Goal: Task Accomplishment & Management: Manage account settings

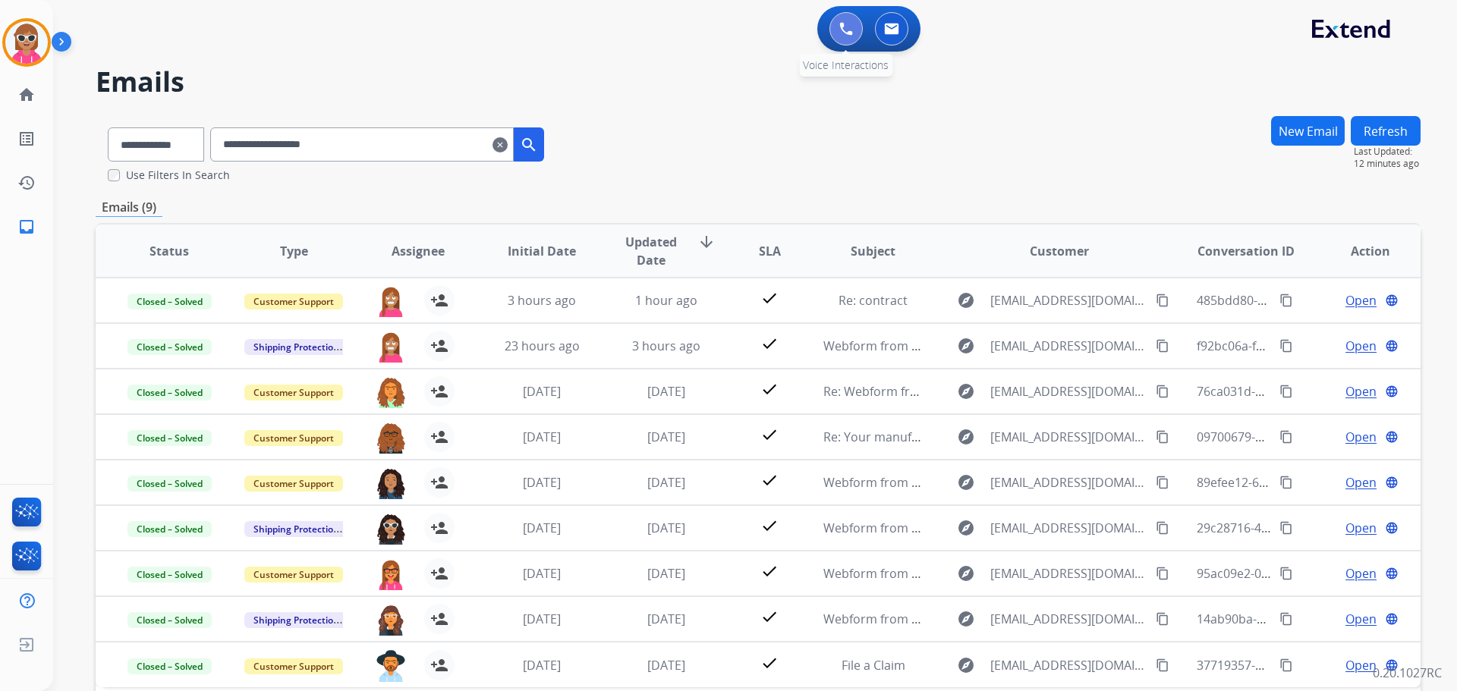
click at [861, 33] on button at bounding box center [845, 28] width 33 height 33
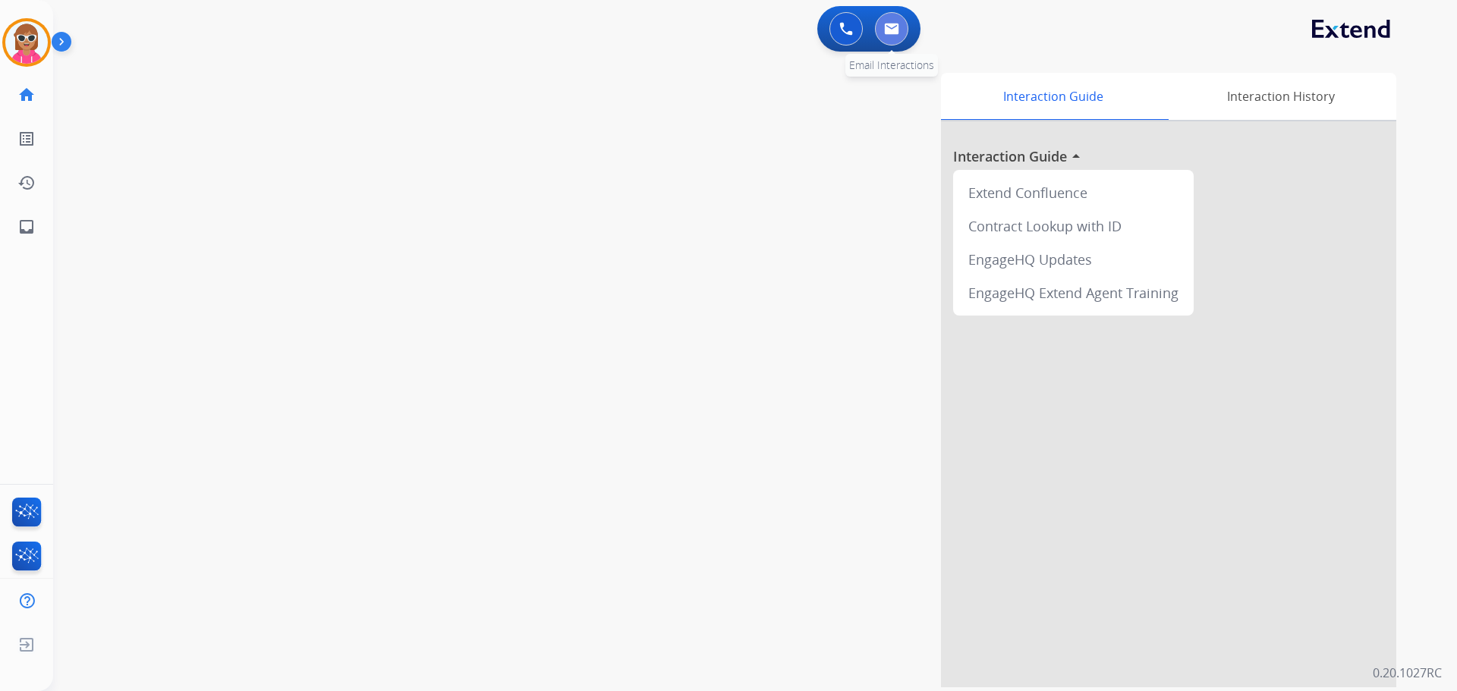
click at [875, 33] on button at bounding box center [891, 28] width 33 height 33
select select "**********"
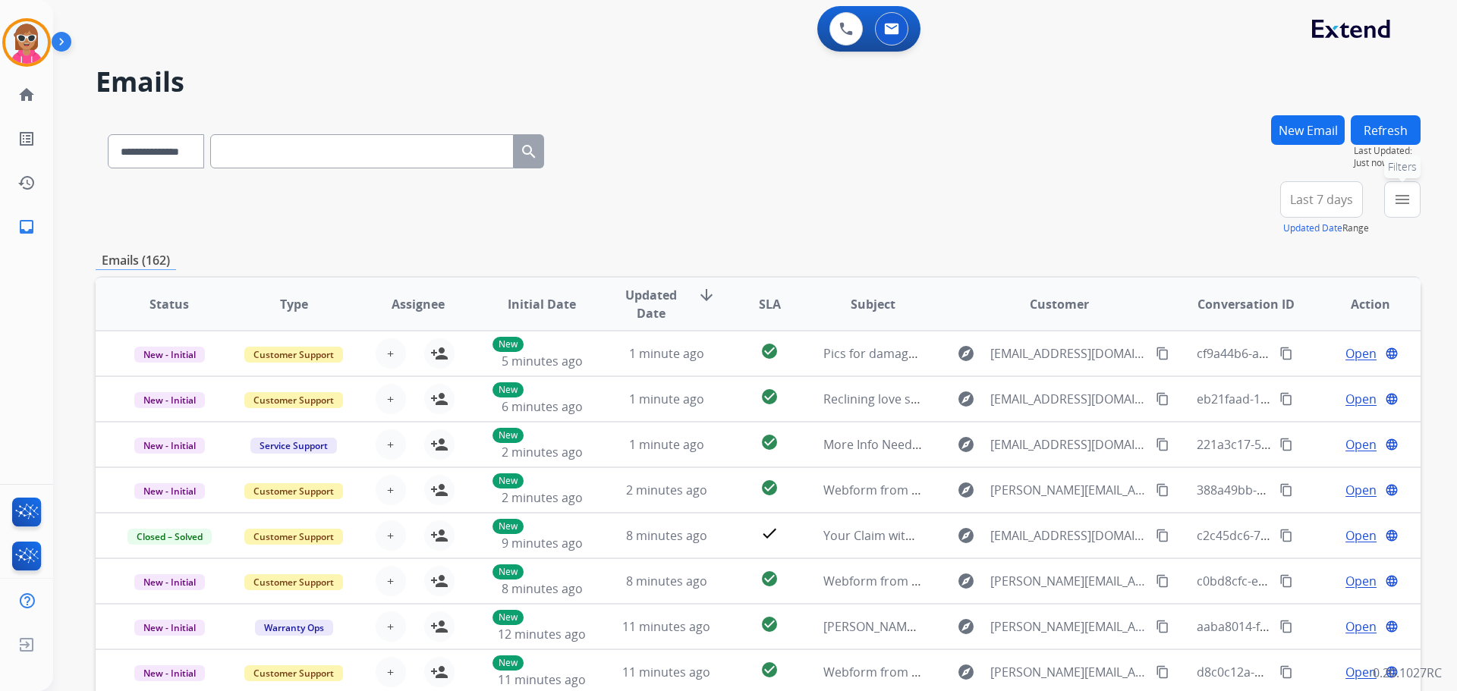
click at [1393, 208] on mat-icon "menu" at bounding box center [1402, 199] width 18 height 18
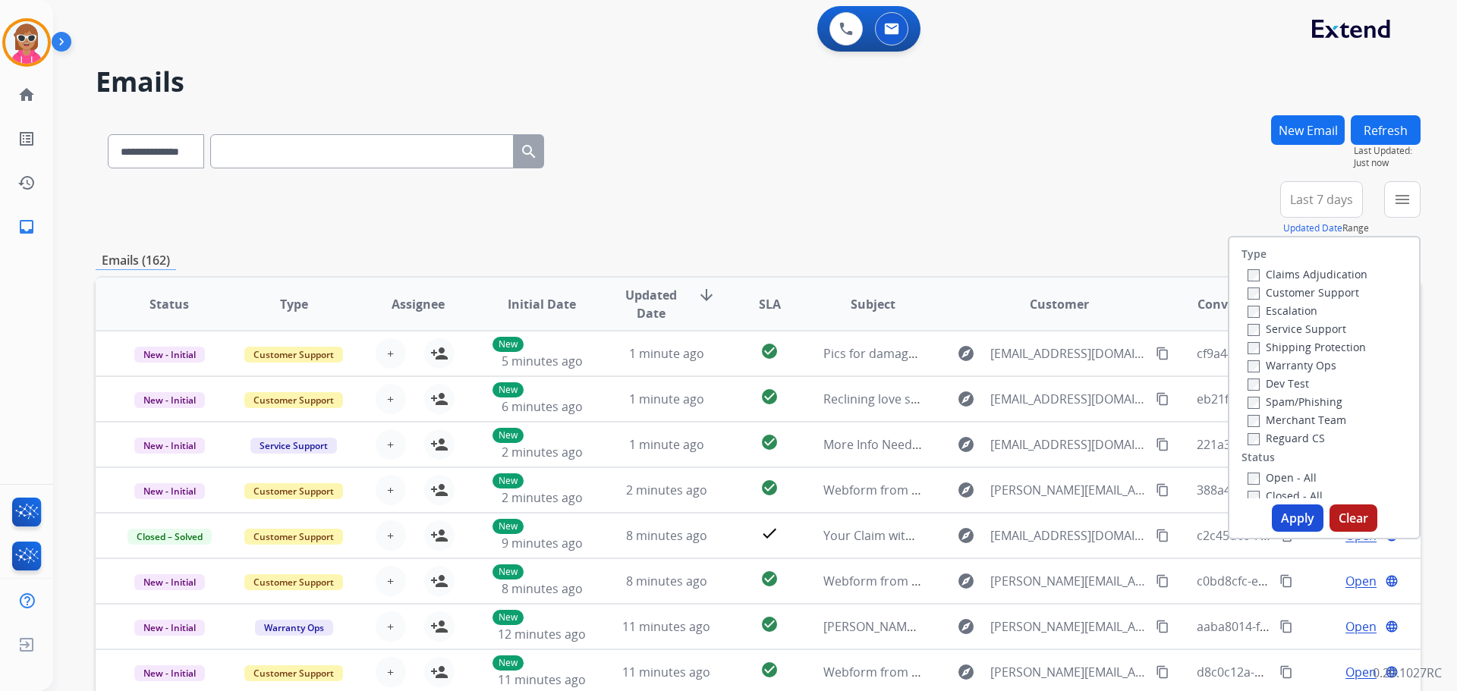
click at [1276, 291] on label "Customer Support" at bounding box center [1303, 292] width 112 height 14
click at [1291, 349] on label "Shipping Protection" at bounding box center [1306, 347] width 118 height 14
drag, startPoint x: 1286, startPoint y: 436, endPoint x: 1266, endPoint y: 466, distance: 36.6
click at [1277, 440] on label "Reguard CS" at bounding box center [1285, 438] width 77 height 14
drag, startPoint x: 1269, startPoint y: 476, endPoint x: 1250, endPoint y: 482, distance: 19.9
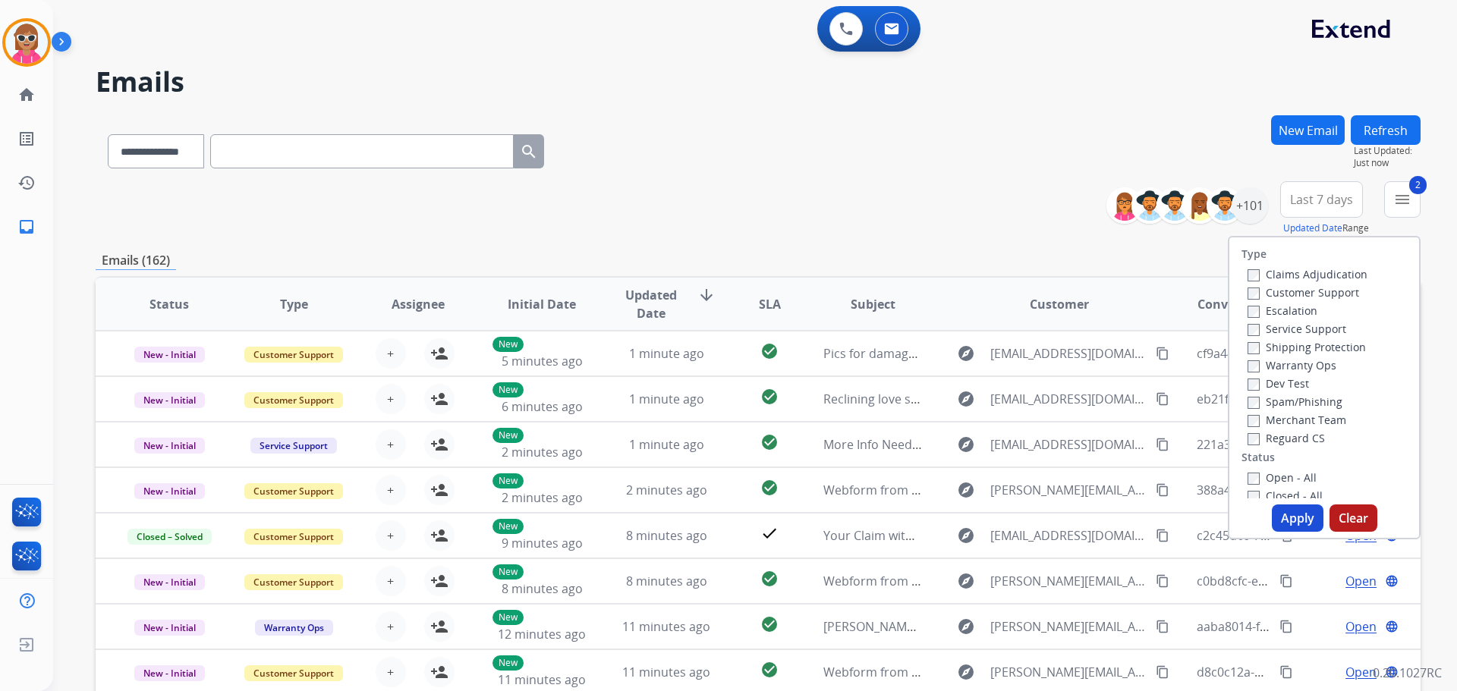
click at [1257, 480] on label "Open - All" at bounding box center [1281, 477] width 69 height 14
click at [1279, 433] on label "Reguard CS" at bounding box center [1285, 438] width 77 height 14
drag, startPoint x: 1279, startPoint y: 491, endPoint x: 1279, endPoint y: 482, distance: 9.1
click at [1279, 486] on div "Closed - All" at bounding box center [1326, 495] width 159 height 18
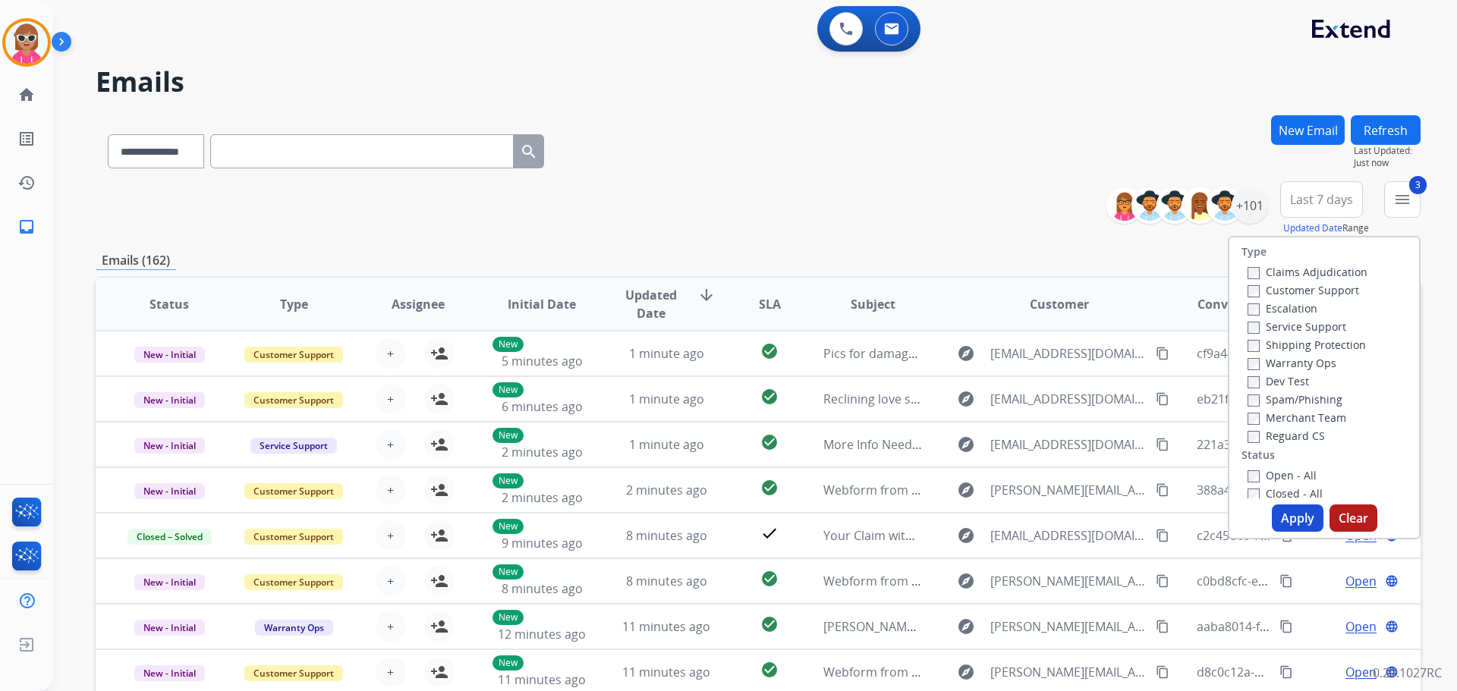
click at [1279, 475] on label "Open - All" at bounding box center [1281, 475] width 69 height 14
click at [1288, 510] on button "Apply" at bounding box center [1298, 518] width 52 height 27
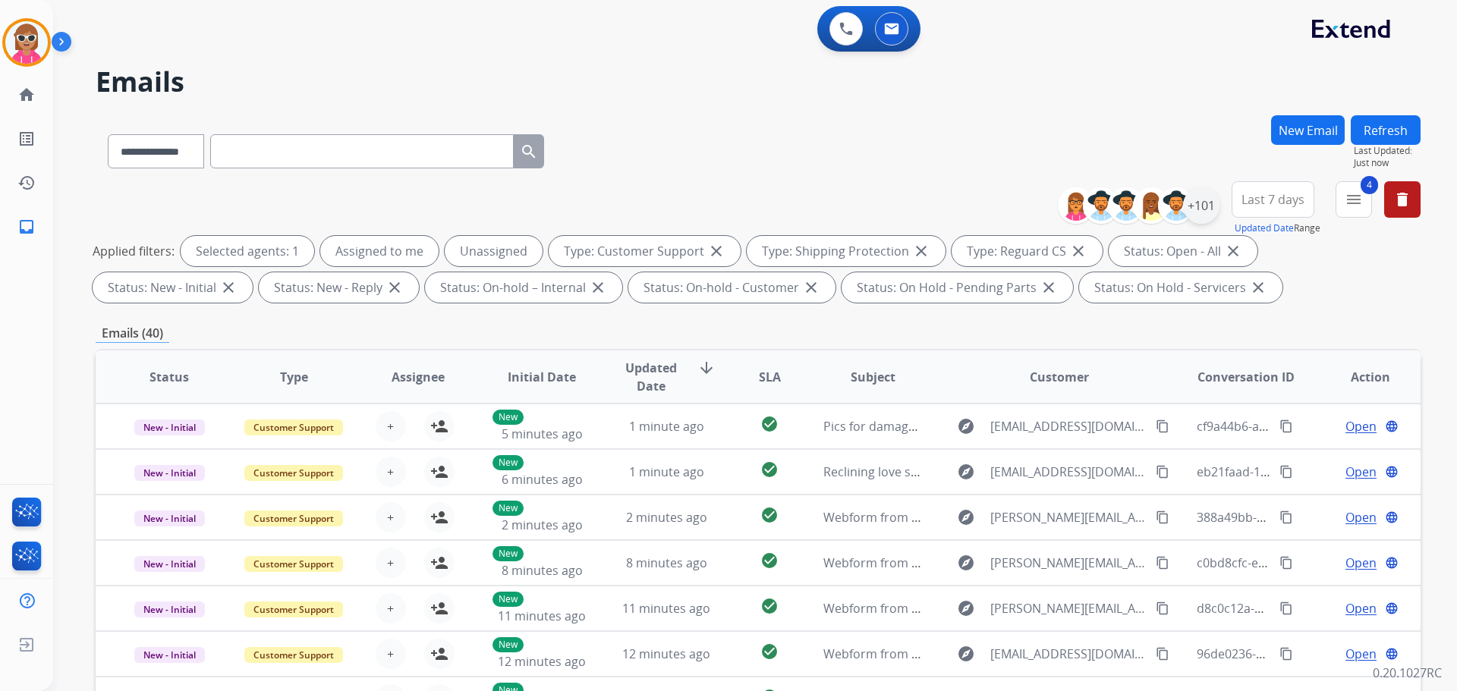
click at [1200, 195] on div "+101" at bounding box center [1201, 205] width 36 height 36
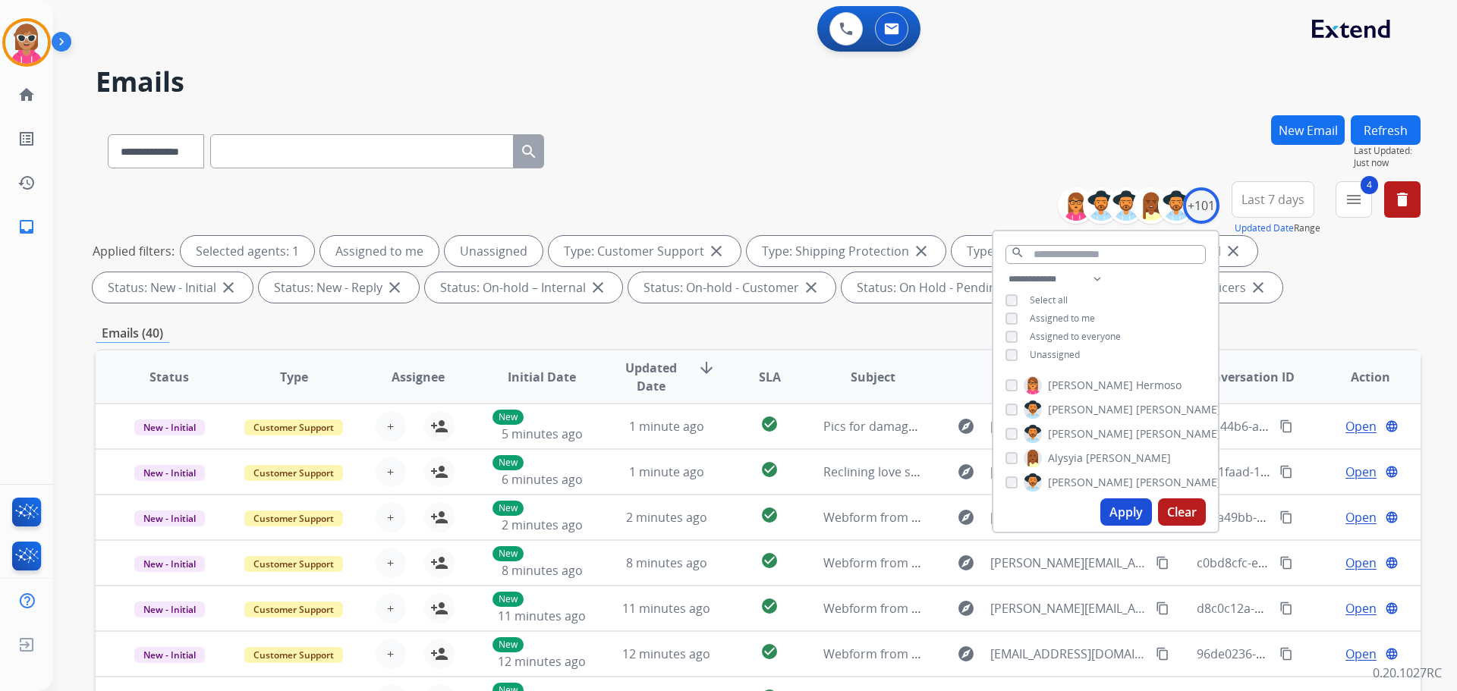
click at [1049, 352] on span "Unassigned" at bounding box center [1055, 354] width 50 height 13
click at [1061, 312] on span "Assigned to me" at bounding box center [1062, 318] width 65 height 13
click at [1089, 282] on select "**********" at bounding box center [1057, 279] width 105 height 18
select select "**********"
click at [1005, 270] on select "**********" at bounding box center [1057, 279] width 105 height 18
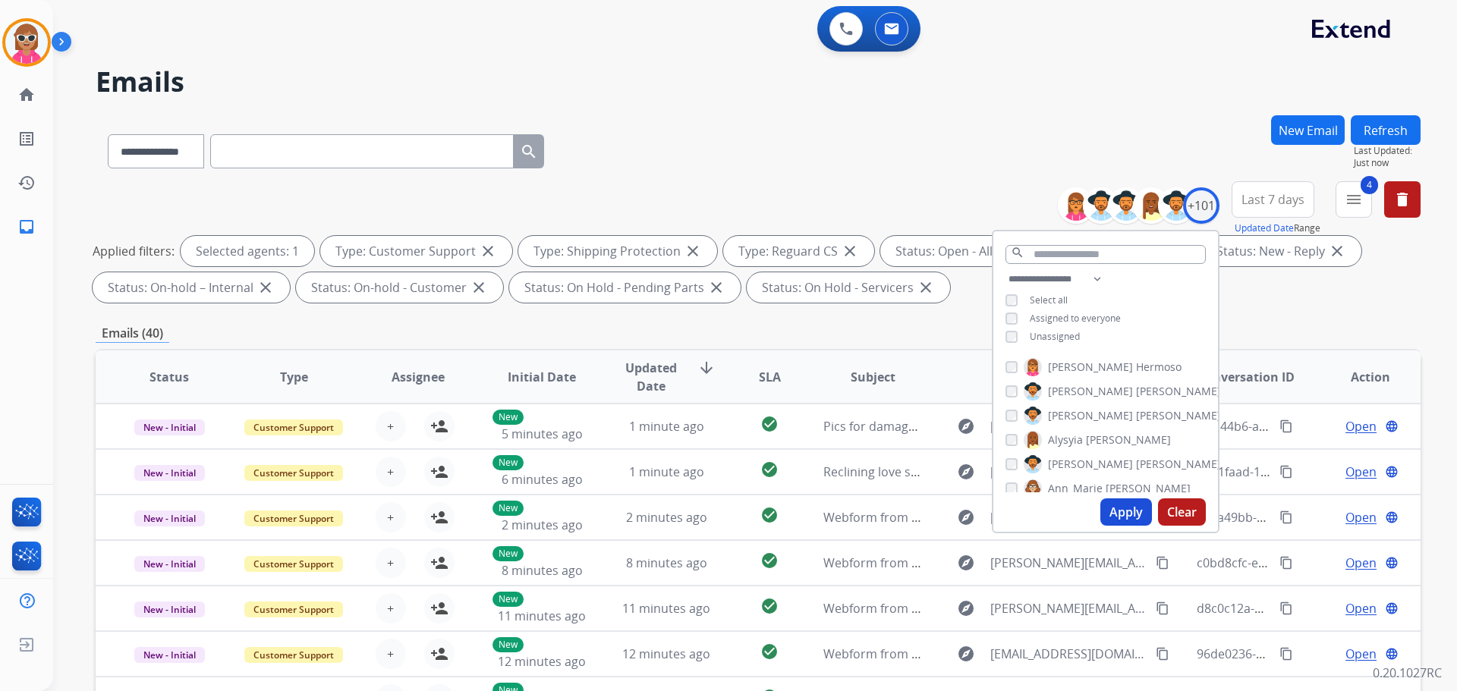
click at [1142, 291] on div "**********" at bounding box center [1105, 309] width 225 height 79
click at [1136, 361] on span "[PERSON_NAME]" at bounding box center [1178, 367] width 85 height 15
click at [1136, 368] on span "[PERSON_NAME]" at bounding box center [1178, 367] width 85 height 15
click at [1083, 413] on span "[PERSON_NAME]" at bounding box center [1090, 415] width 85 height 15
click at [1090, 436] on span "Ann_Marie" at bounding box center [1075, 440] width 55 height 15
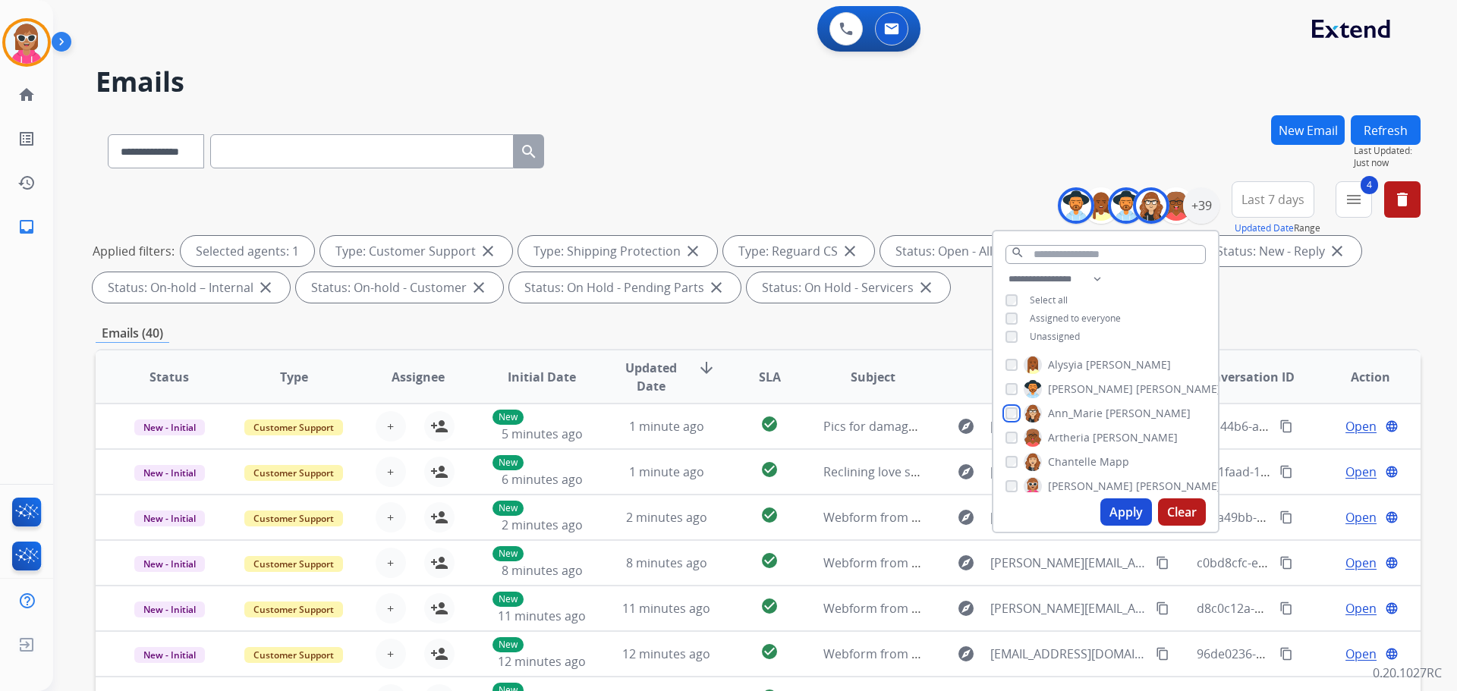
scroll to position [0, 0]
click at [1070, 408] on span "[PERSON_NAME]" at bounding box center [1090, 415] width 85 height 15
click at [1088, 389] on label "[PERSON_NAME]" at bounding box center [1101, 388] width 154 height 18
click at [1085, 392] on span "Artheria" at bounding box center [1069, 388] width 42 height 15
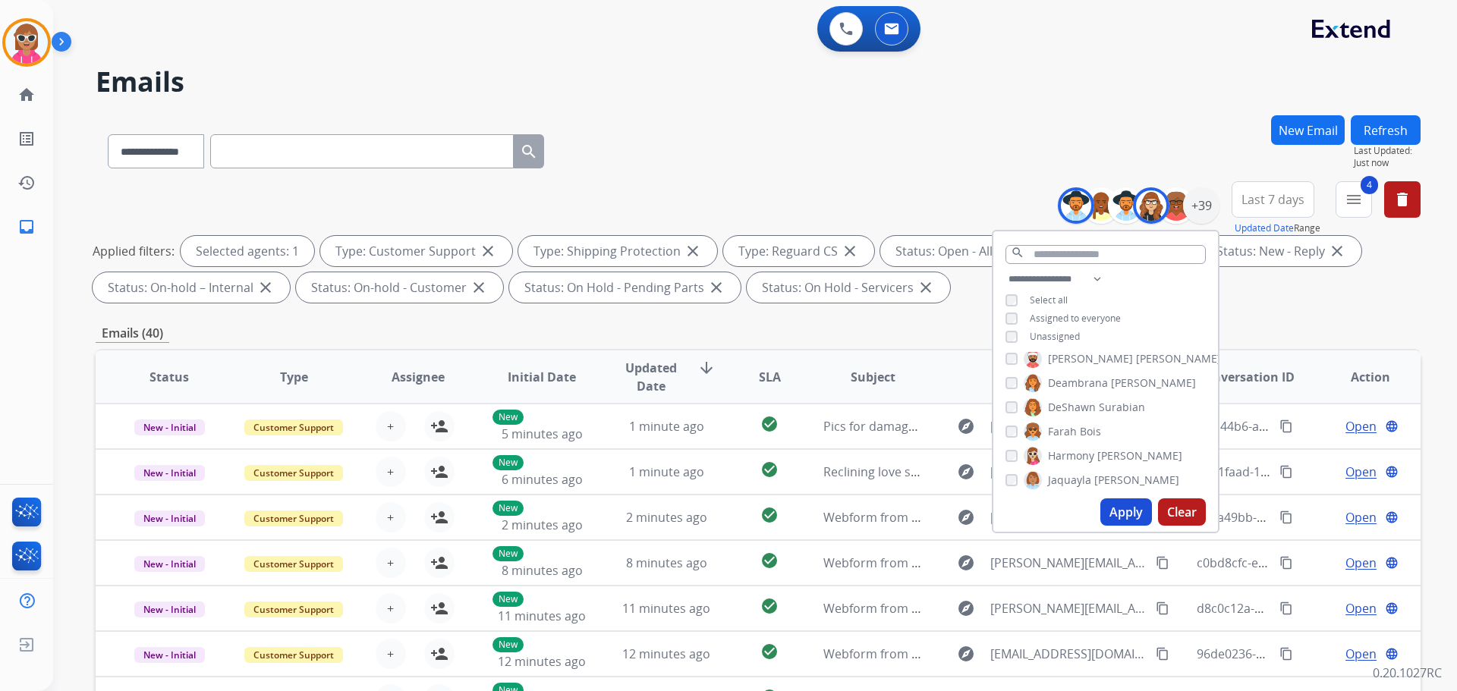
scroll to position [228, 0]
click at [1100, 382] on span "Surabian" at bounding box center [1122, 382] width 46 height 15
click at [1086, 400] on span "Lamarco" at bounding box center [1069, 400] width 43 height 15
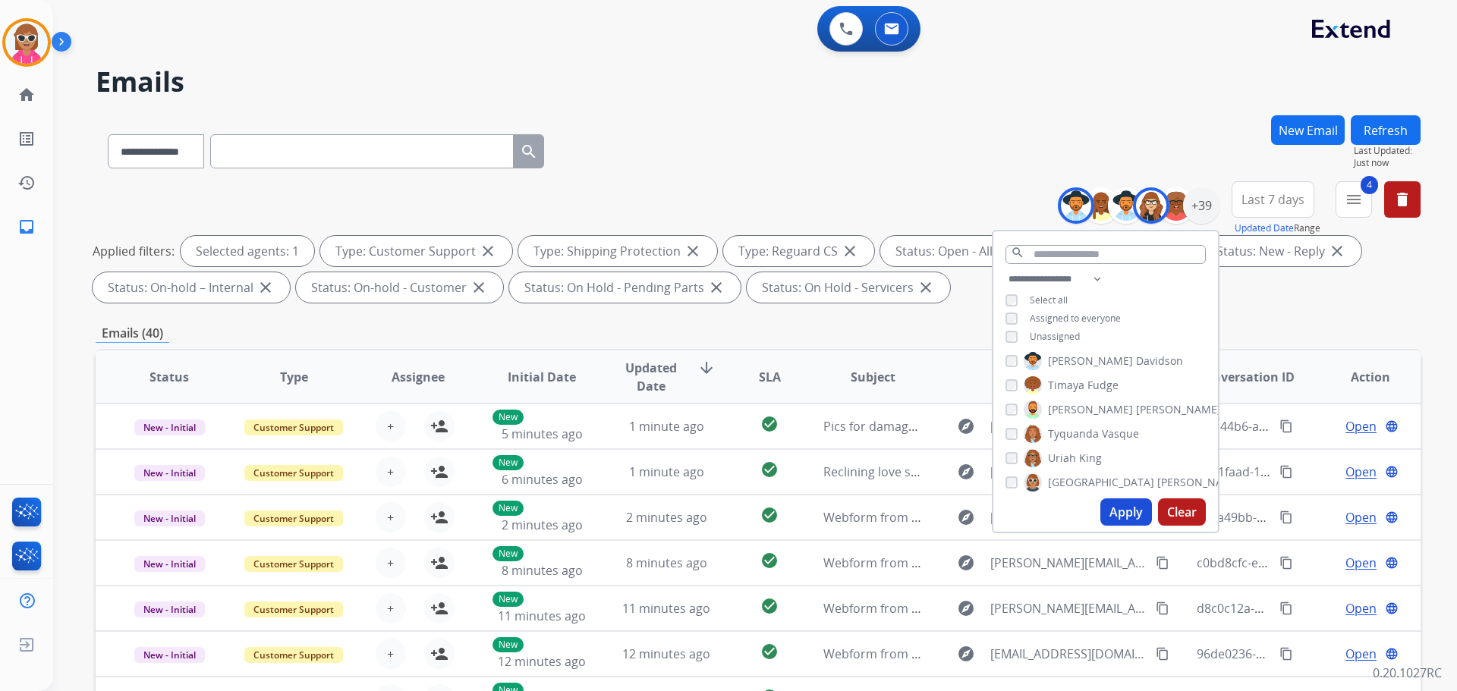
click at [1084, 456] on span "King" at bounding box center [1090, 458] width 23 height 15
click at [1102, 431] on span "Vasque" at bounding box center [1120, 433] width 37 height 15
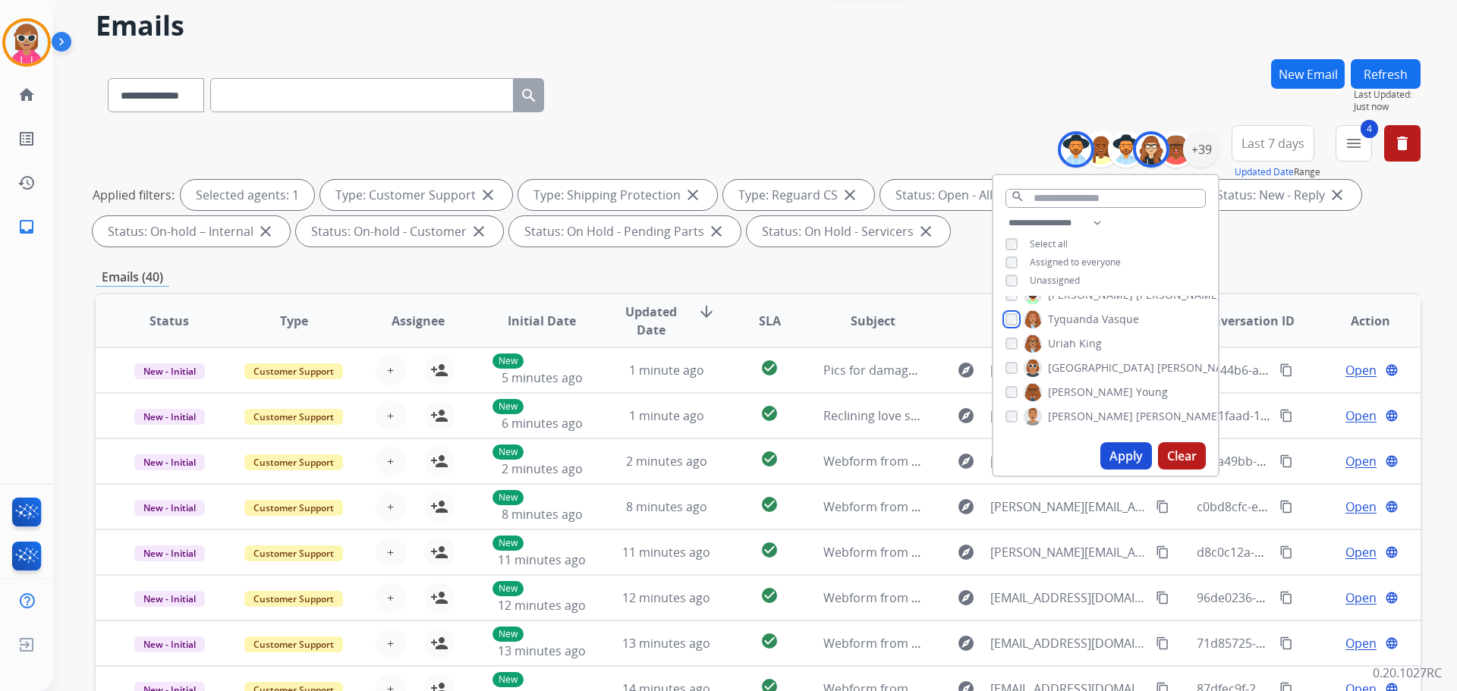
scroll to position [0, 0]
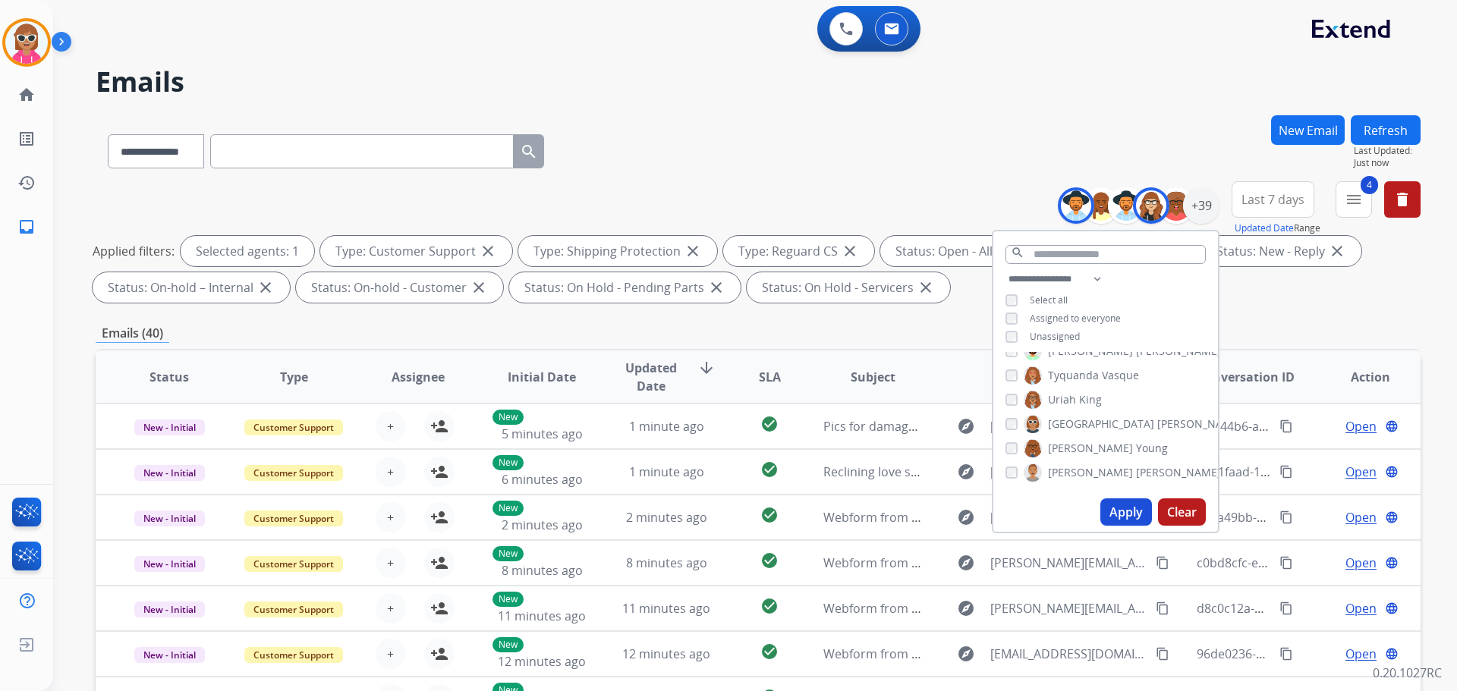
click at [1083, 442] on span "[PERSON_NAME]" at bounding box center [1090, 448] width 85 height 15
click at [1081, 476] on span "[PERSON_NAME]" at bounding box center [1090, 472] width 85 height 15
drag, startPoint x: 1115, startPoint y: 504, endPoint x: 1107, endPoint y: 495, distance: 12.4
click at [1110, 502] on button "Apply" at bounding box center [1126, 512] width 52 height 27
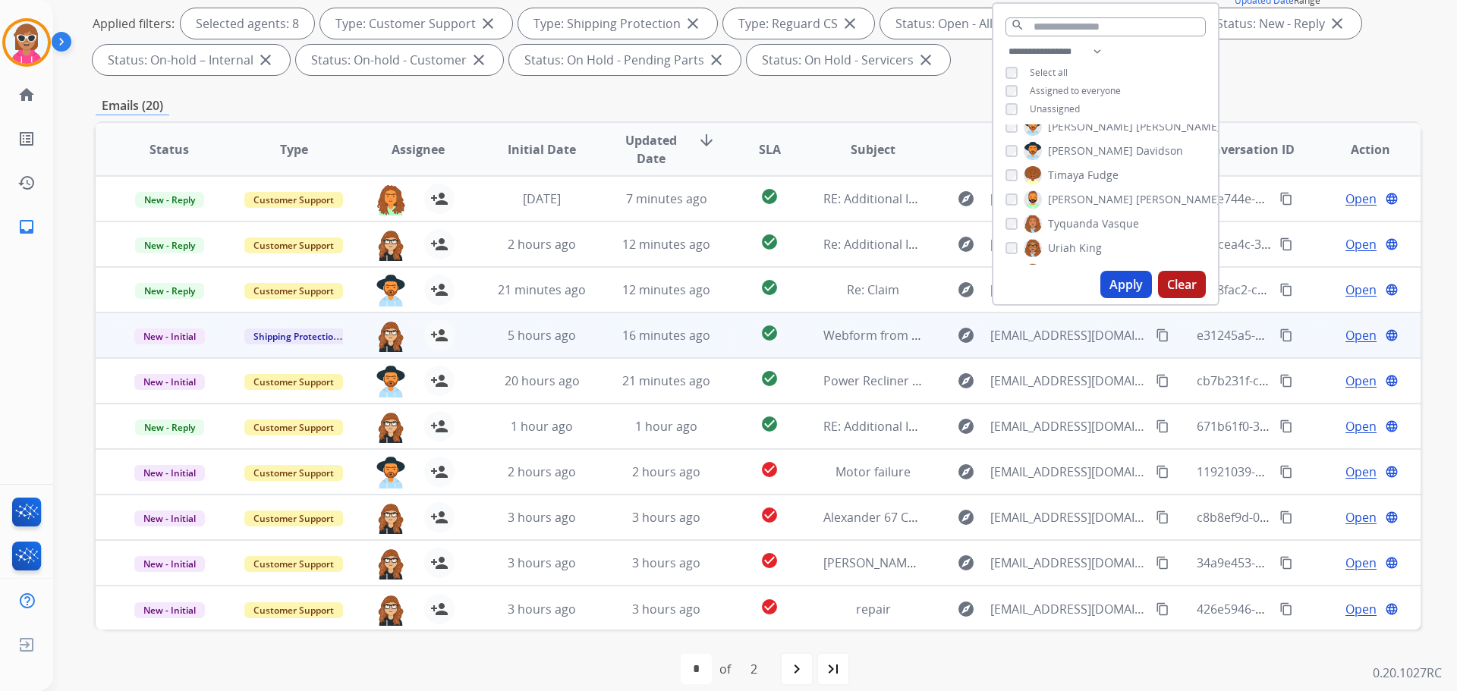
scroll to position [2, 0]
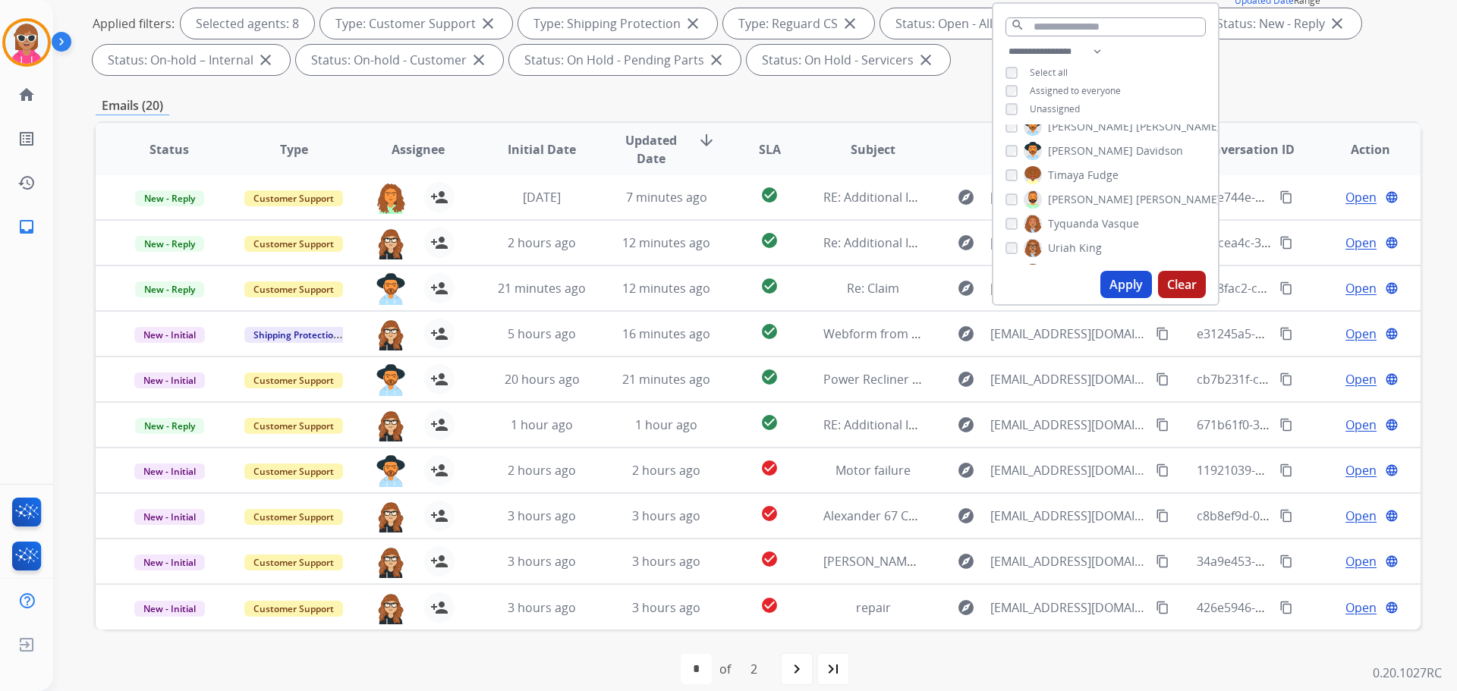
click at [414, 155] on span "Assignee" at bounding box center [418, 149] width 53 height 18
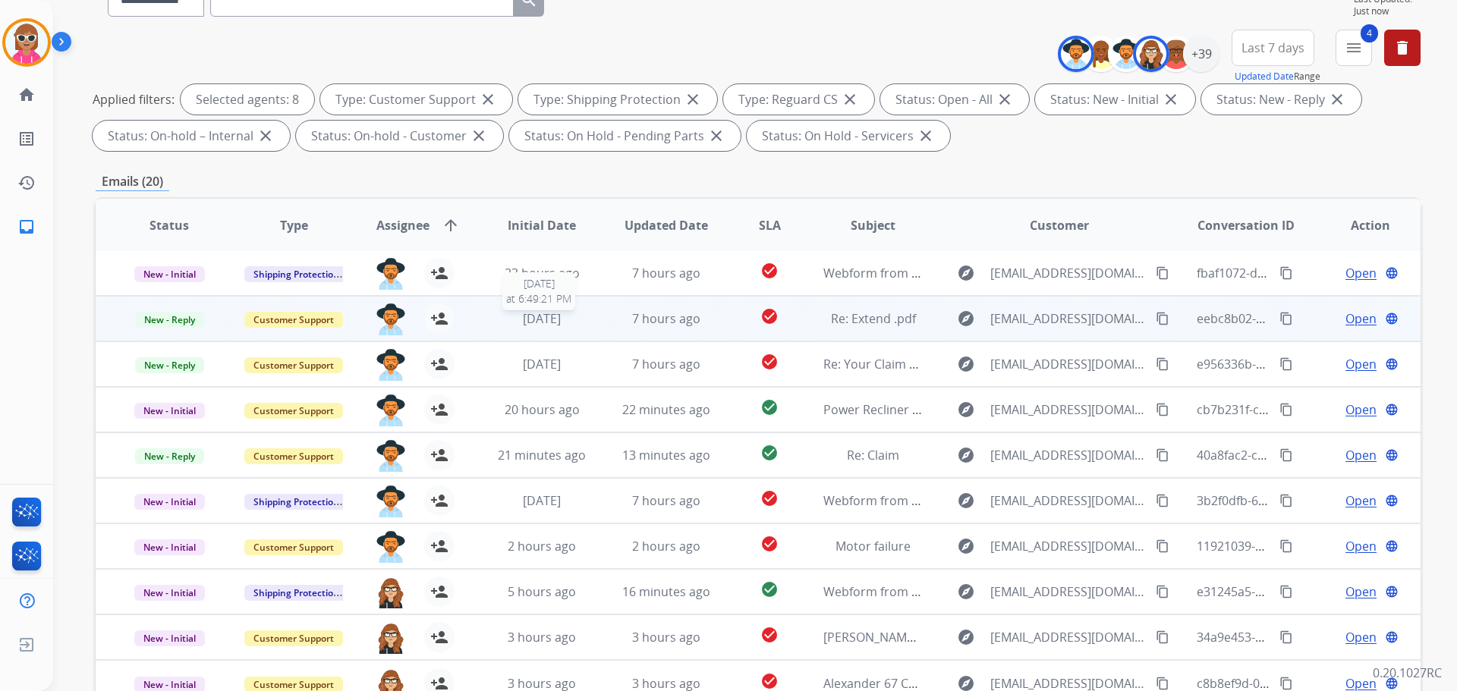
scroll to position [245, 0]
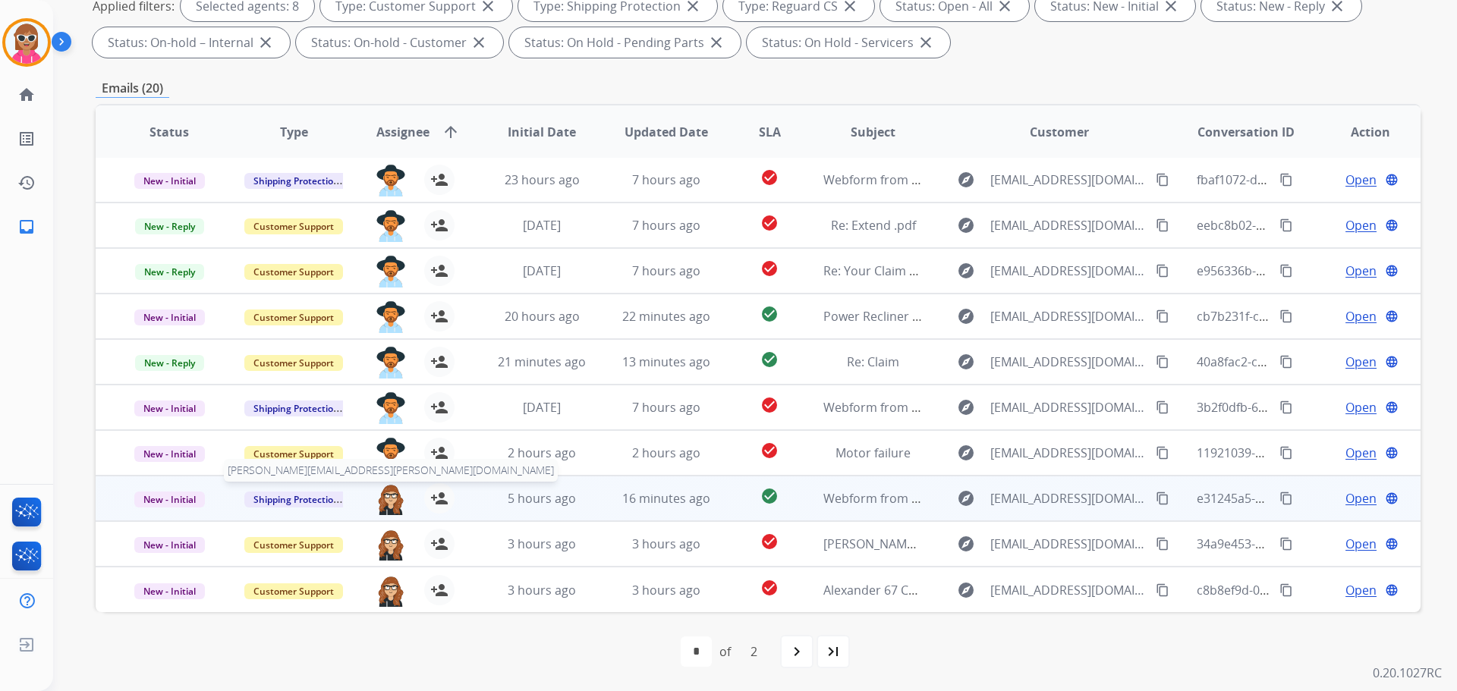
click at [387, 497] on img at bounding box center [391, 499] width 30 height 32
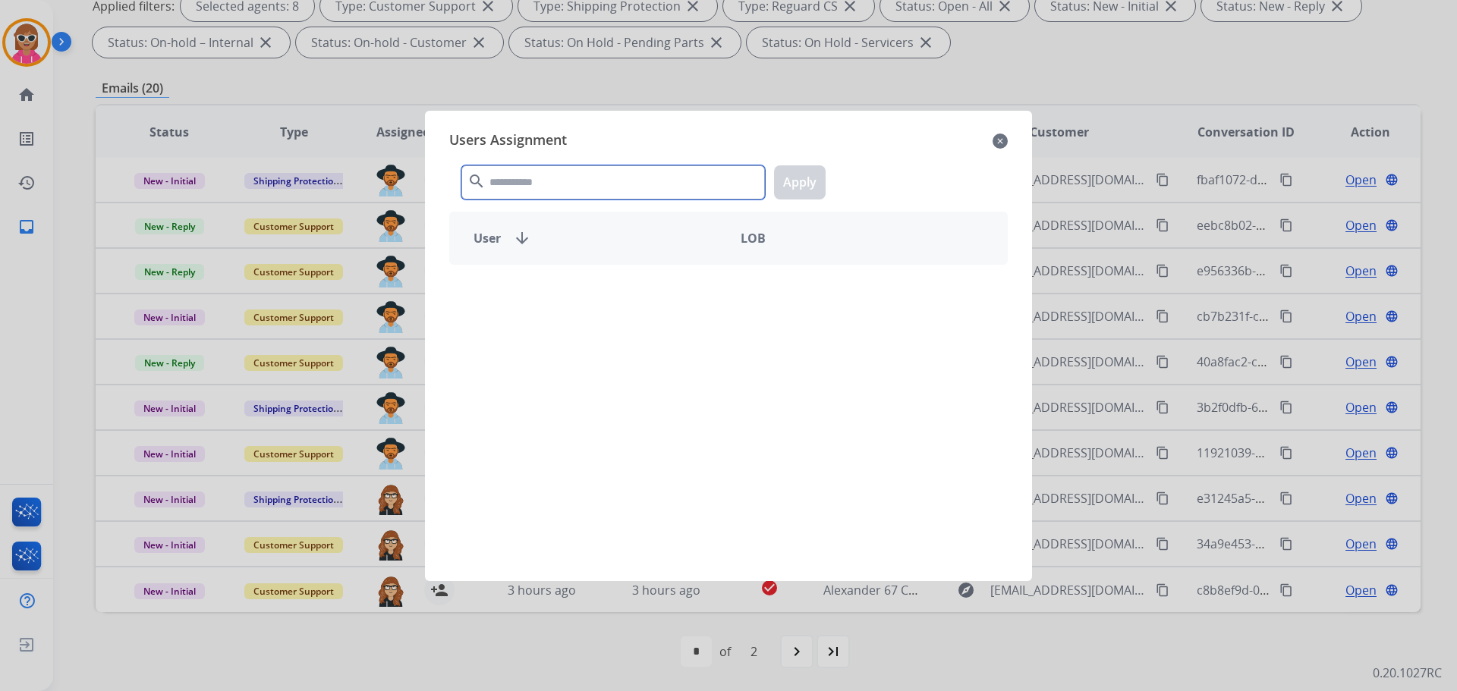
click at [555, 189] on input "text" at bounding box center [613, 182] width 304 height 34
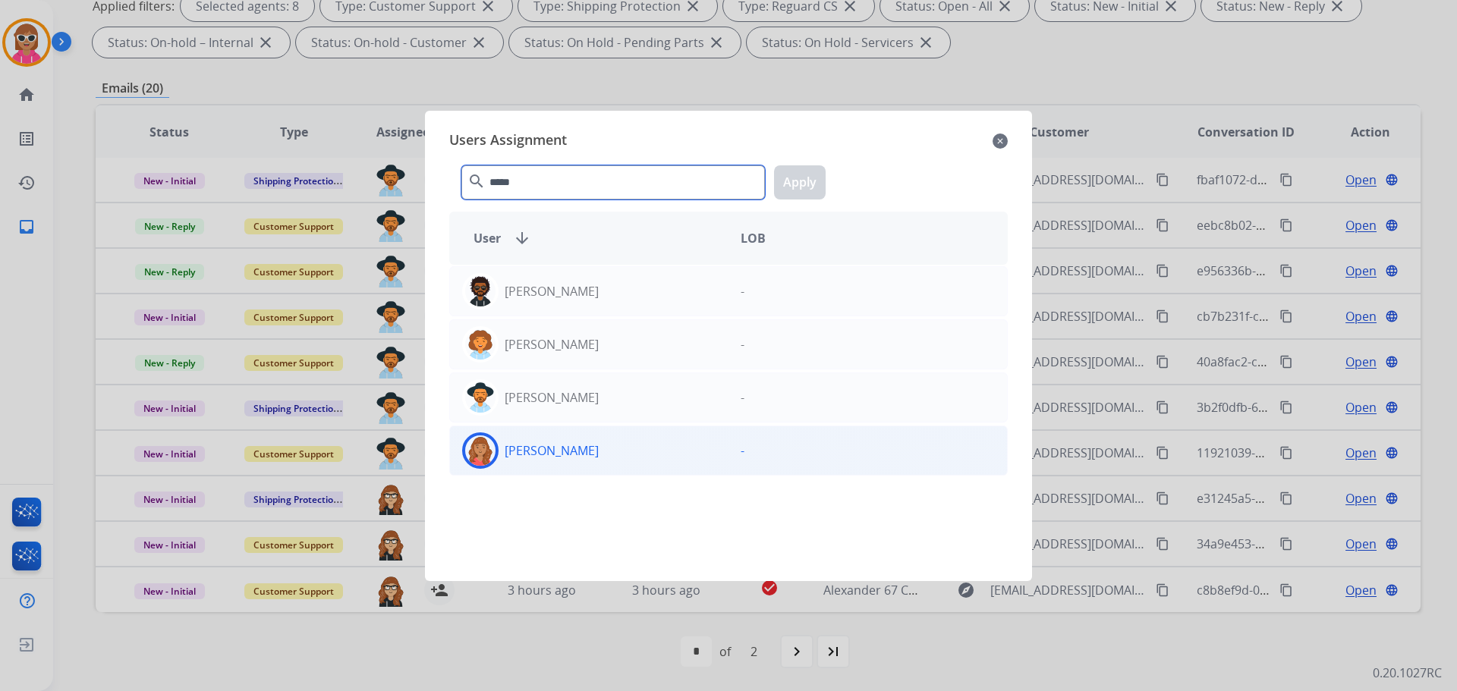
type input "*****"
click at [687, 453] on div "[PERSON_NAME]" at bounding box center [589, 451] width 278 height 36
click at [800, 186] on button "Apply" at bounding box center [800, 182] width 52 height 34
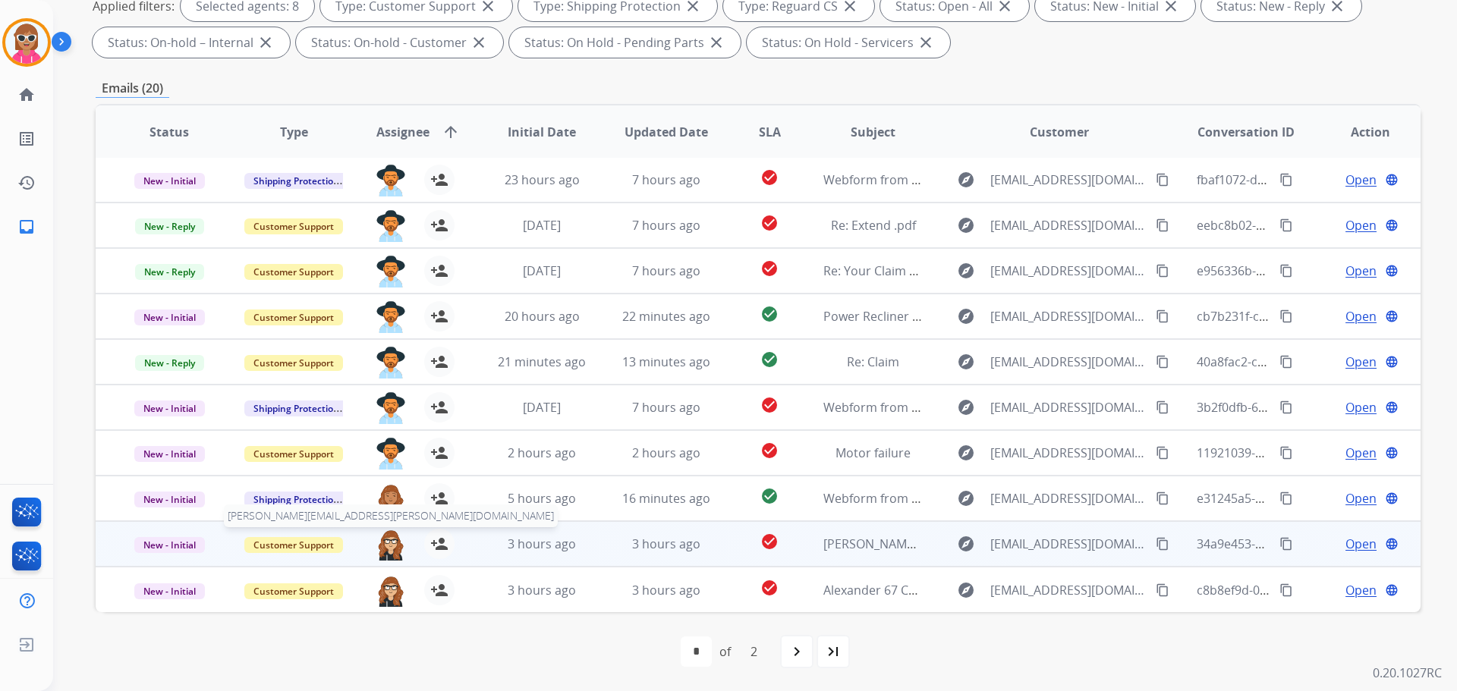
click at [385, 546] on img at bounding box center [391, 545] width 30 height 32
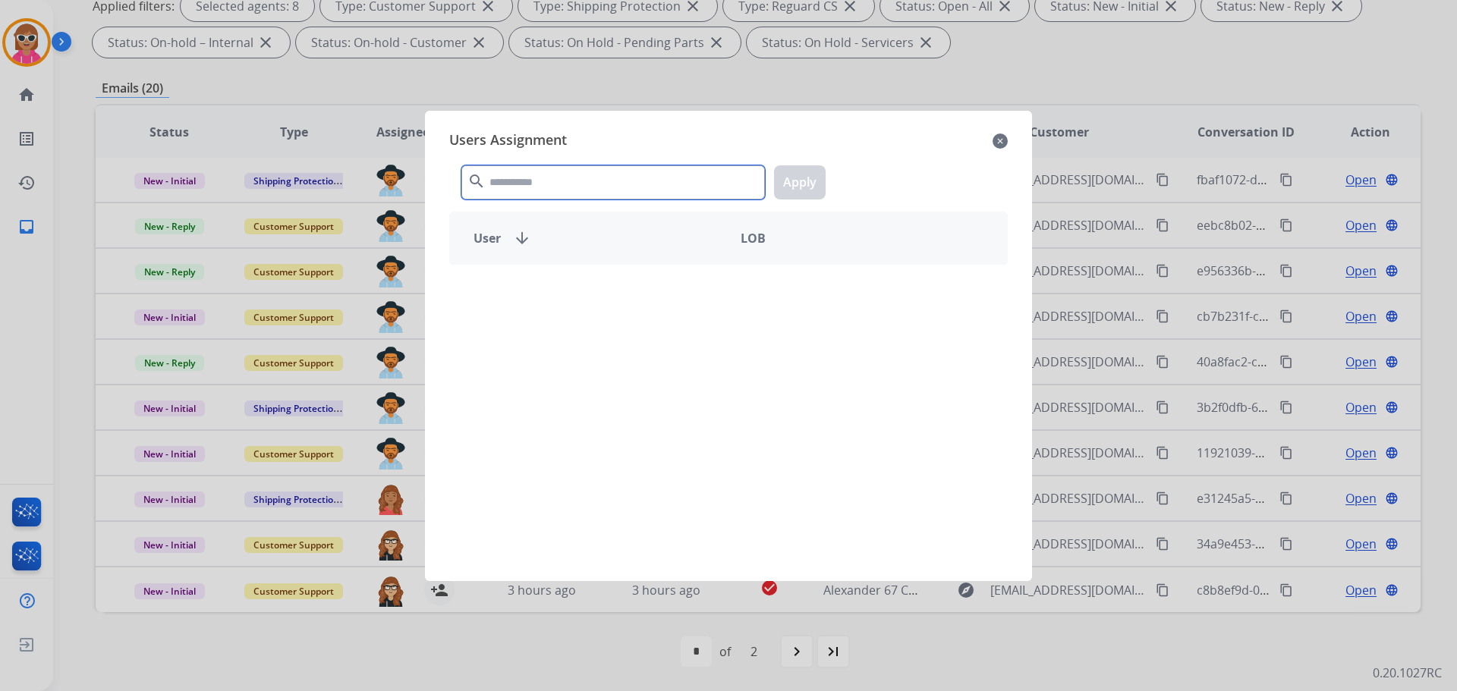
drag, startPoint x: 565, startPoint y: 174, endPoint x: 579, endPoint y: 209, distance: 37.5
click at [565, 176] on input "text" at bounding box center [613, 182] width 304 height 34
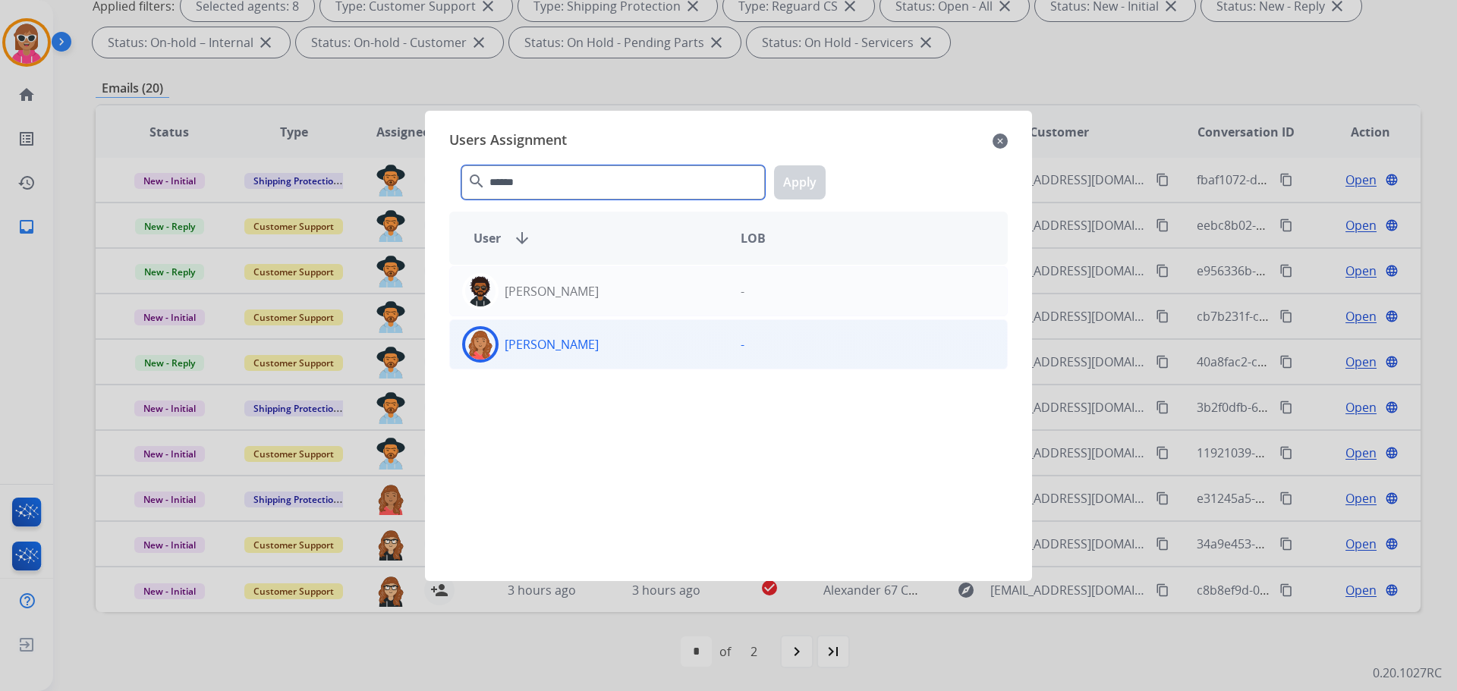
type input "******"
click at [602, 333] on div "[PERSON_NAME]" at bounding box center [589, 344] width 278 height 36
click at [780, 189] on button "Apply" at bounding box center [800, 182] width 52 height 34
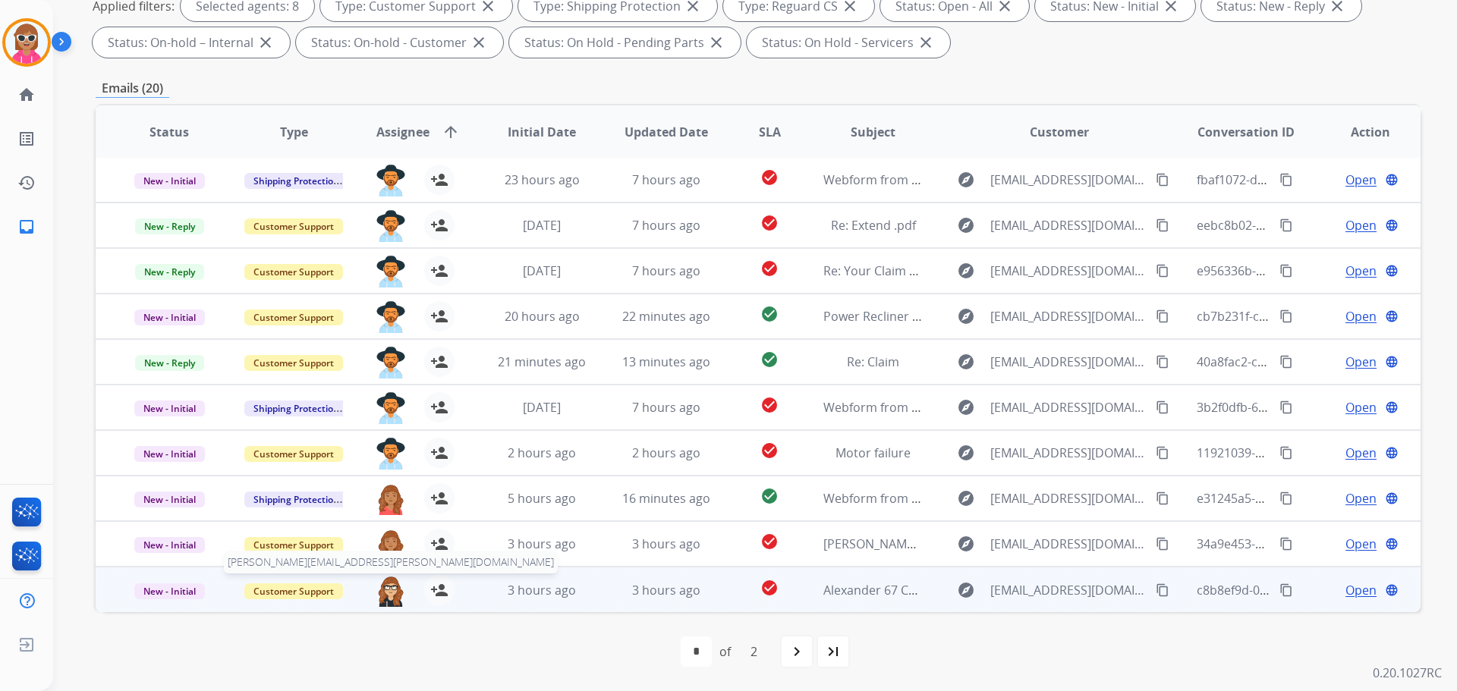
click at [397, 590] on img at bounding box center [391, 591] width 30 height 32
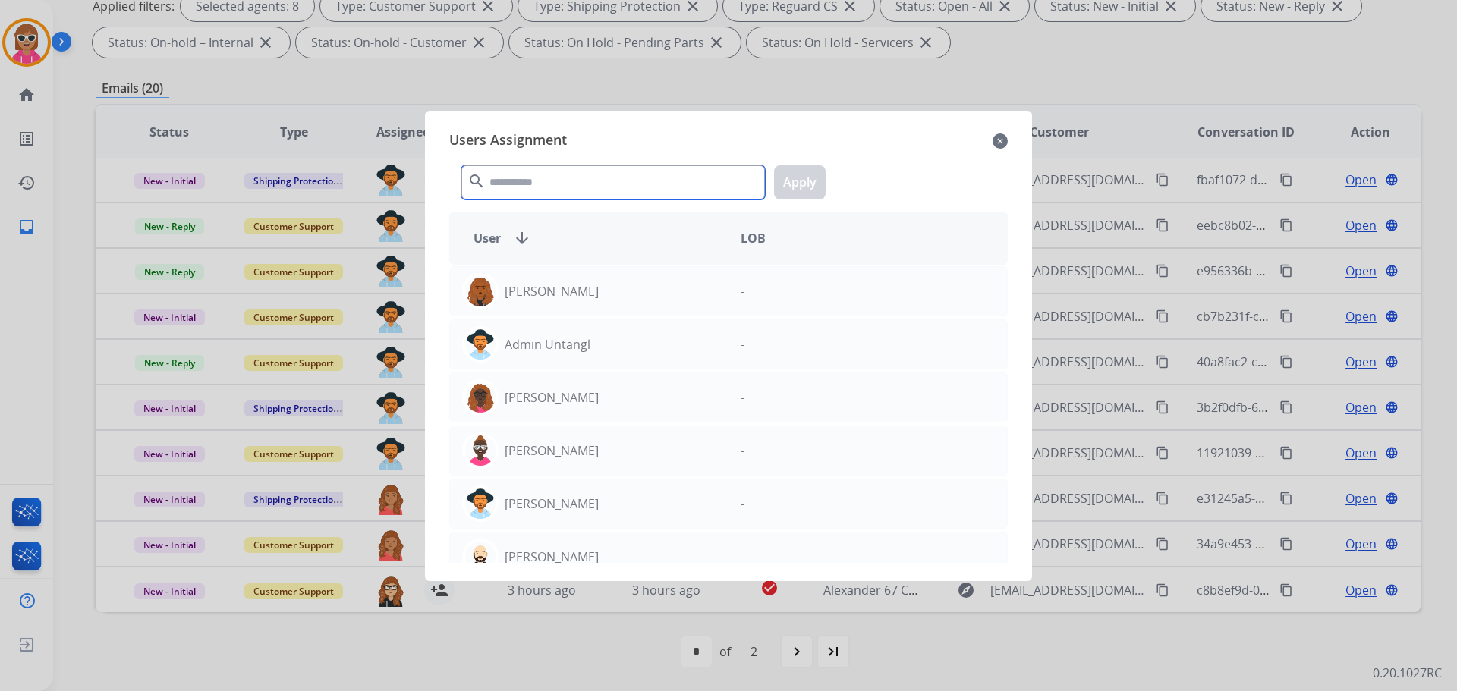
click at [572, 193] on input "text" at bounding box center [613, 182] width 304 height 34
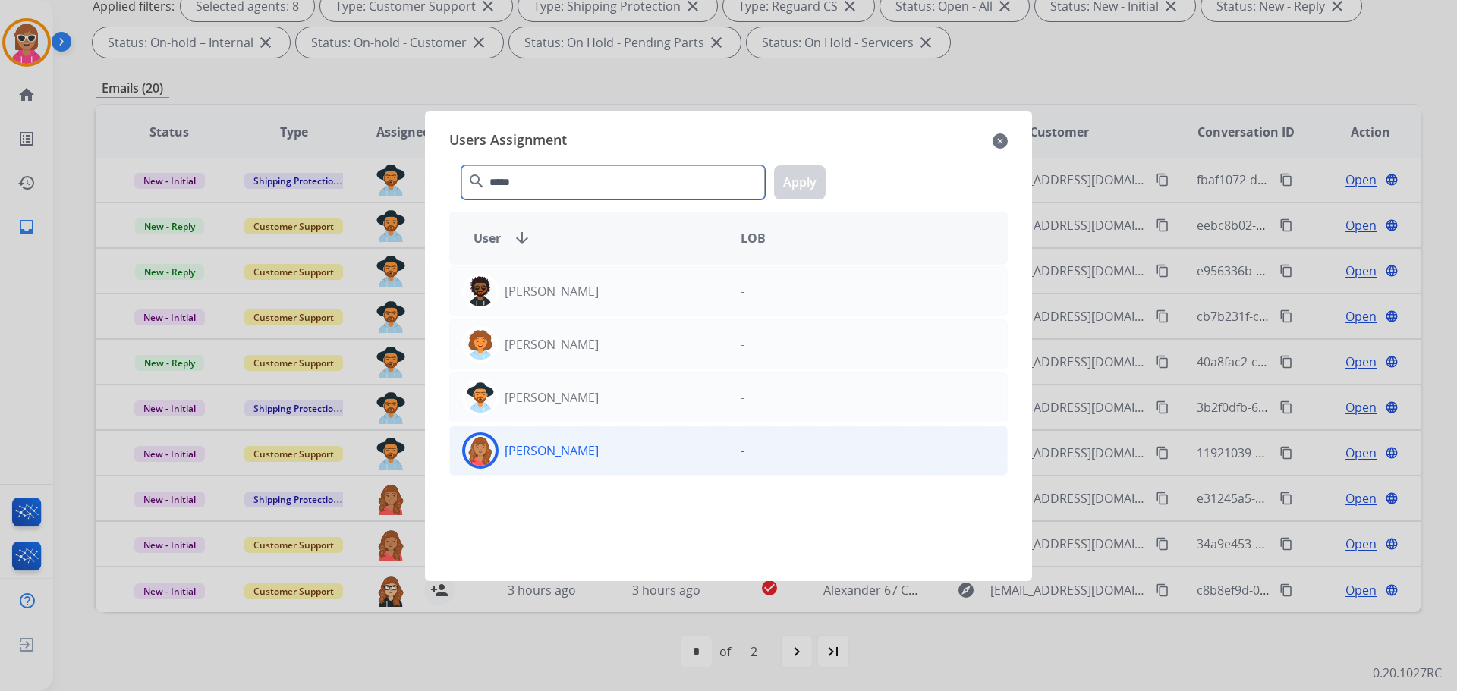
type input "*****"
click at [571, 431] on div "[PERSON_NAME] -" at bounding box center [728, 451] width 558 height 50
click at [813, 164] on div "***** search Apply" at bounding box center [728, 179] width 558 height 52
click at [797, 193] on button "Apply" at bounding box center [800, 182] width 52 height 34
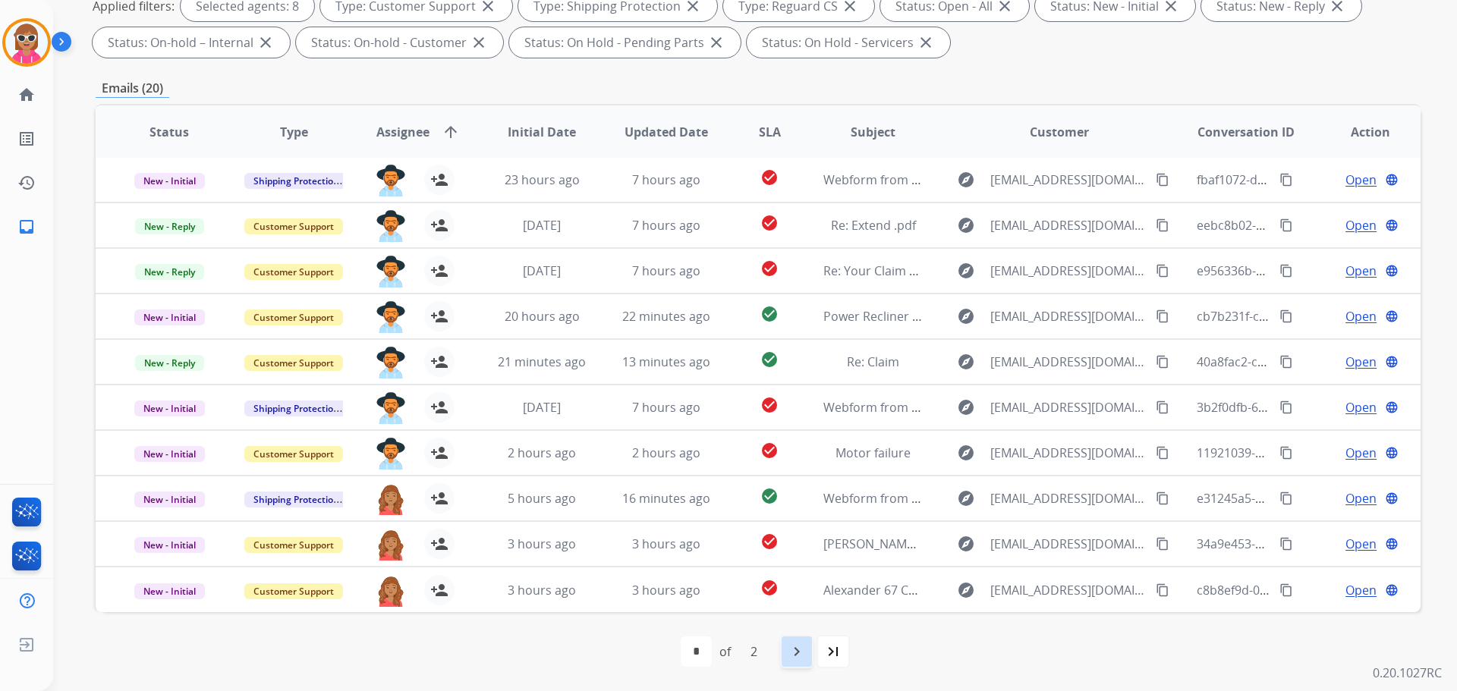
click at [785, 659] on div "navigate_next" at bounding box center [796, 651] width 33 height 33
select select "*"
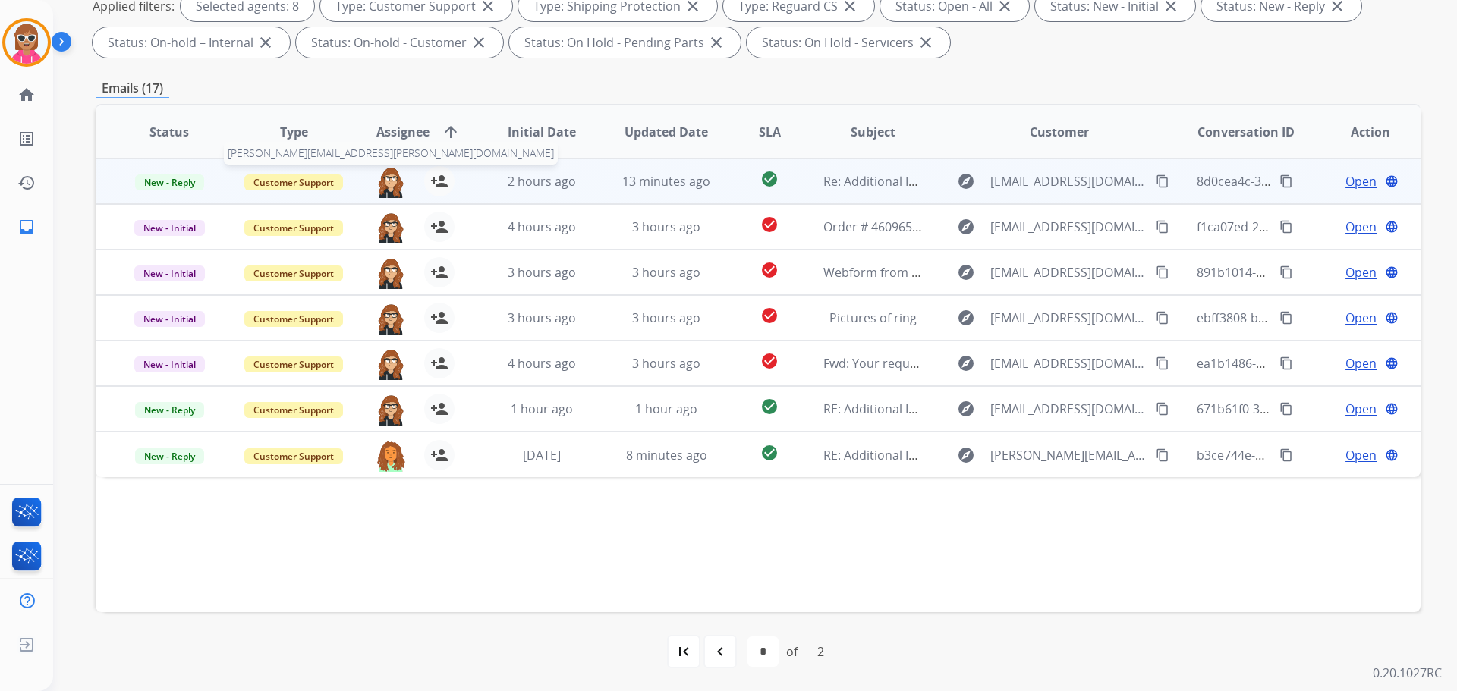
click at [389, 187] on img at bounding box center [391, 182] width 30 height 32
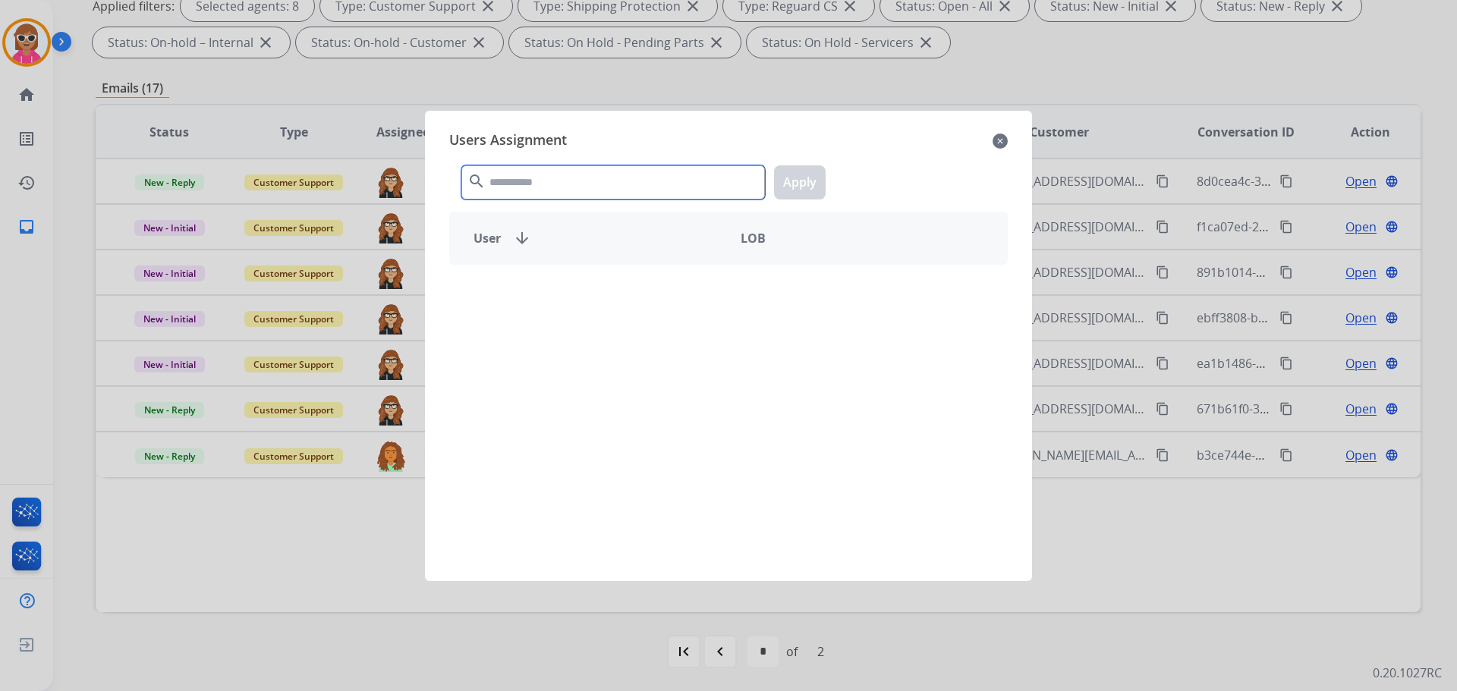
click at [551, 193] on input "text" at bounding box center [613, 182] width 304 height 34
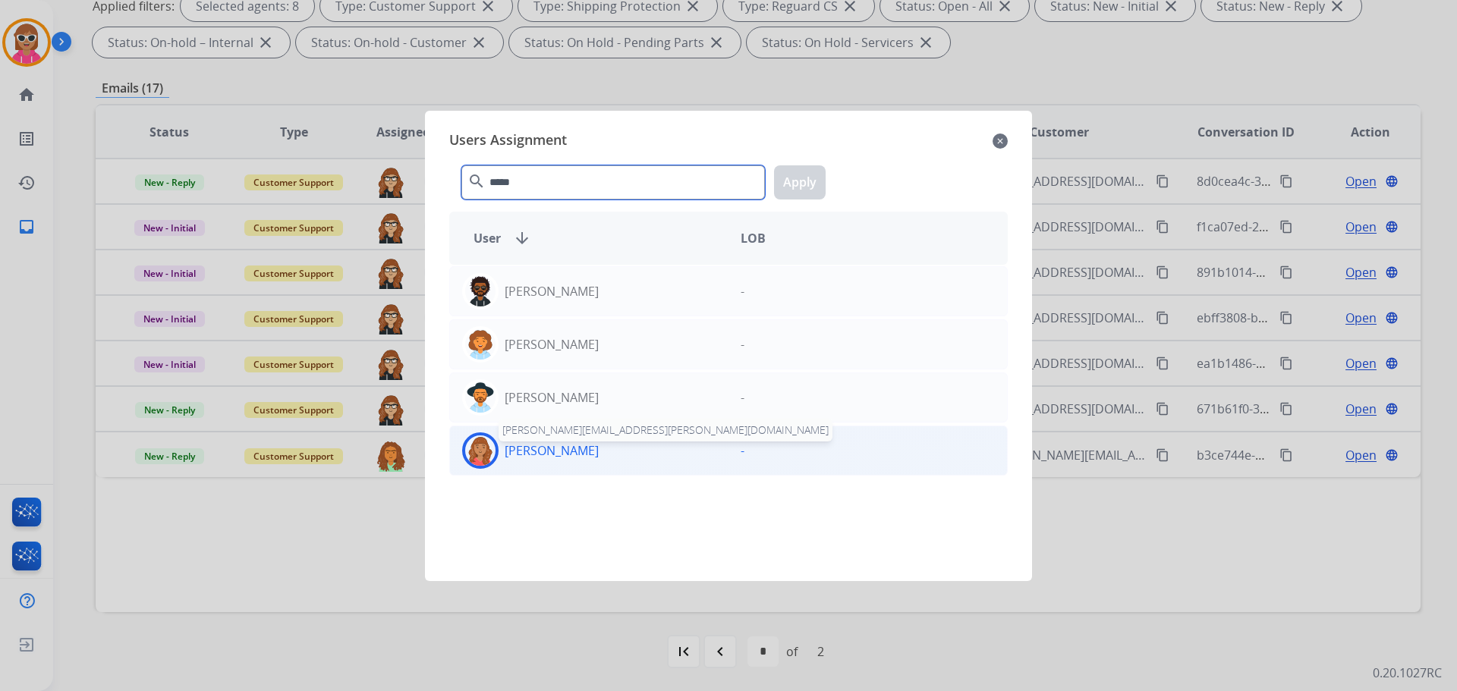
type input "*****"
click at [552, 445] on p "[PERSON_NAME]" at bounding box center [552, 451] width 94 height 18
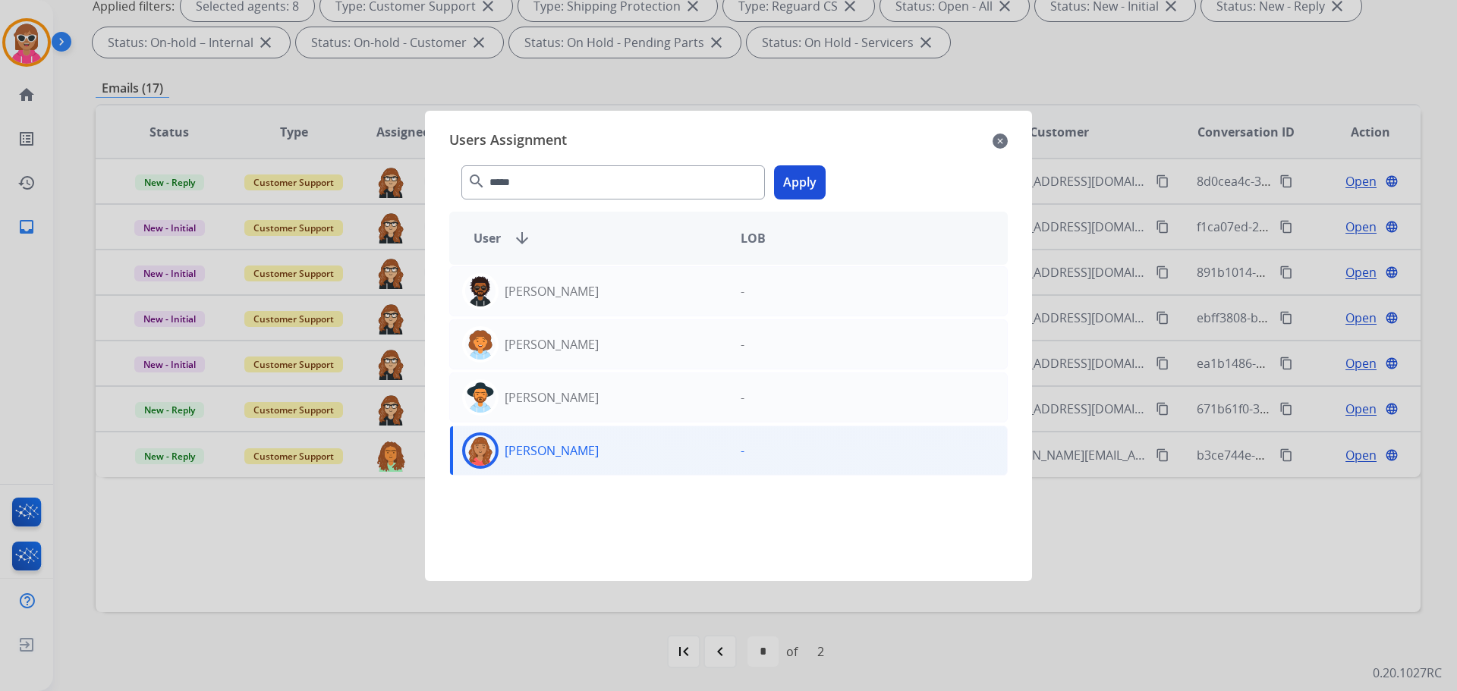
click at [794, 183] on button "Apply" at bounding box center [800, 182] width 52 height 34
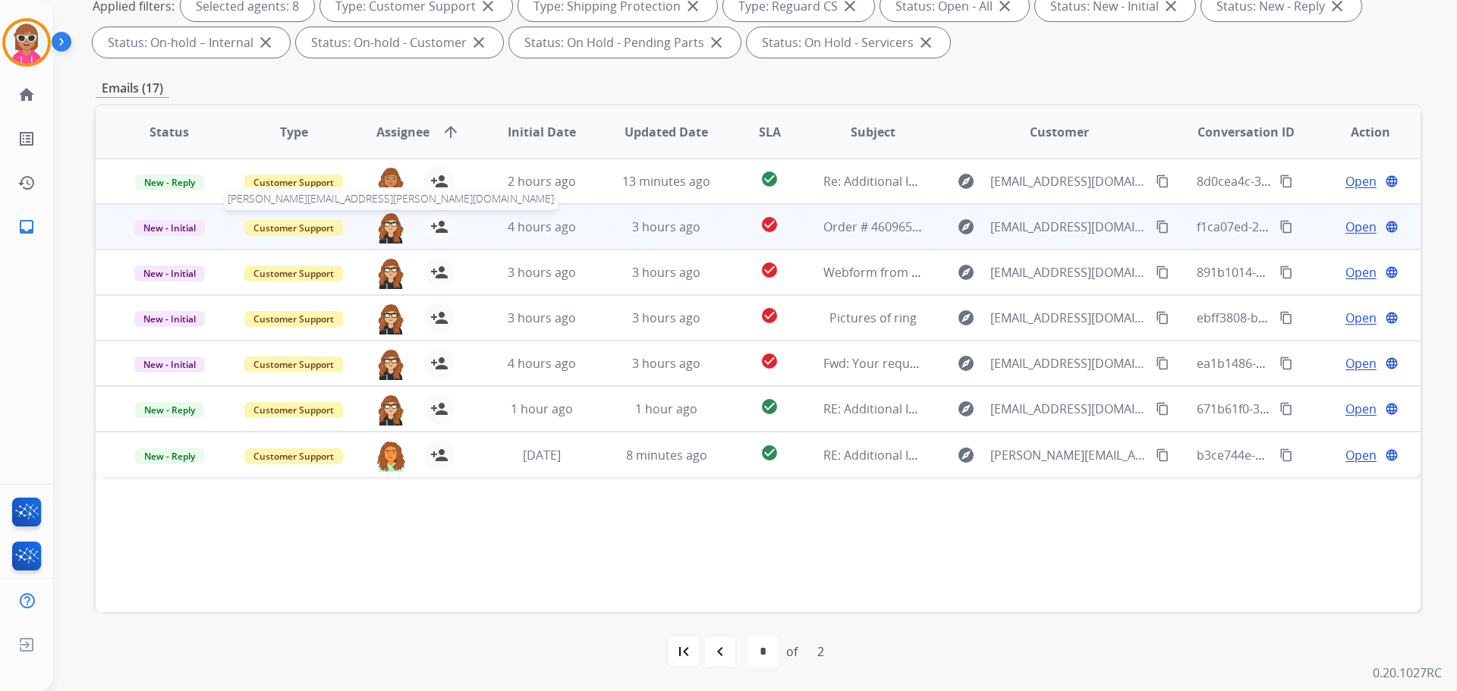
click at [389, 232] on img at bounding box center [391, 228] width 30 height 32
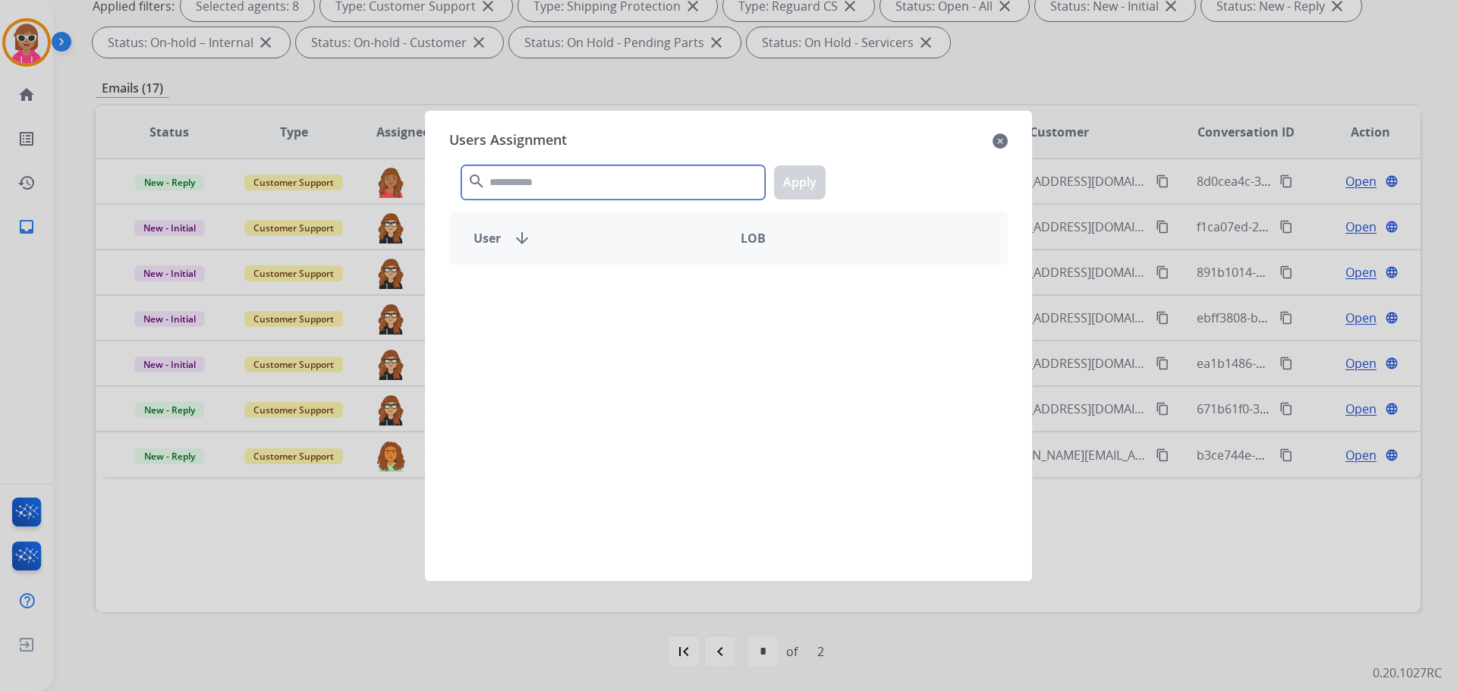
click at [502, 178] on input "text" at bounding box center [613, 182] width 304 height 34
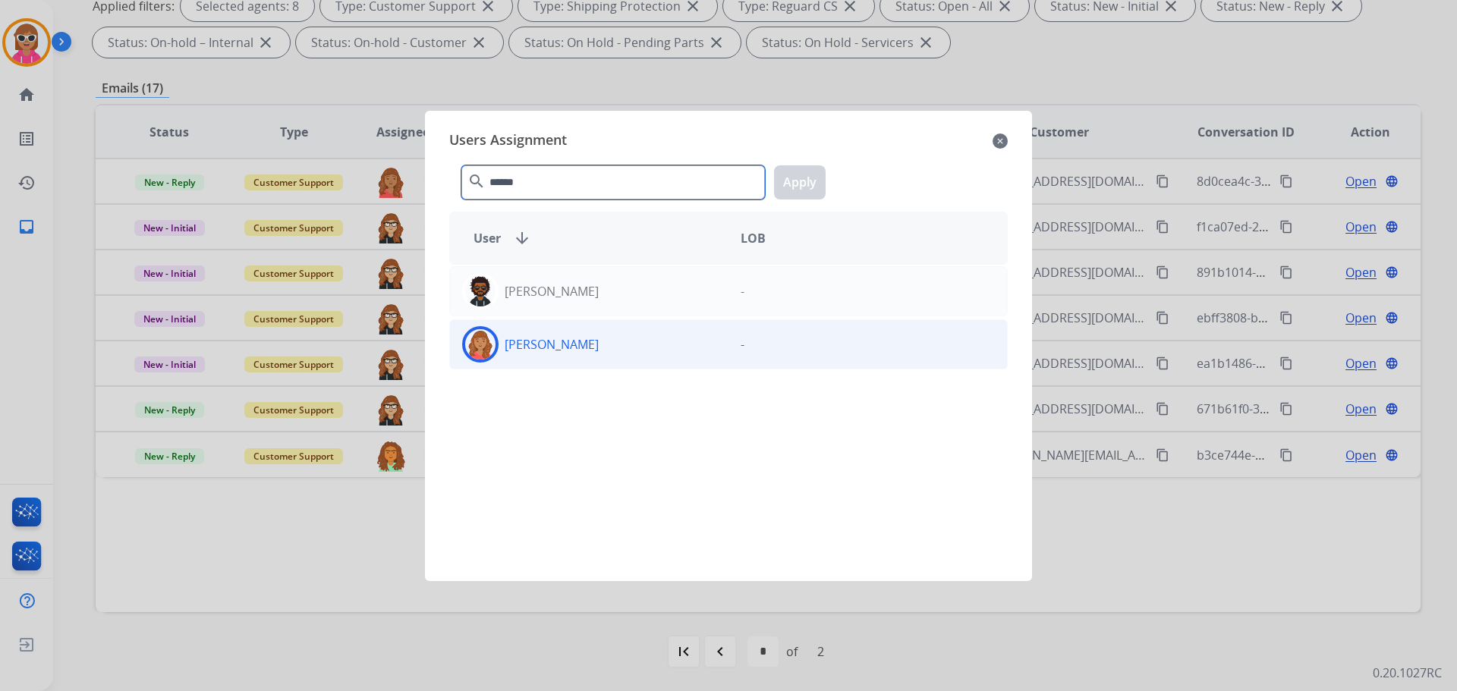
type input "******"
click at [597, 346] on div "[PERSON_NAME]" at bounding box center [589, 344] width 278 height 36
click at [807, 200] on div "****** search Apply" at bounding box center [728, 179] width 558 height 52
click at [804, 176] on button "Apply" at bounding box center [800, 182] width 52 height 34
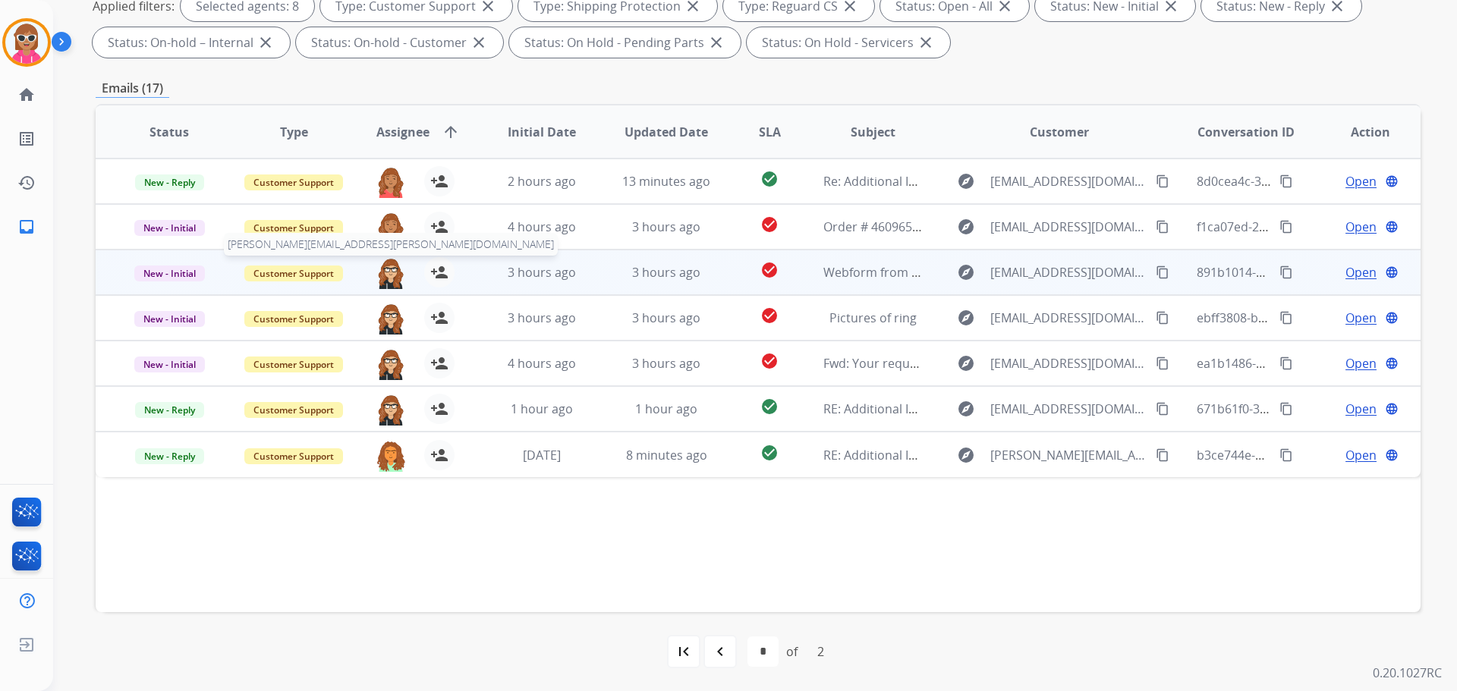
click at [389, 277] on img at bounding box center [391, 273] width 30 height 32
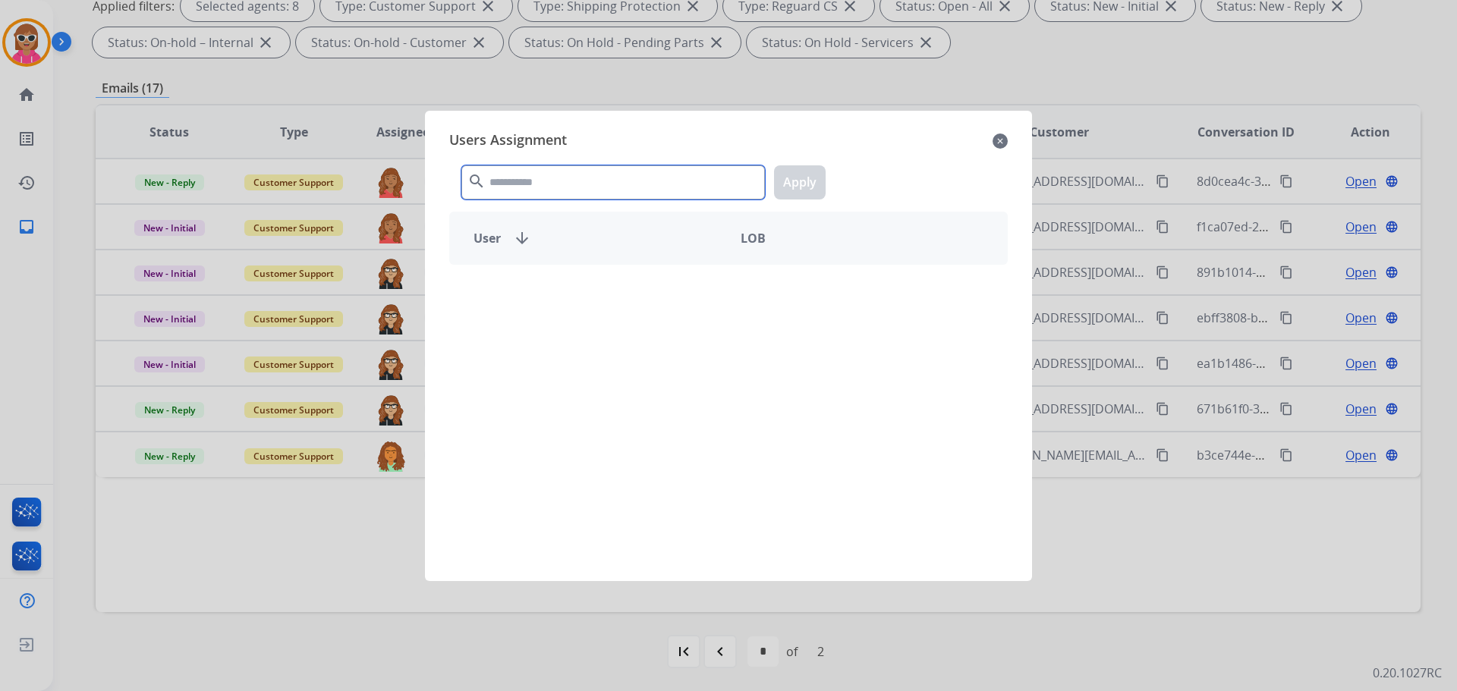
click at [534, 185] on input "text" at bounding box center [613, 182] width 304 height 34
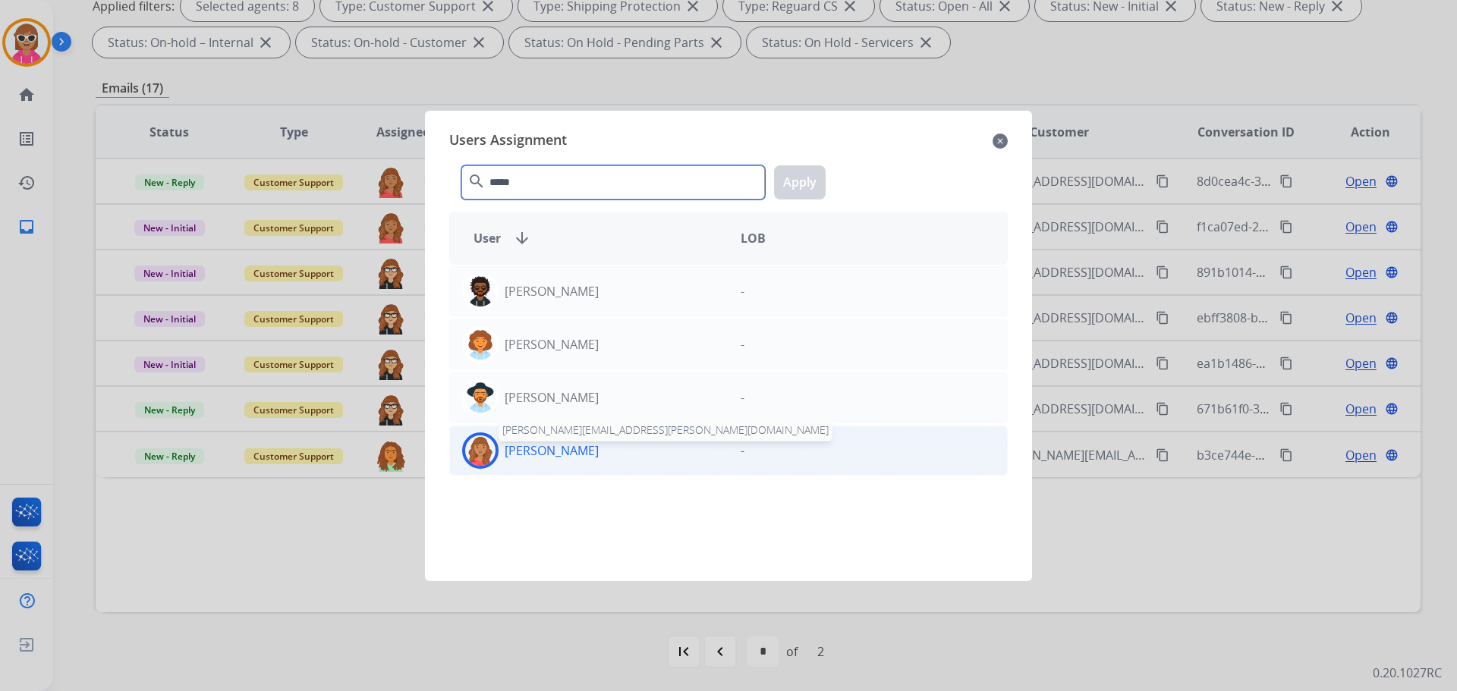
type input "*****"
click at [579, 448] on p "[PERSON_NAME]" at bounding box center [552, 451] width 94 height 18
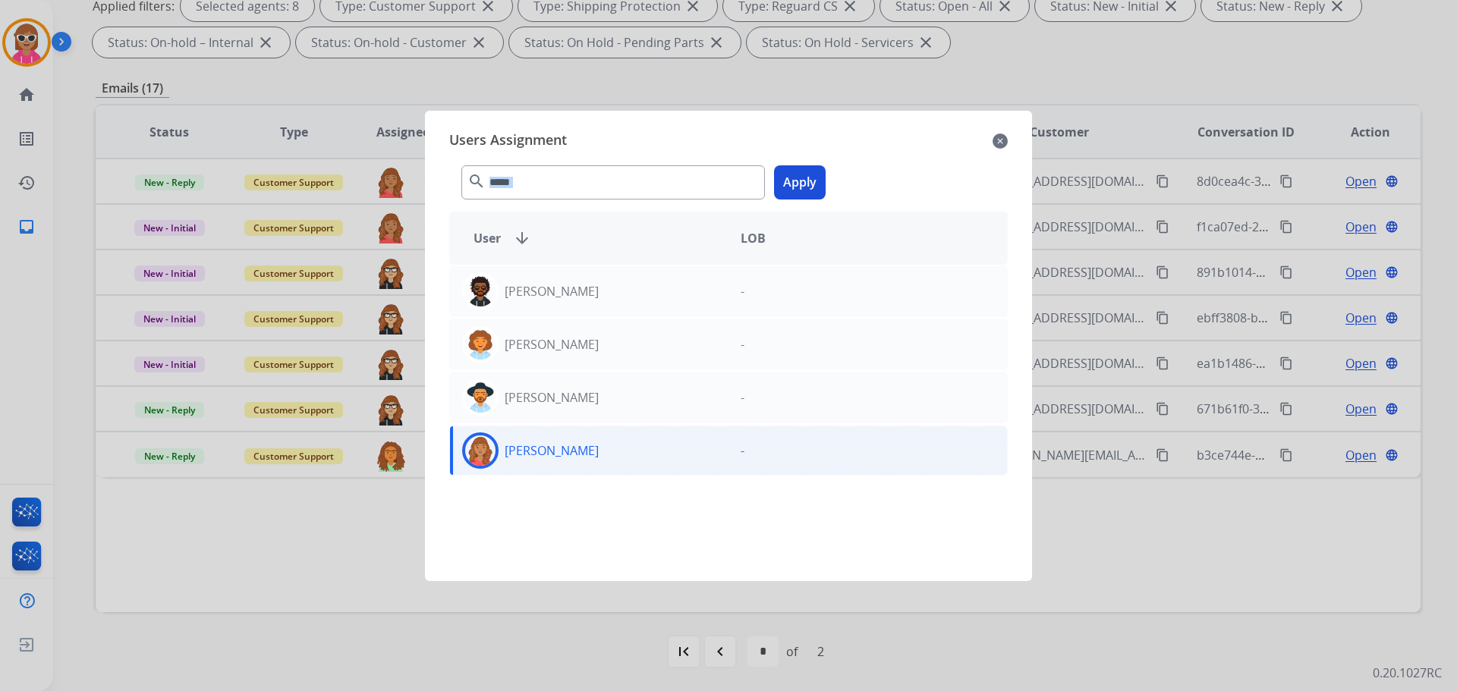
click at [770, 190] on div "***** search Apply" at bounding box center [728, 179] width 558 height 52
click at [804, 182] on button "Apply" at bounding box center [800, 182] width 52 height 34
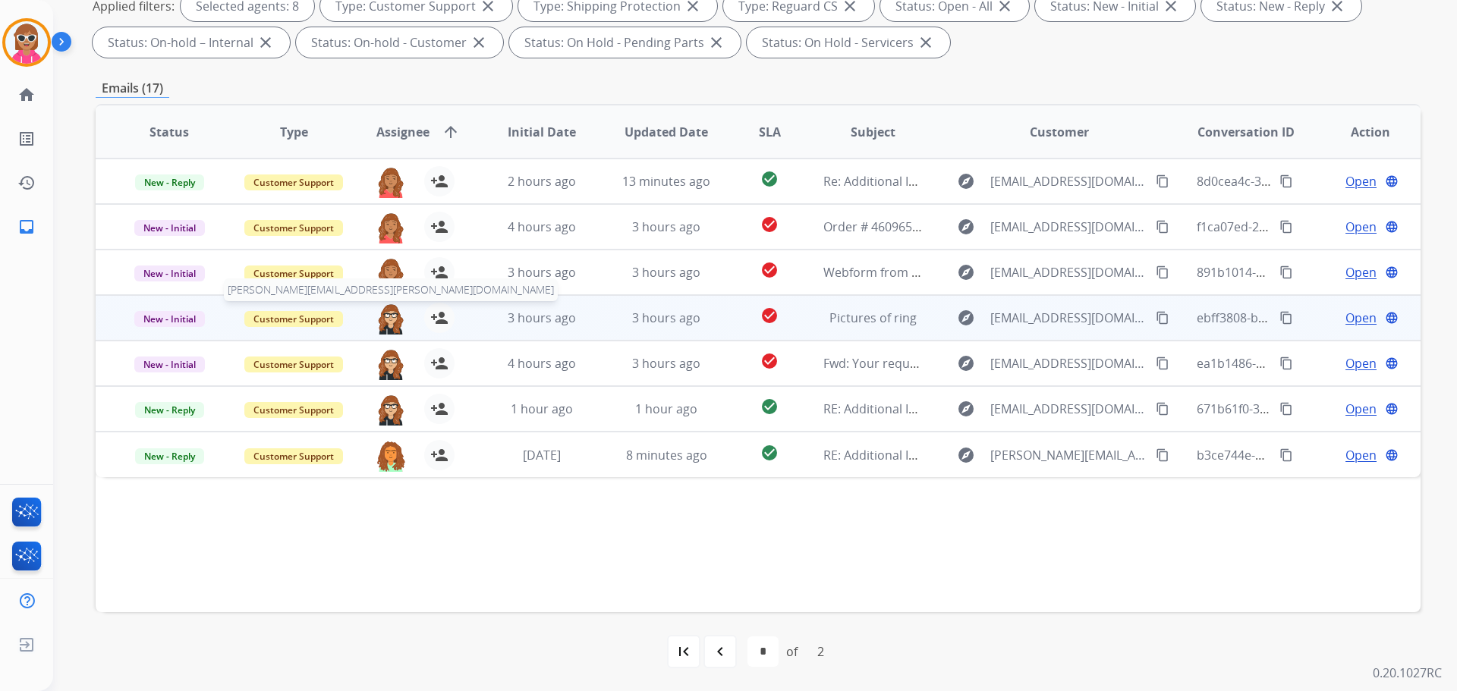
click at [401, 317] on img at bounding box center [391, 319] width 30 height 32
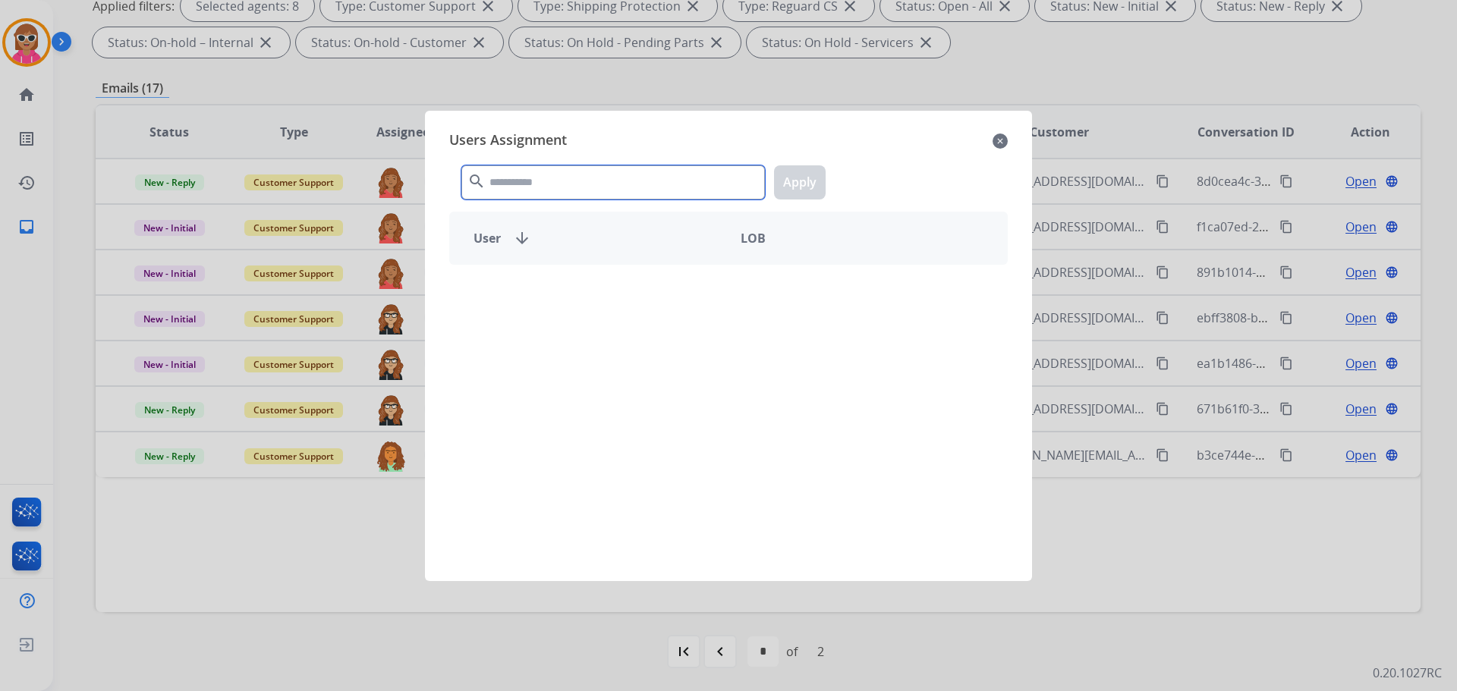
click at [650, 174] on input "text" at bounding box center [613, 182] width 304 height 34
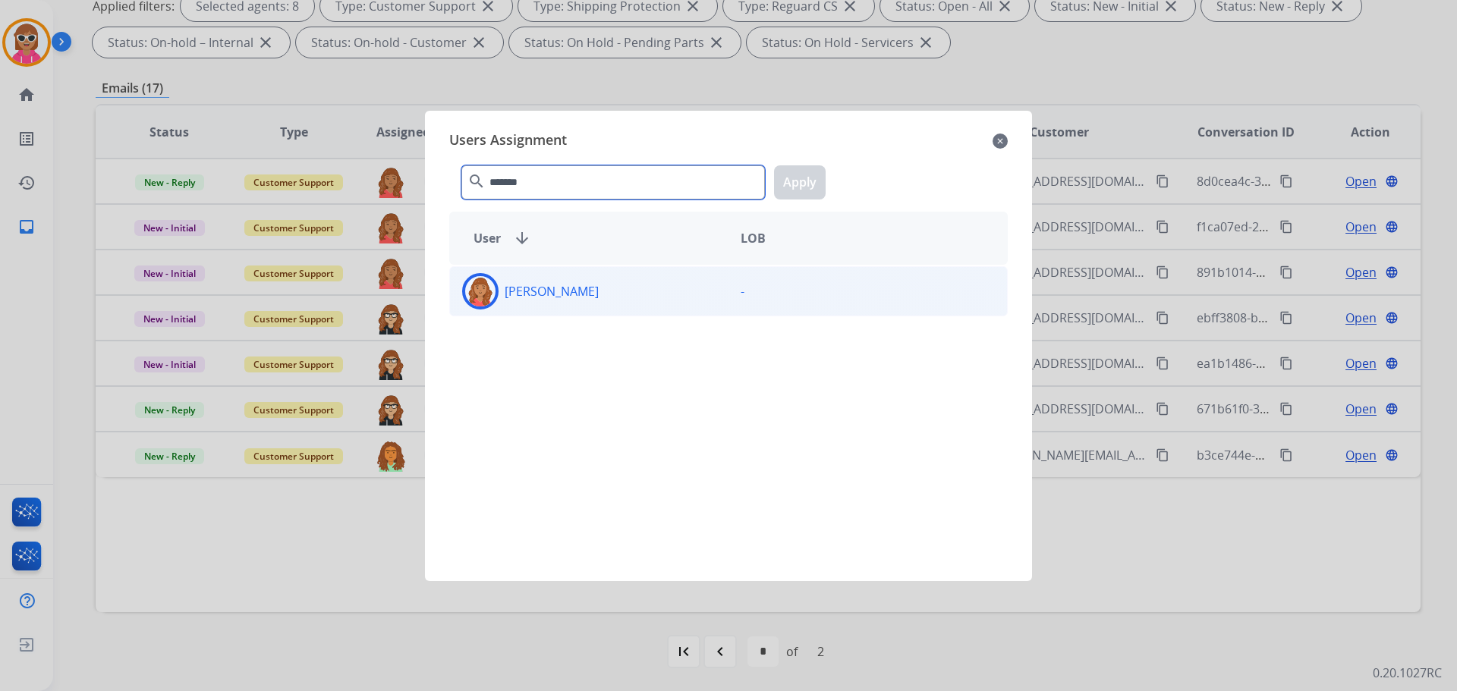
type input "*******"
click at [630, 288] on div "[PERSON_NAME]" at bounding box center [589, 291] width 278 height 36
click at [803, 184] on button "Apply" at bounding box center [800, 182] width 52 height 34
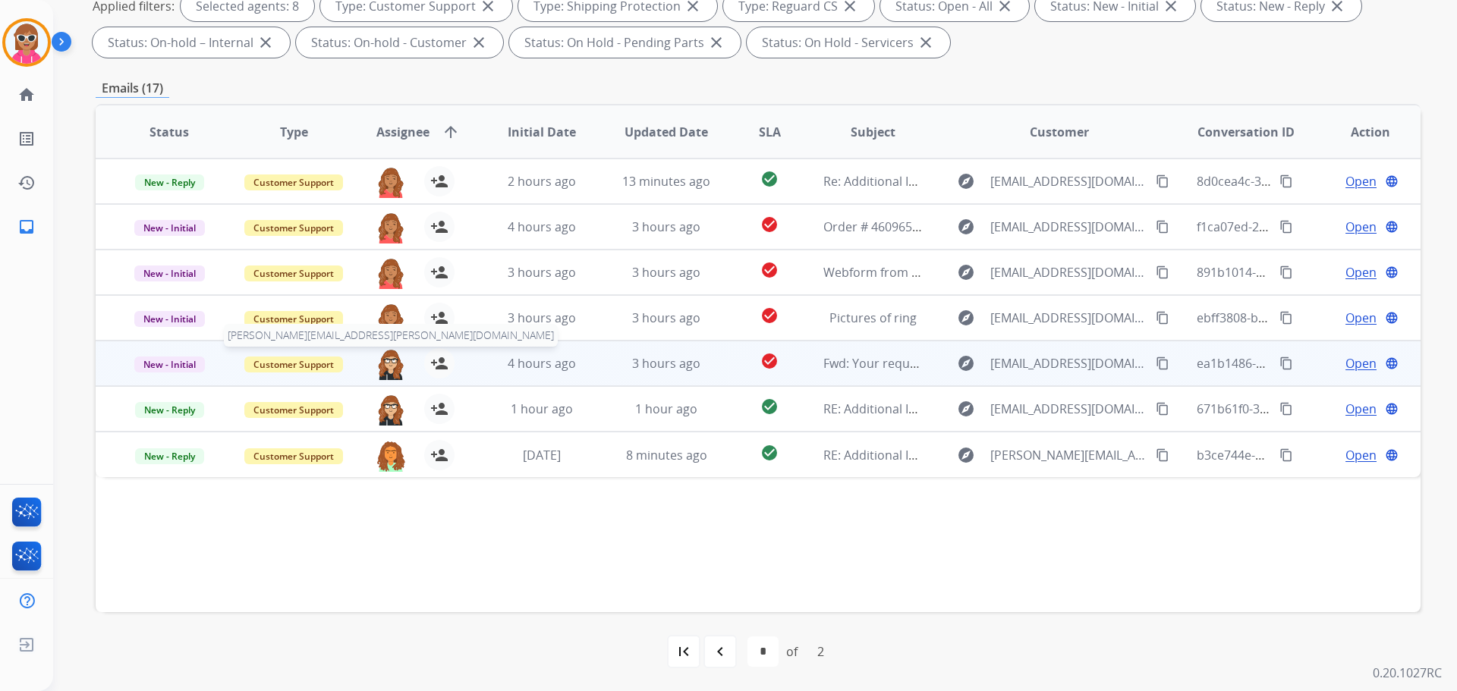
click at [389, 363] on img at bounding box center [391, 364] width 30 height 32
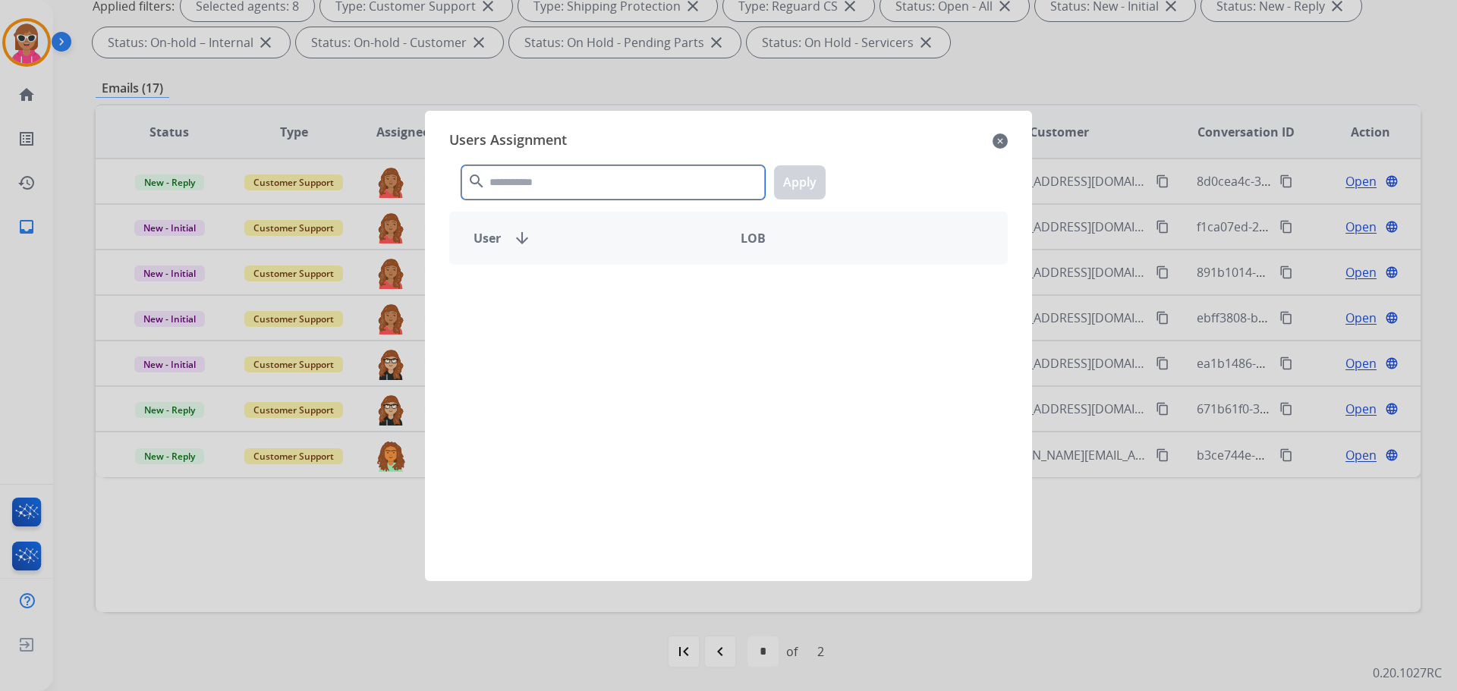
click at [555, 187] on input "text" at bounding box center [613, 182] width 304 height 34
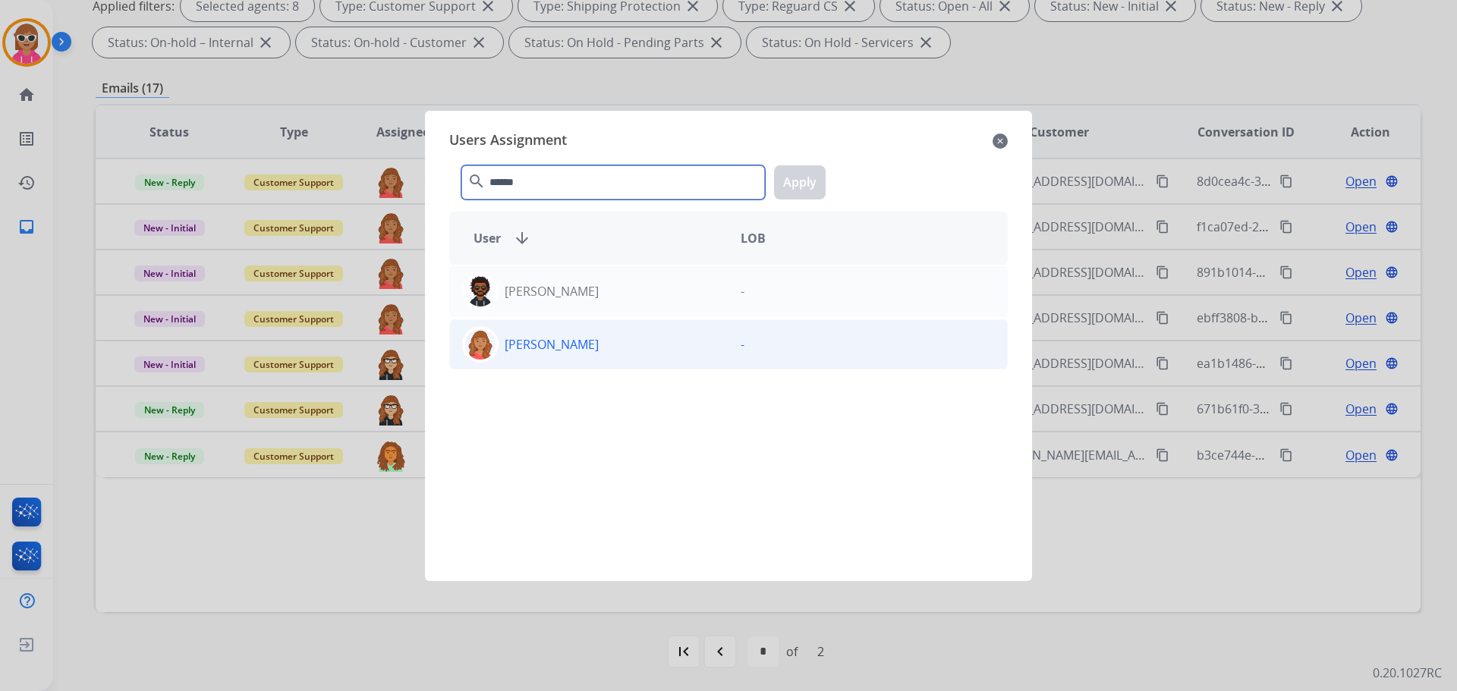
type input "******"
click at [587, 364] on div "[PERSON_NAME] -" at bounding box center [728, 344] width 558 height 50
click at [815, 187] on button "Apply" at bounding box center [800, 182] width 52 height 34
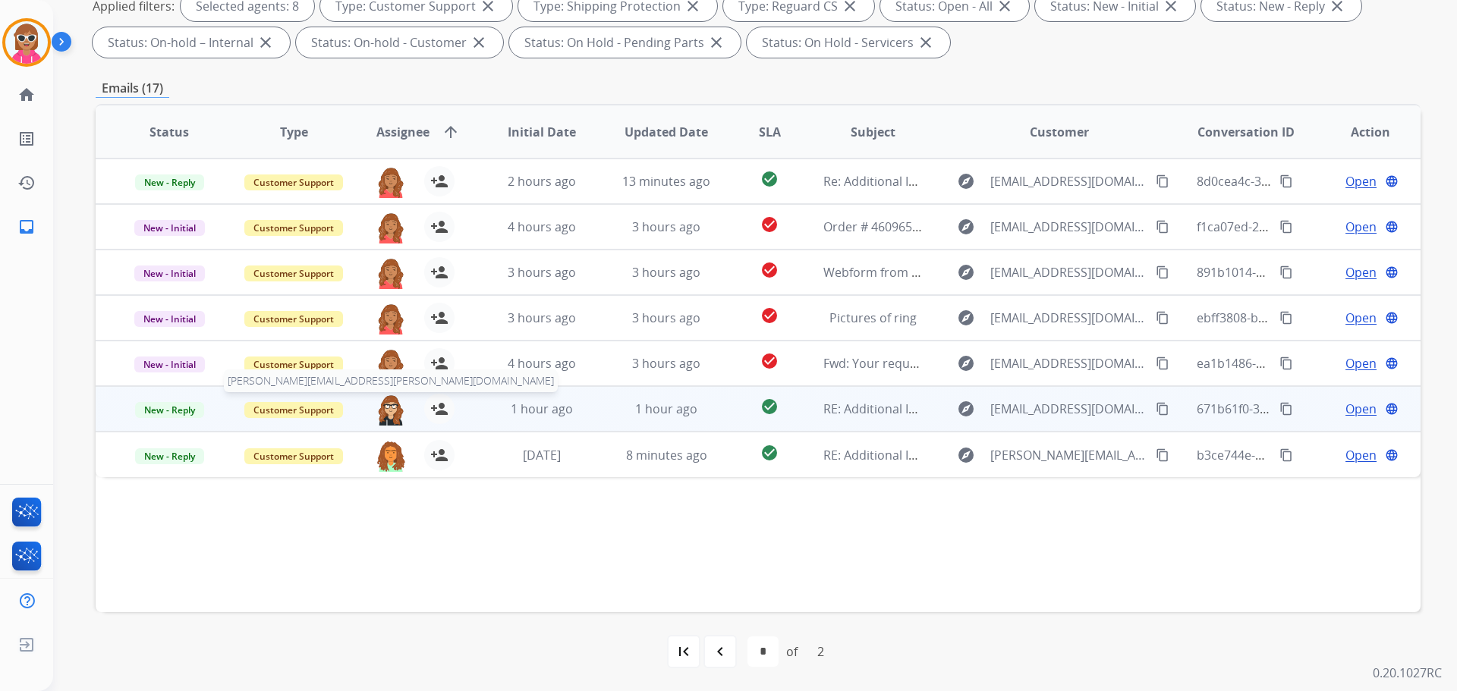
click at [379, 404] on img at bounding box center [391, 410] width 30 height 32
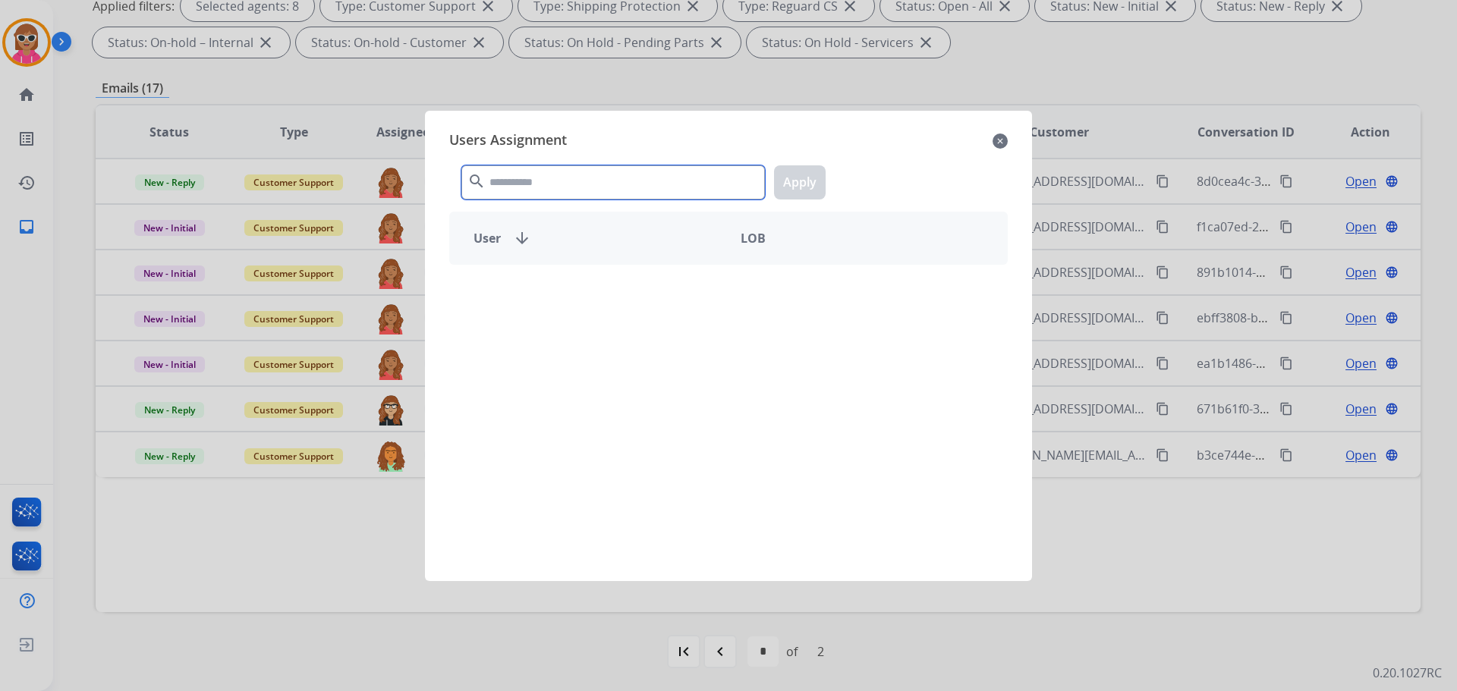
drag, startPoint x: 560, startPoint y: 168, endPoint x: 557, endPoint y: 256, distance: 87.3
click at [562, 169] on input "text" at bounding box center [613, 182] width 304 height 34
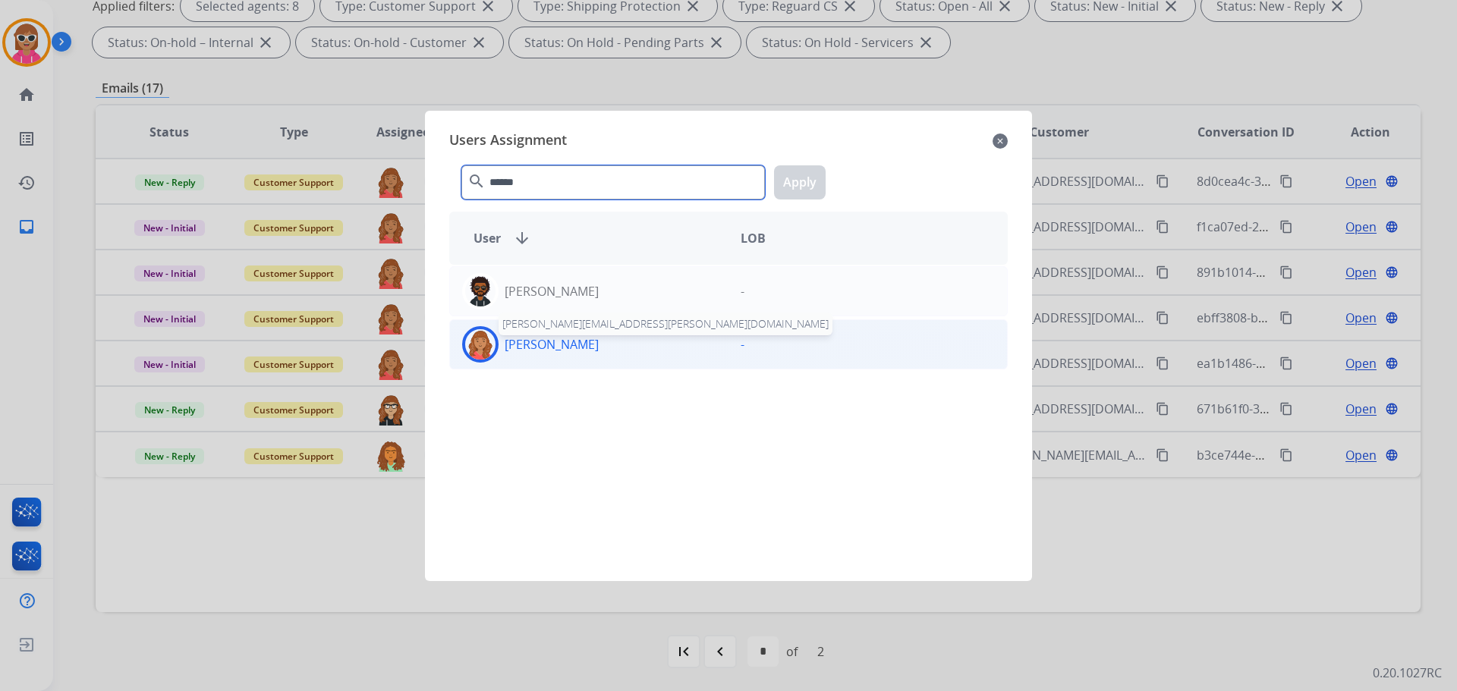
type input "******"
click at [533, 337] on p "[PERSON_NAME]" at bounding box center [552, 344] width 94 height 18
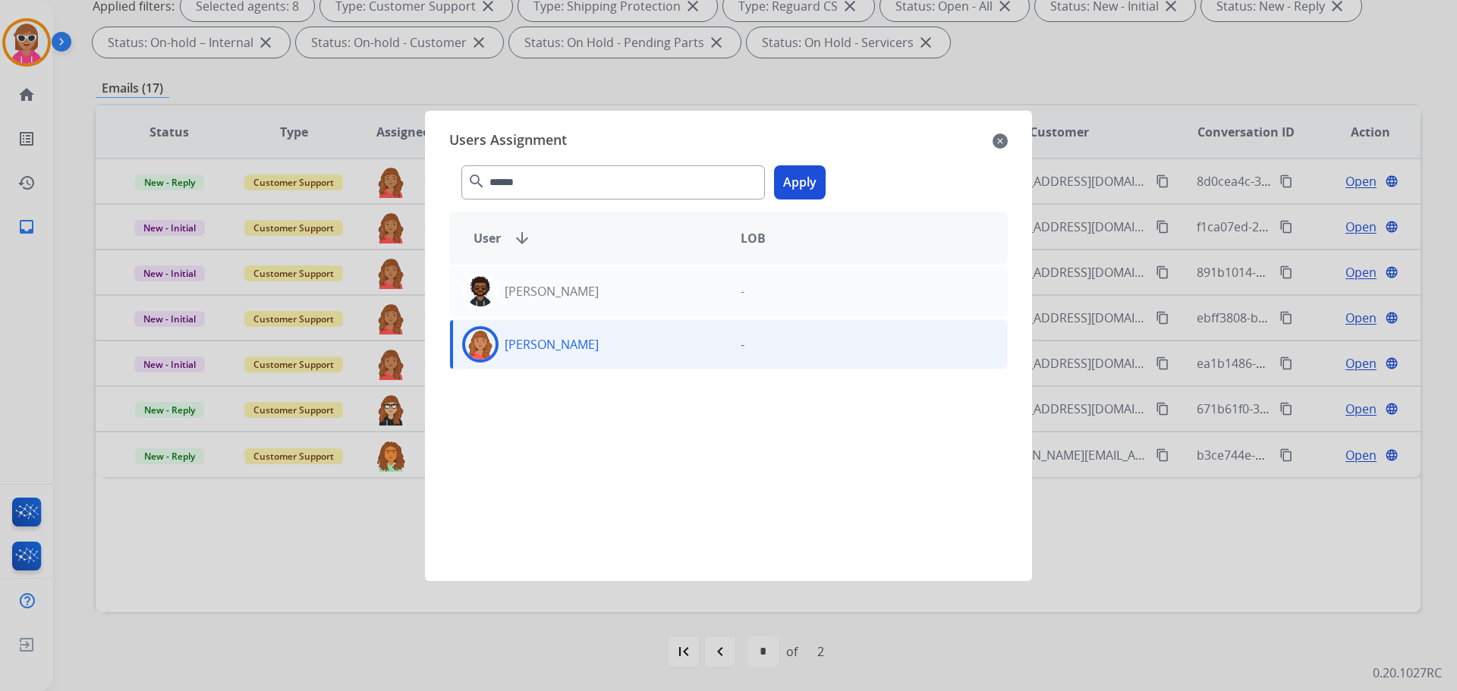
click at [809, 180] on button "Apply" at bounding box center [800, 182] width 52 height 34
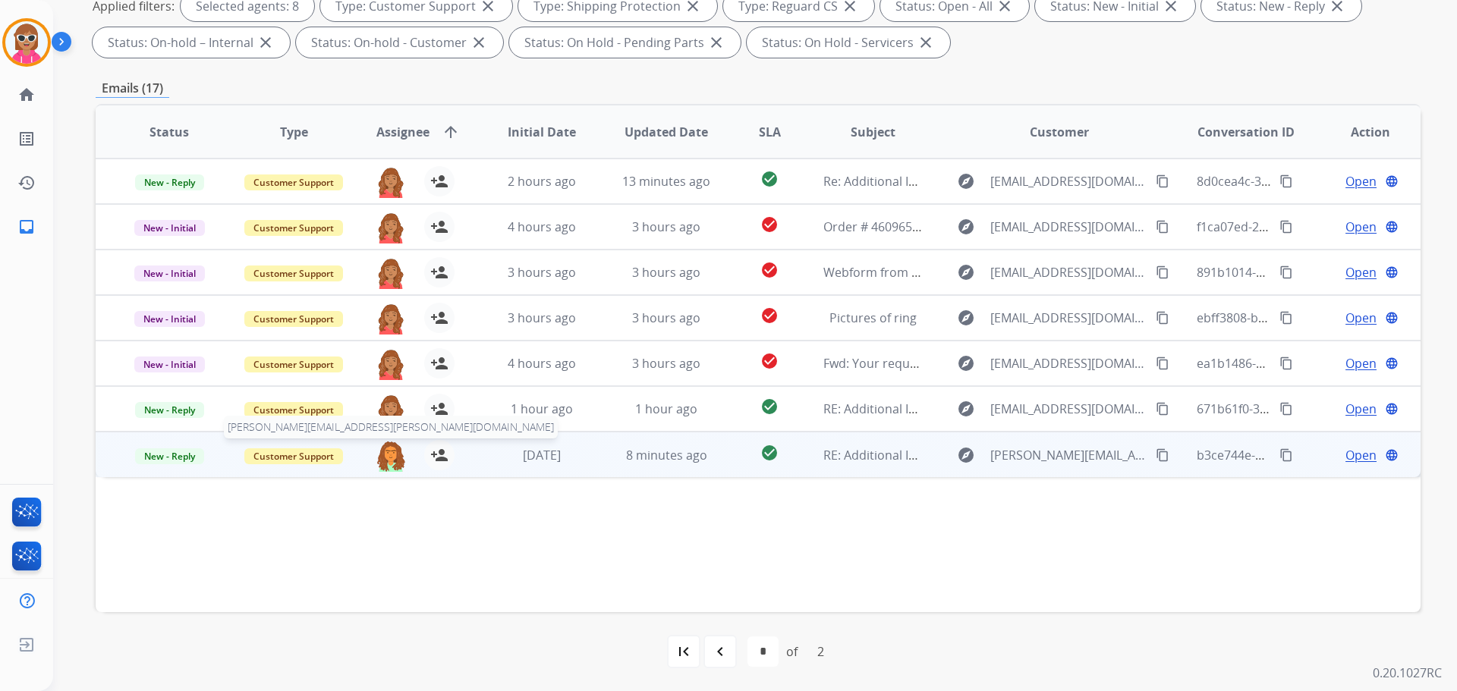
click at [395, 445] on img at bounding box center [391, 456] width 30 height 32
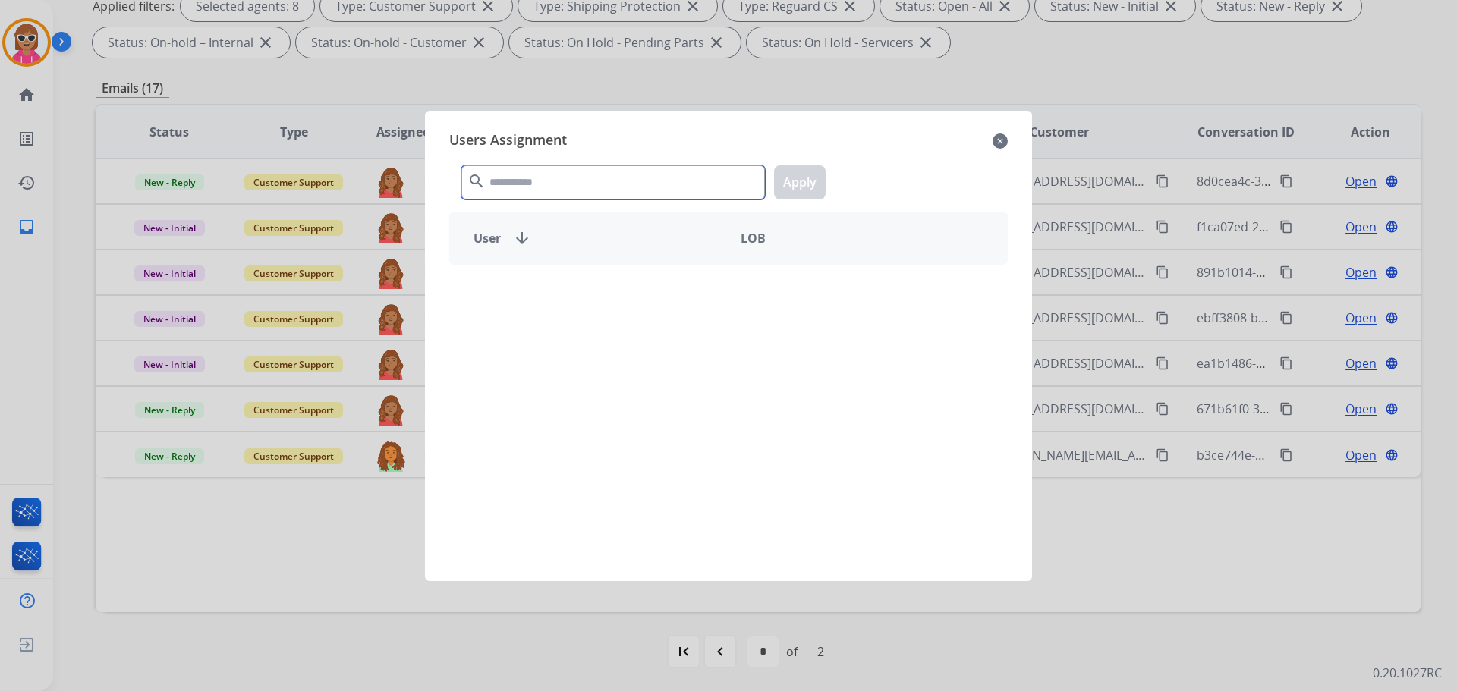
click at [576, 175] on input "text" at bounding box center [613, 182] width 304 height 34
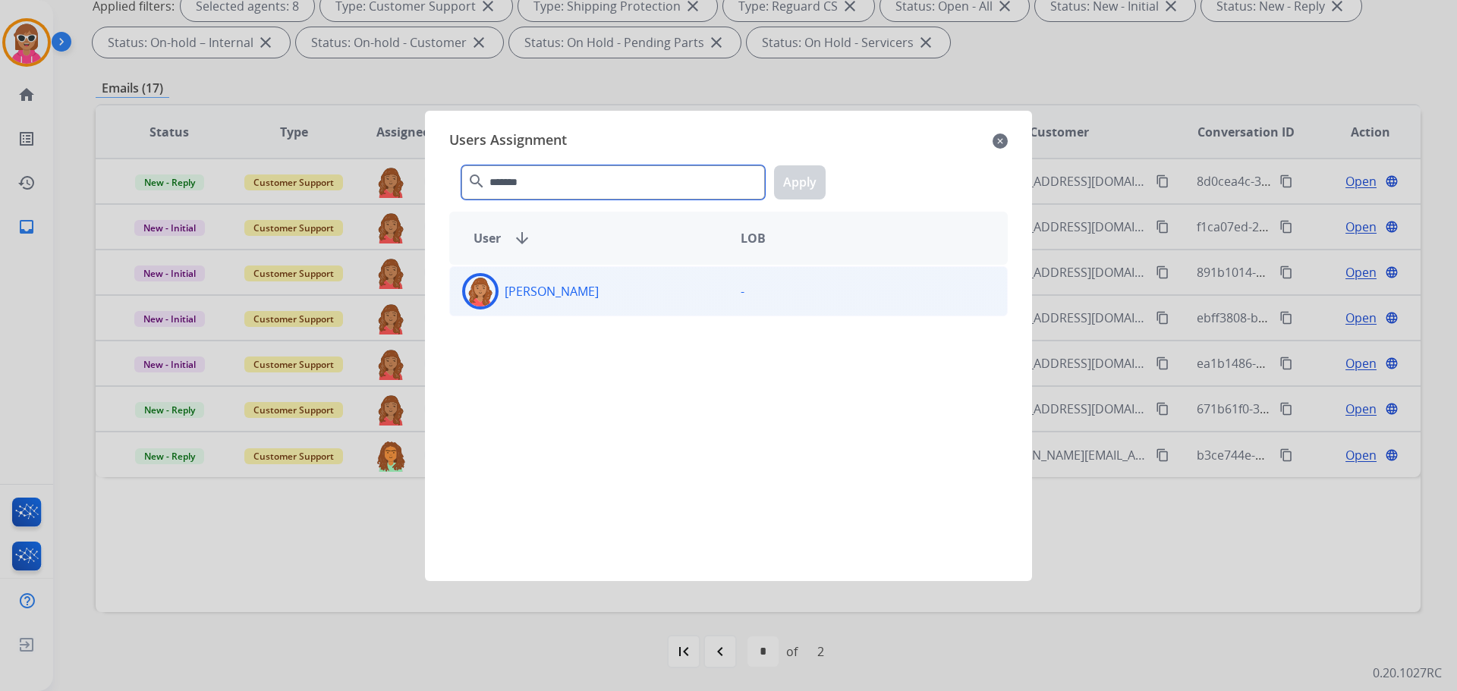
type input "*******"
click at [579, 285] on p "[PERSON_NAME]" at bounding box center [552, 291] width 94 height 18
click at [808, 188] on button "Apply" at bounding box center [800, 182] width 52 height 34
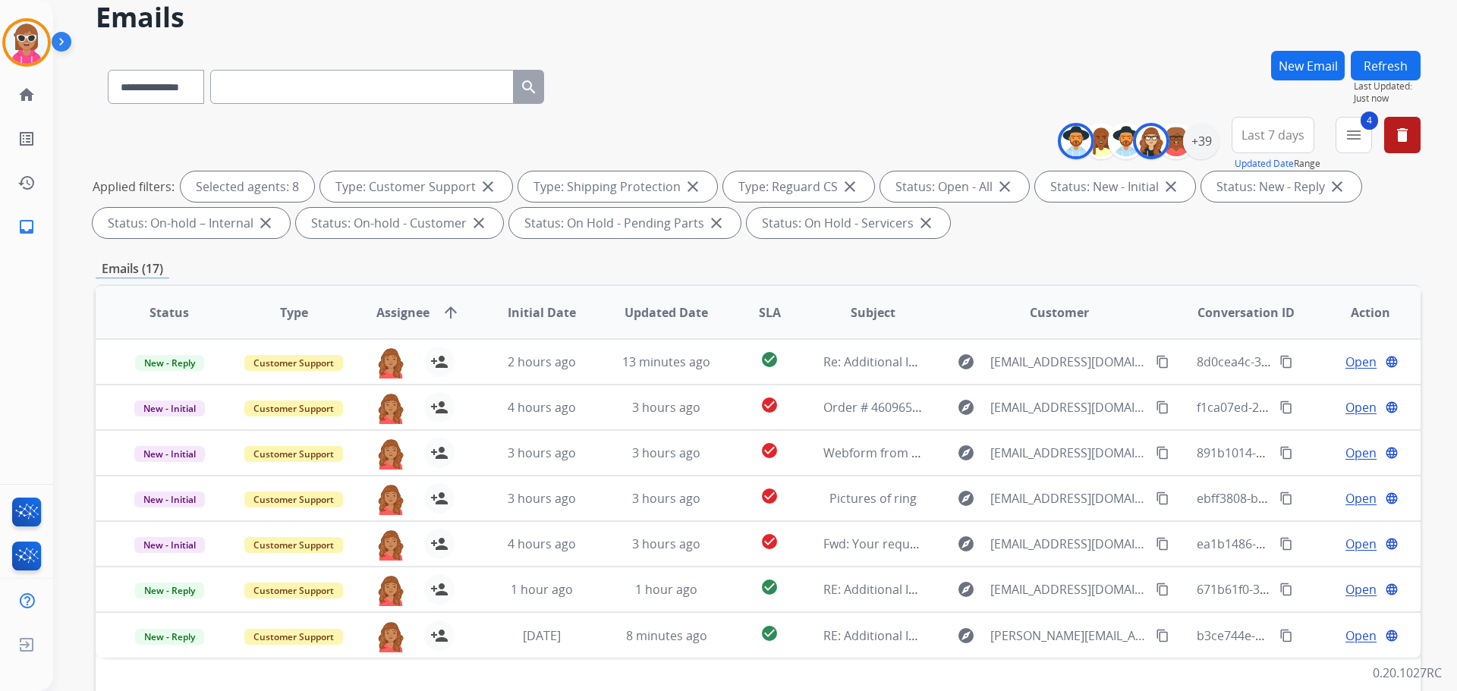
scroll to position [17, 0]
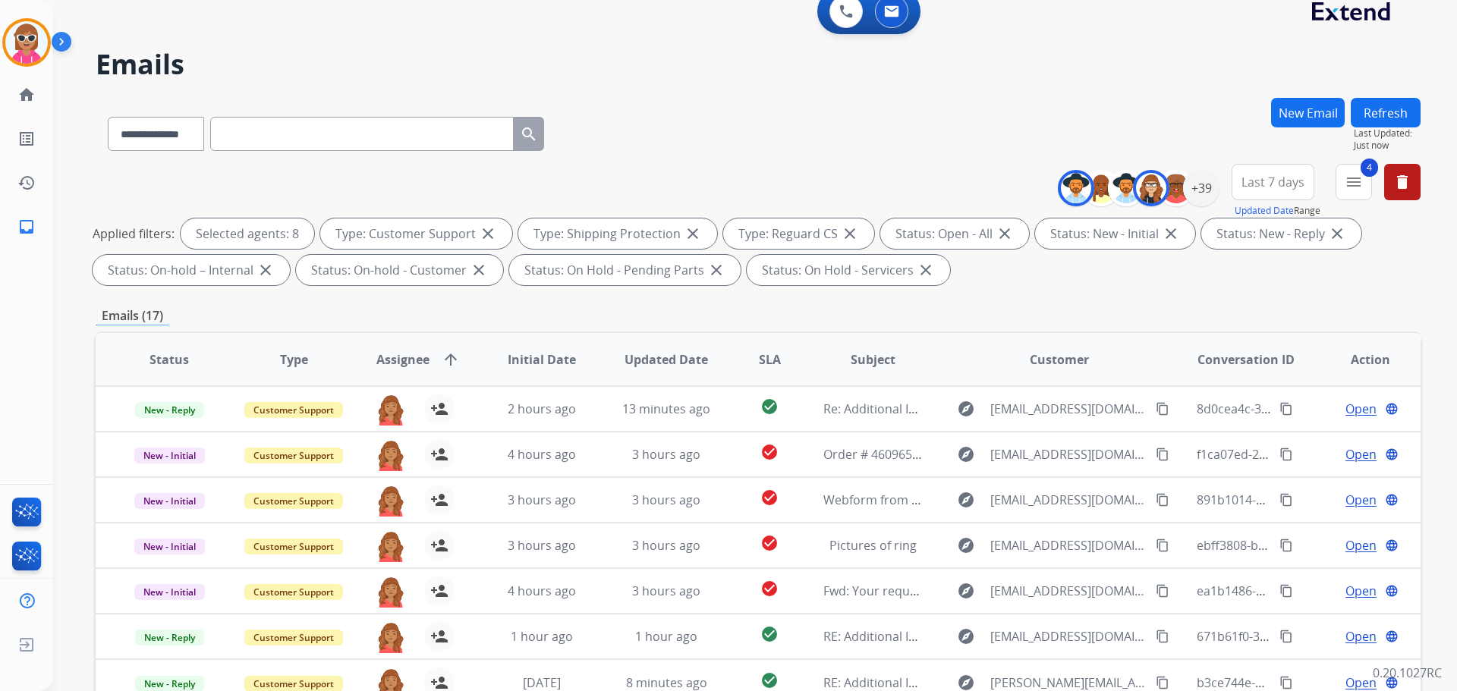
click at [1417, 103] on button "Refresh" at bounding box center [1386, 113] width 70 height 30
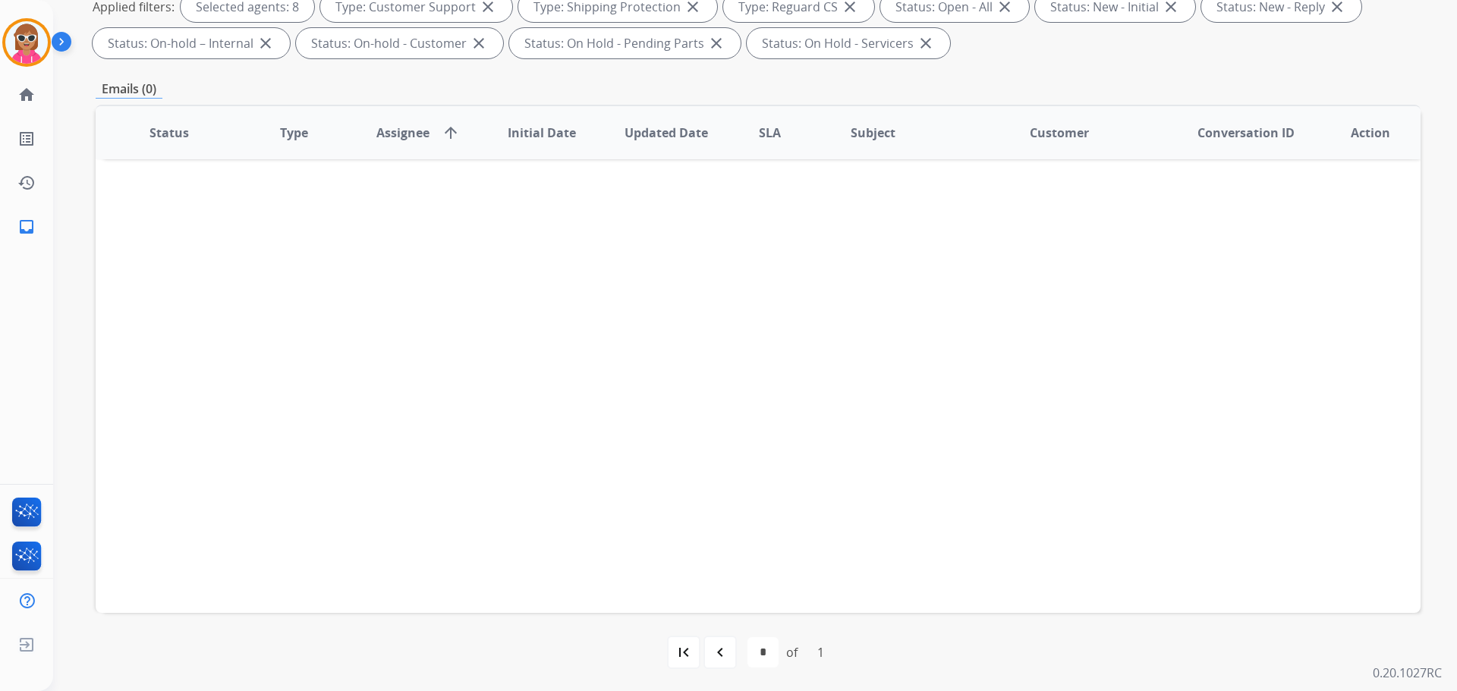
scroll to position [245, 0]
click at [706, 653] on div "navigate_before" at bounding box center [719, 651] width 33 height 33
select select "*"
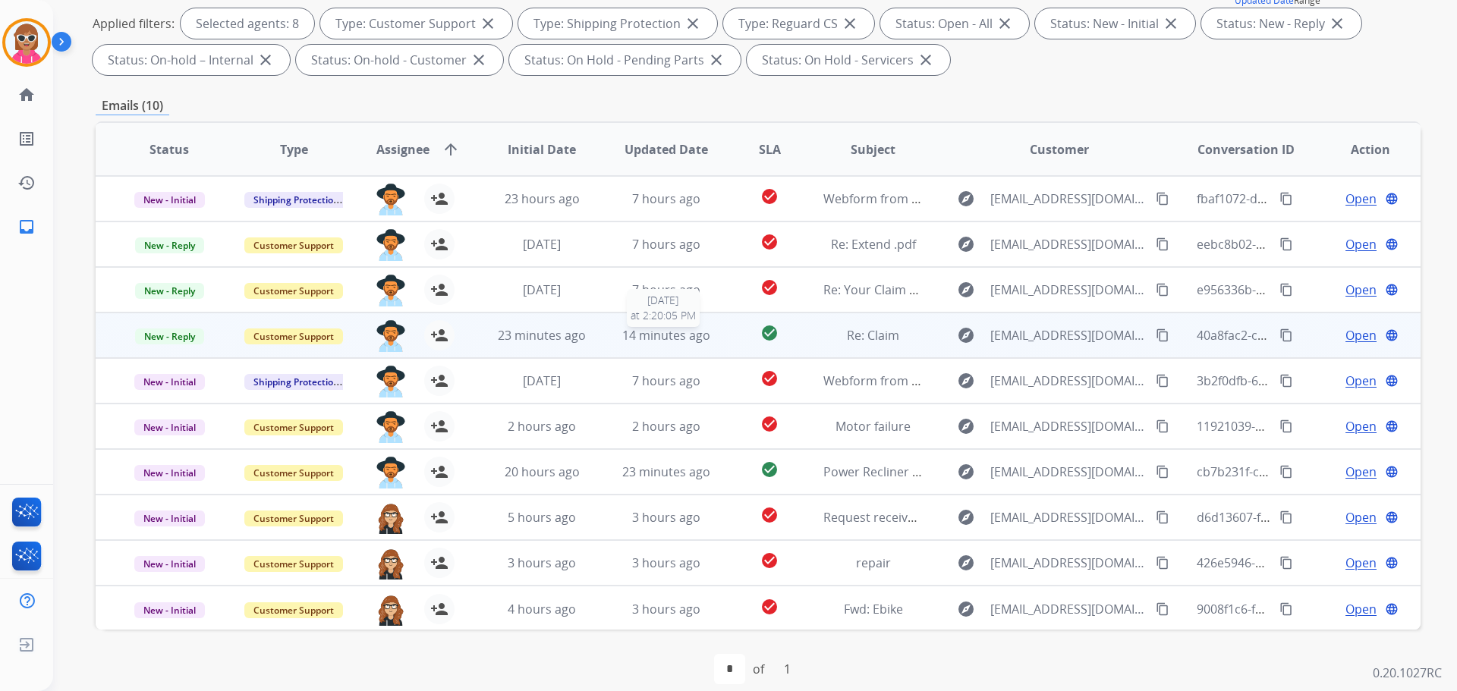
scroll to position [2, 0]
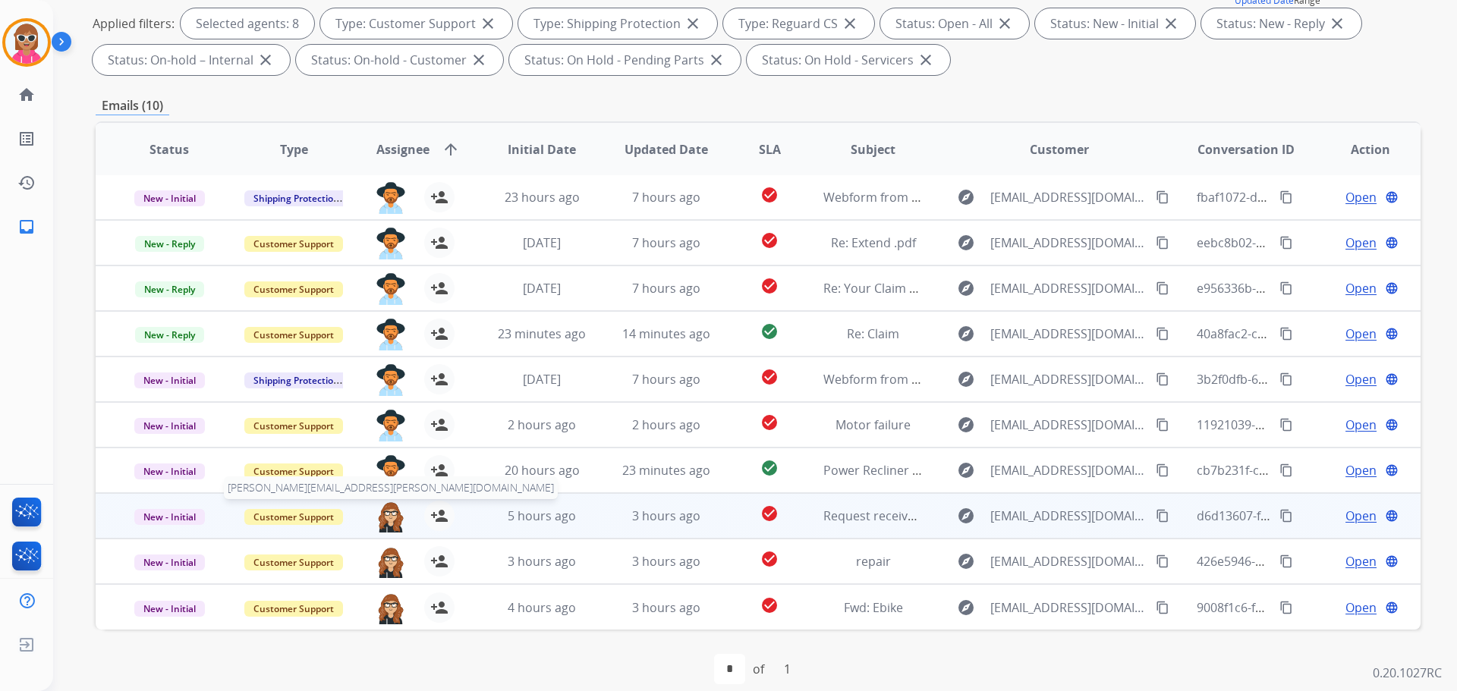
click at [389, 517] on img at bounding box center [391, 517] width 30 height 32
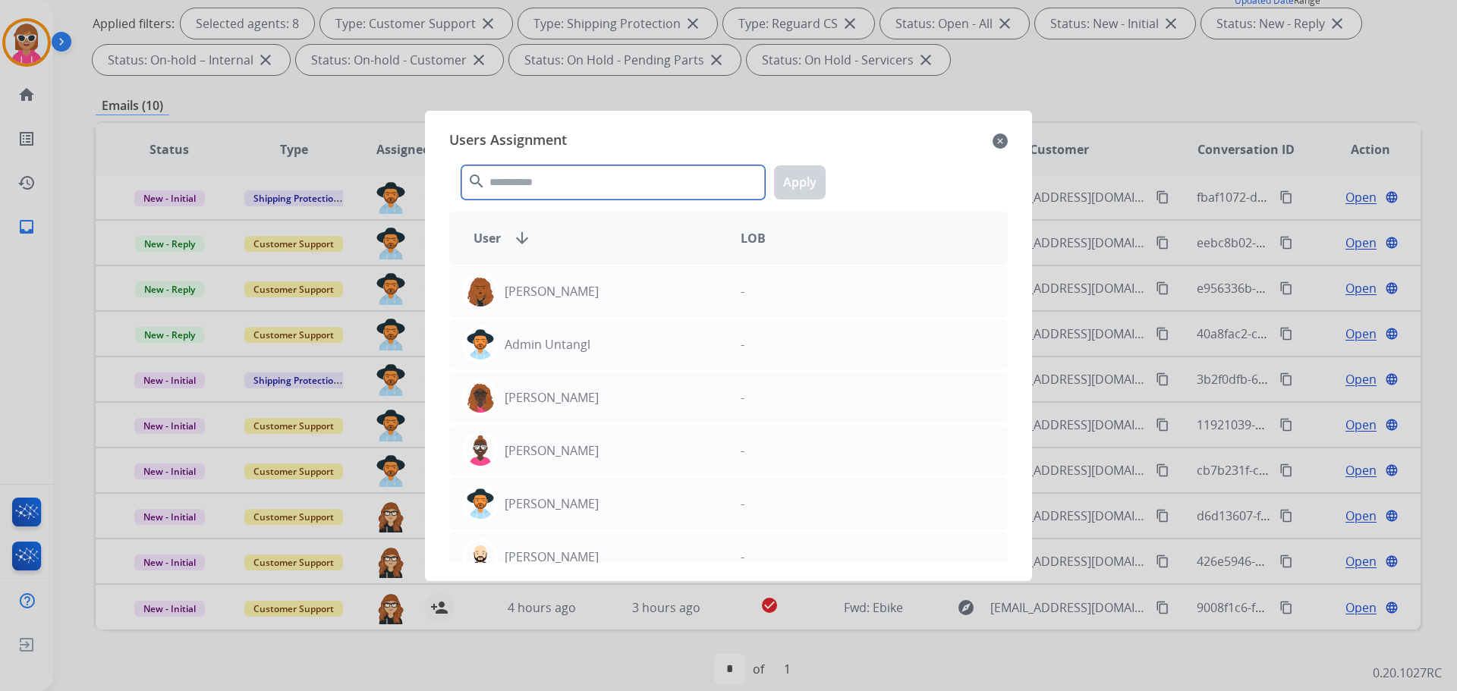
click at [553, 187] on input "text" at bounding box center [613, 182] width 304 height 34
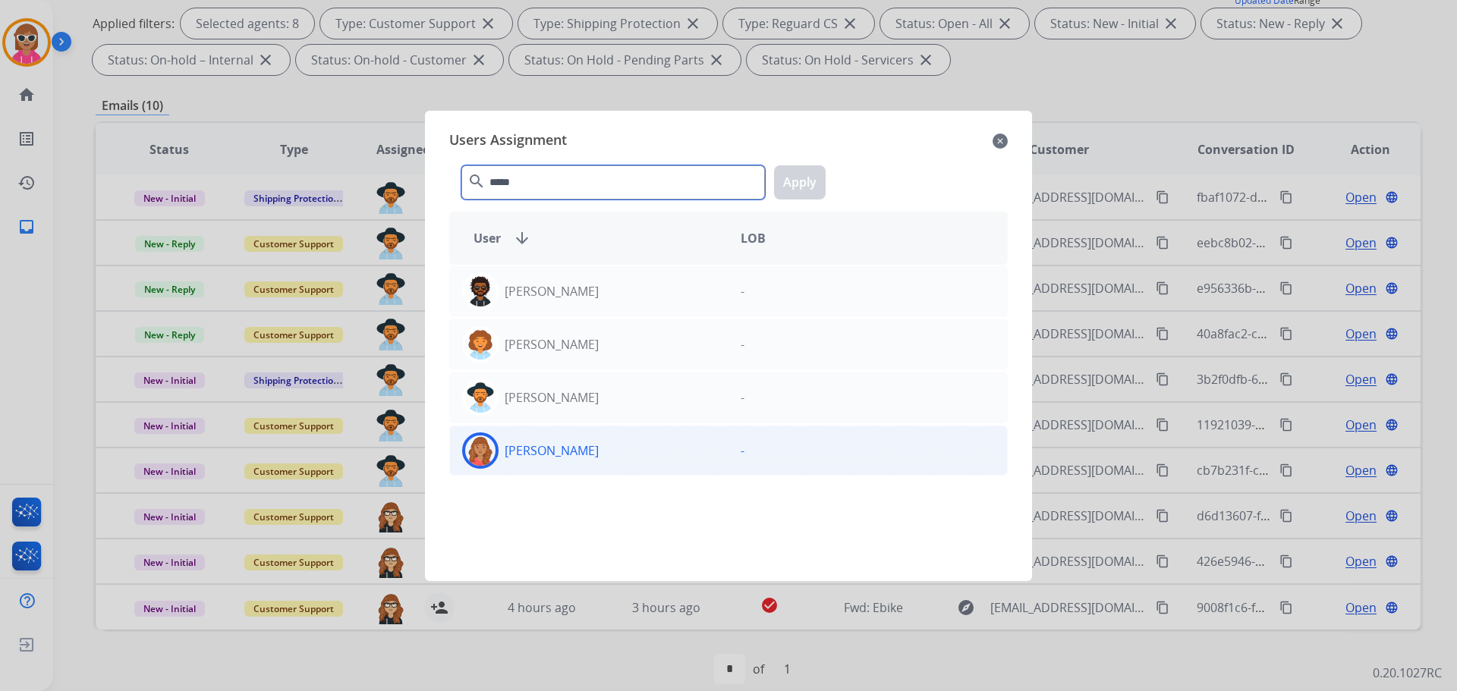
type input "*****"
click at [575, 448] on p "[PERSON_NAME]" at bounding box center [552, 451] width 94 height 18
click at [797, 170] on button "Apply" at bounding box center [800, 182] width 52 height 34
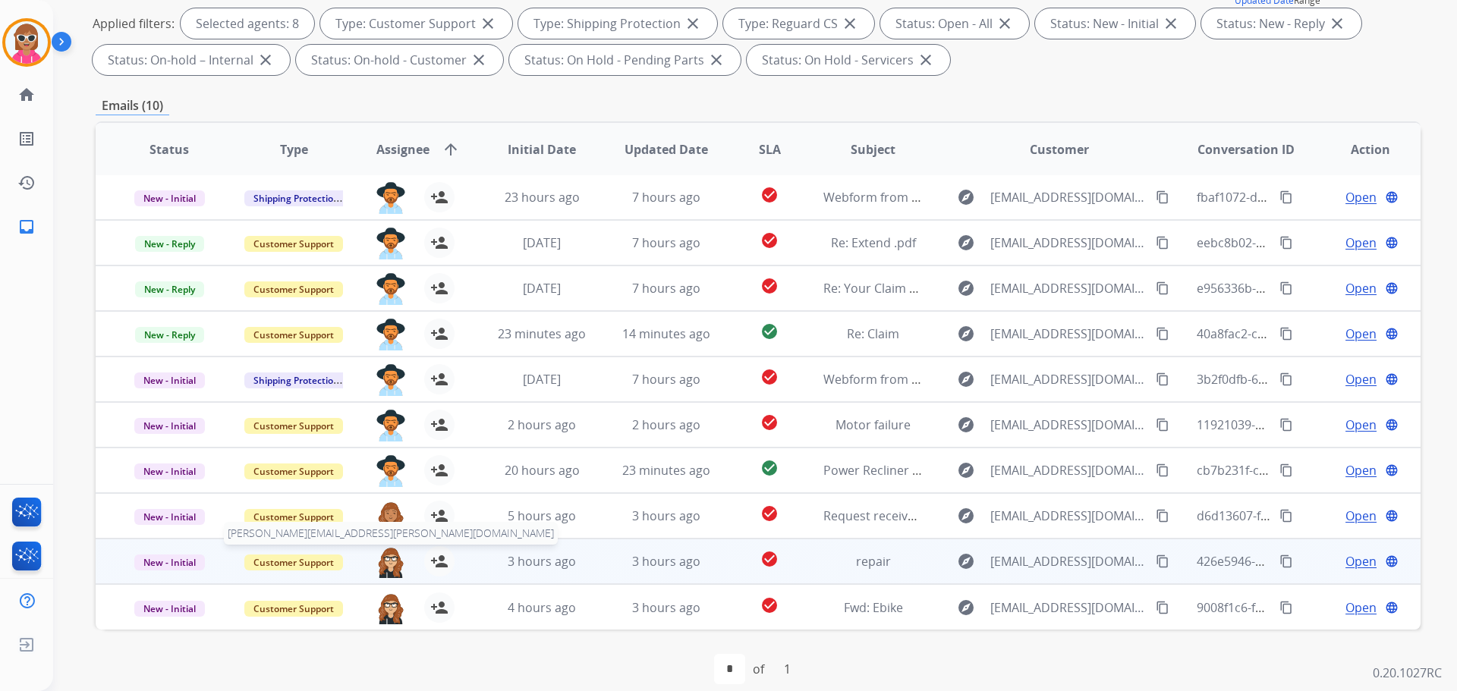
click at [392, 552] on img at bounding box center [391, 562] width 30 height 32
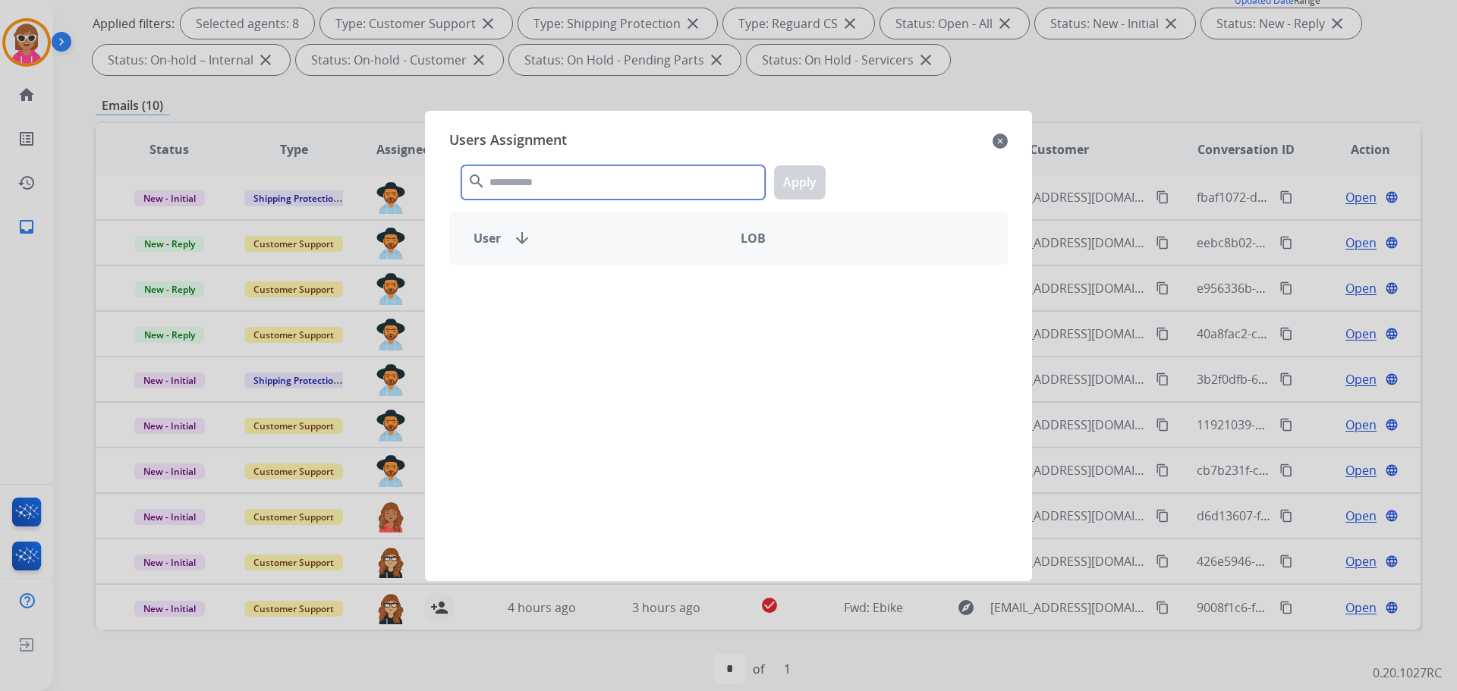
click at [597, 166] on input "text" at bounding box center [613, 182] width 304 height 34
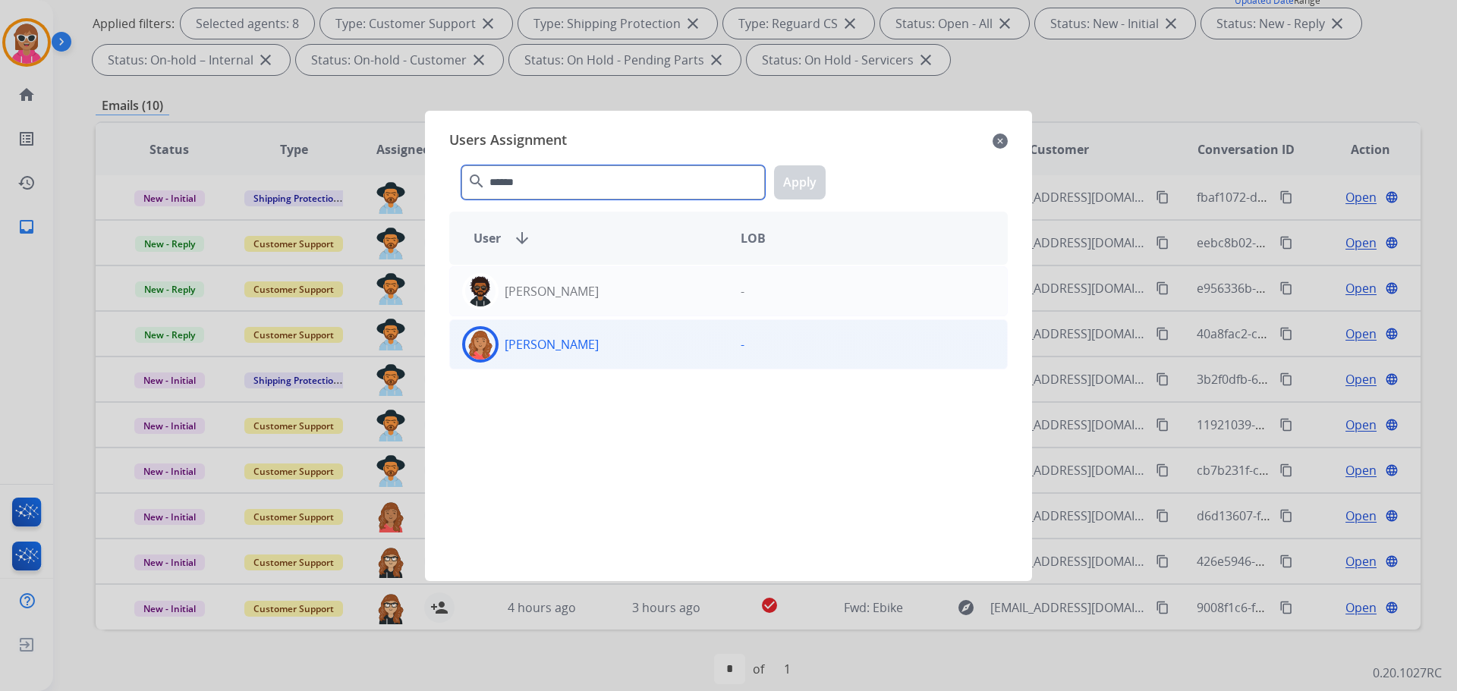
type input "******"
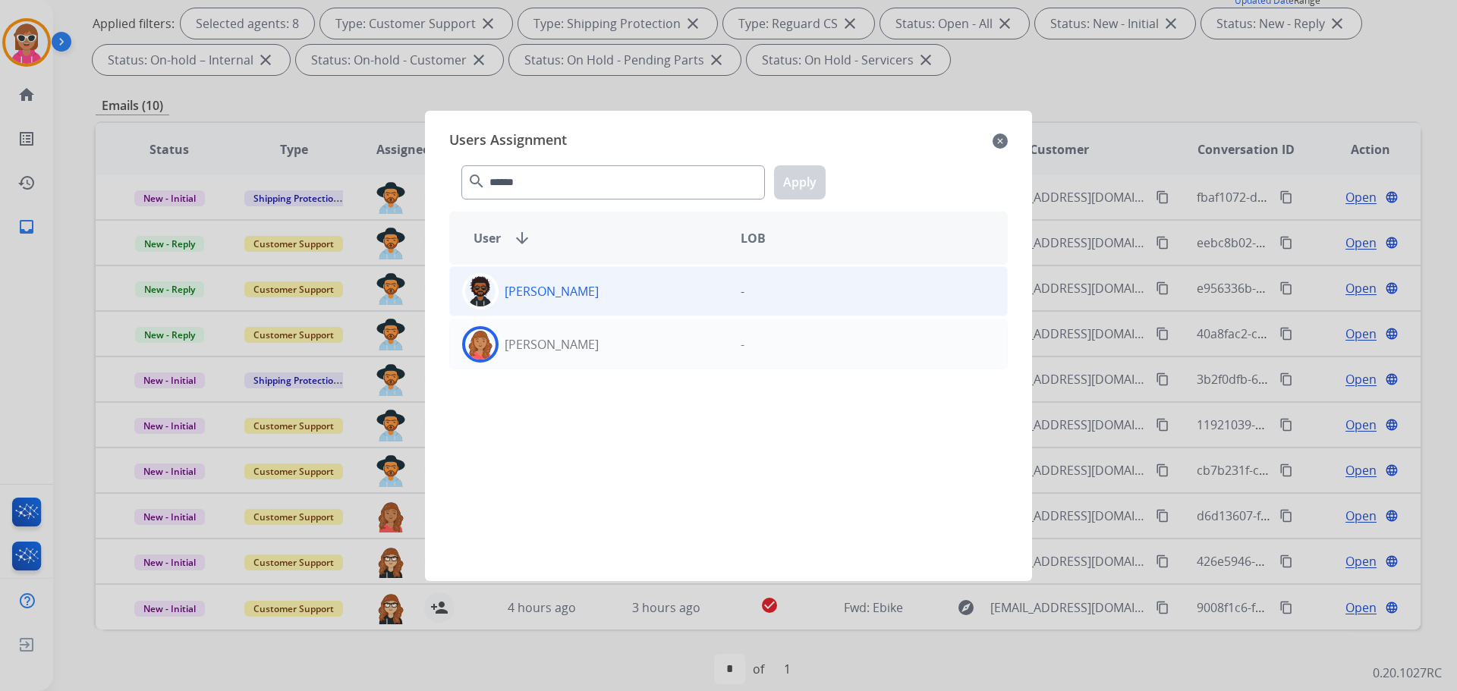
drag, startPoint x: 720, startPoint y: 327, endPoint x: 722, endPoint y: 292, distance: 35.0
click at [719, 326] on div "[PERSON_NAME]" at bounding box center [589, 344] width 278 height 36
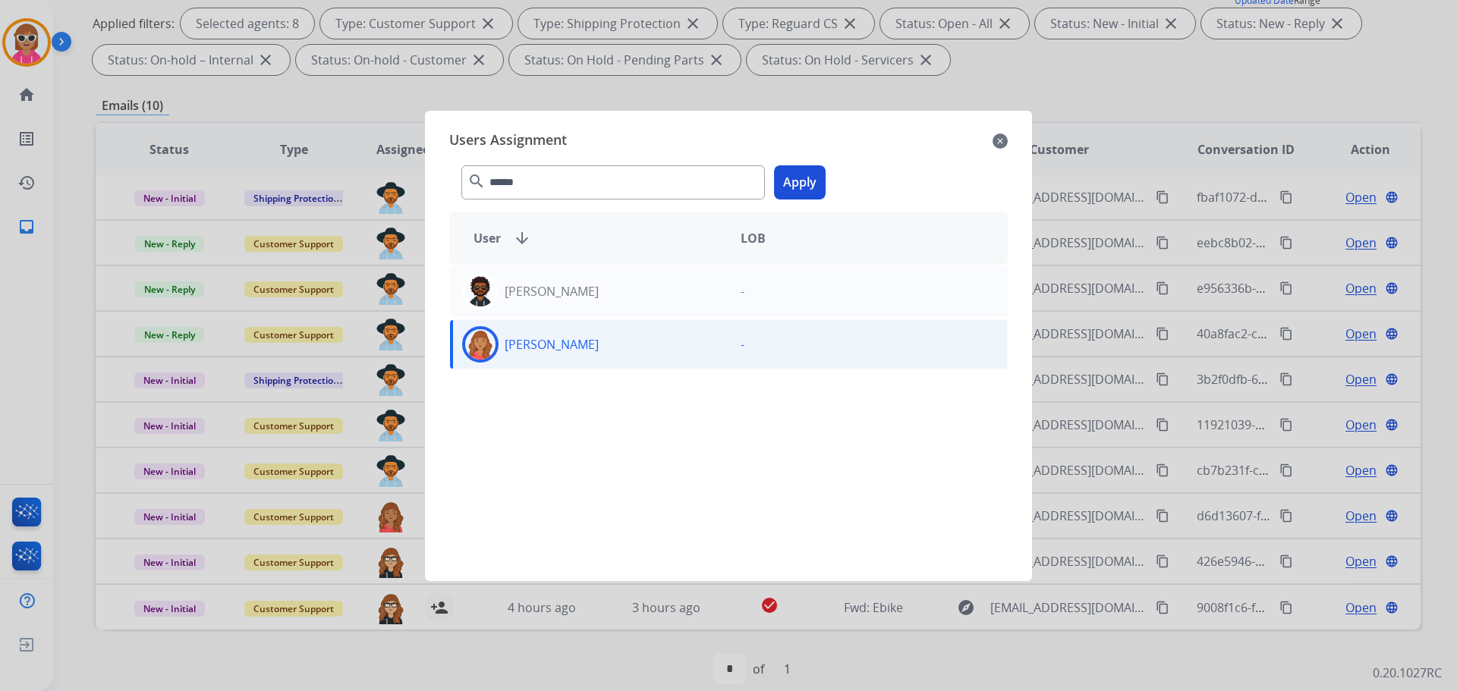
click at [798, 180] on button "Apply" at bounding box center [800, 182] width 52 height 34
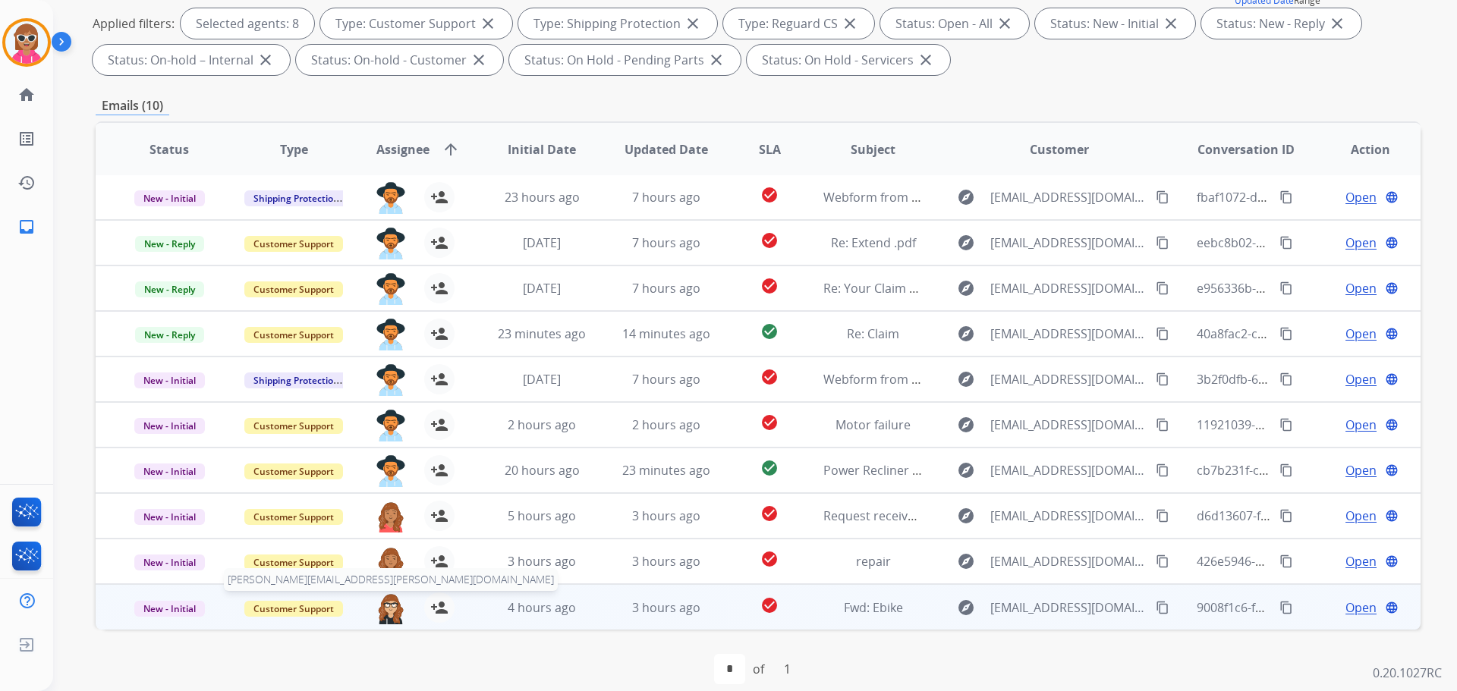
click at [390, 606] on img at bounding box center [391, 609] width 30 height 32
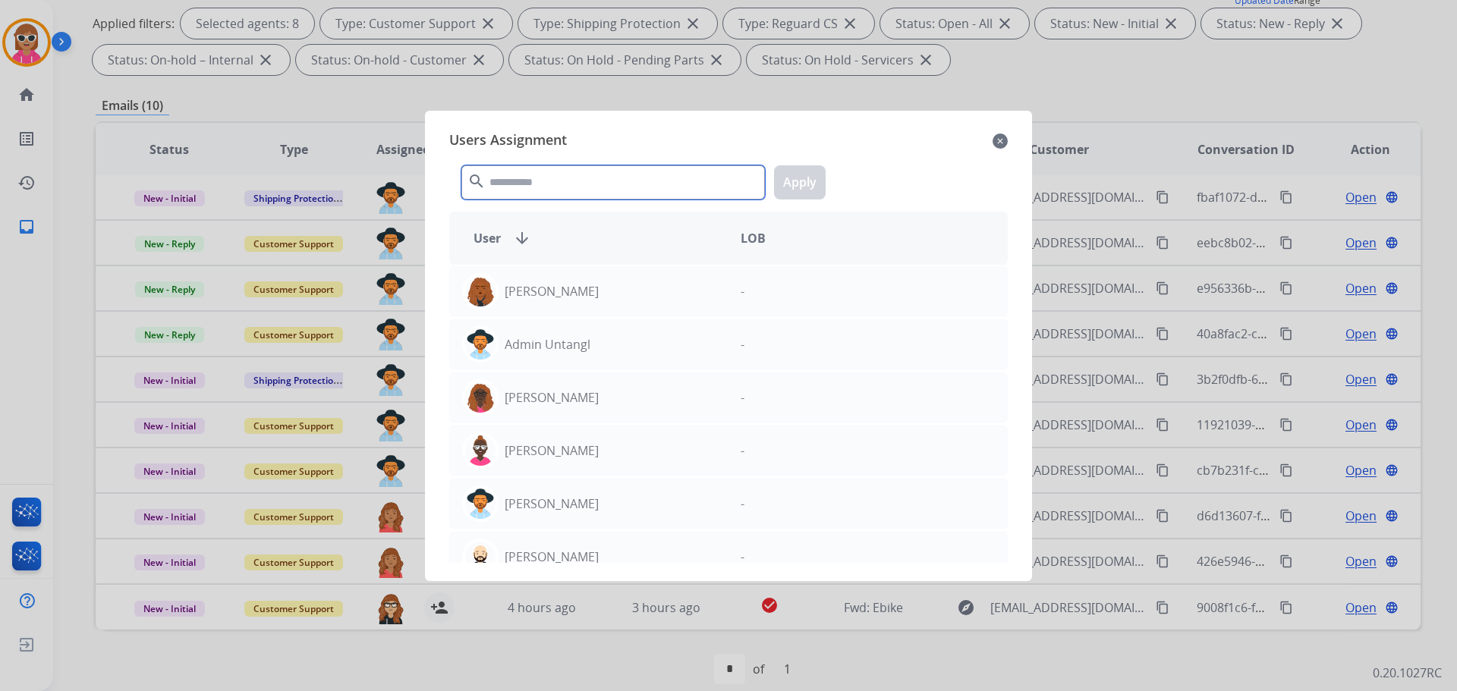
click at [587, 186] on input "text" at bounding box center [613, 182] width 304 height 34
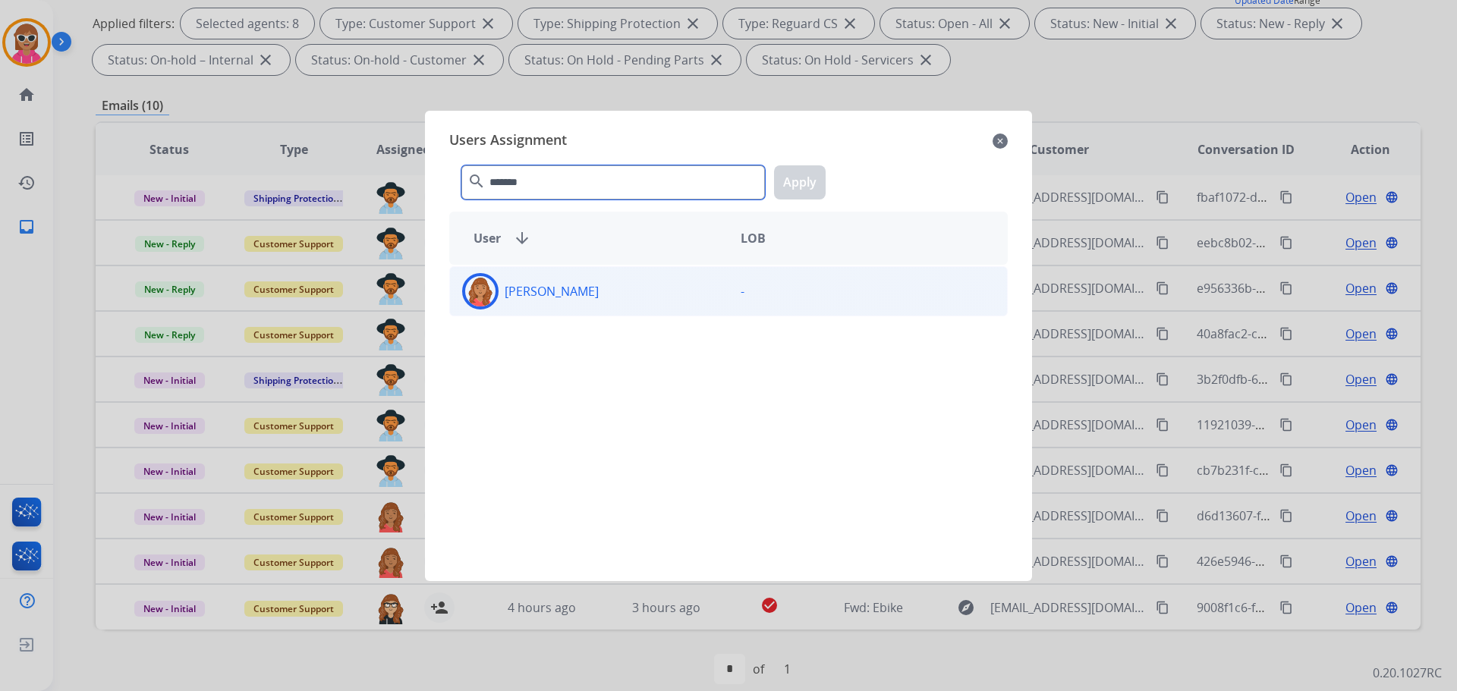
type input "*******"
click at [586, 310] on div "[PERSON_NAME] -" at bounding box center [728, 291] width 558 height 50
click at [819, 184] on button "Apply" at bounding box center [800, 182] width 52 height 34
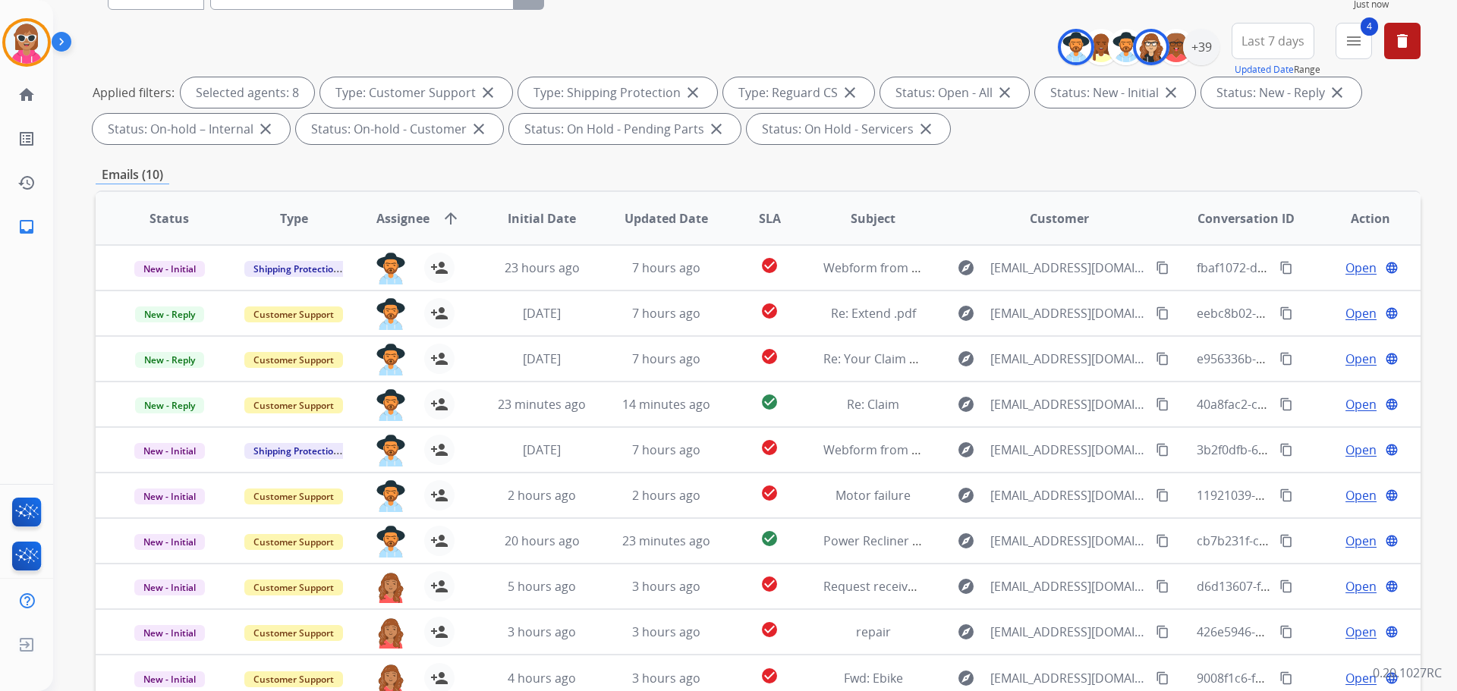
scroll to position [76, 0]
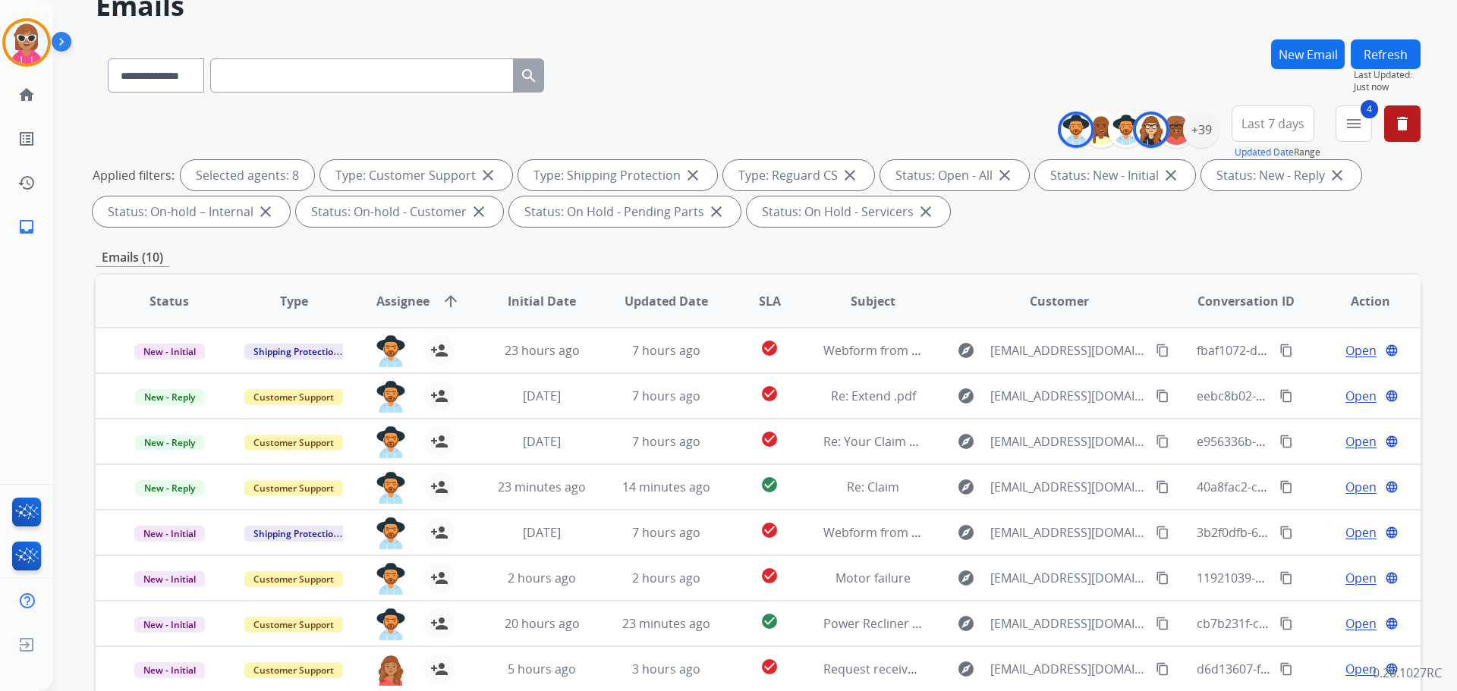
click at [1392, 63] on button "Refresh" at bounding box center [1386, 54] width 70 height 30
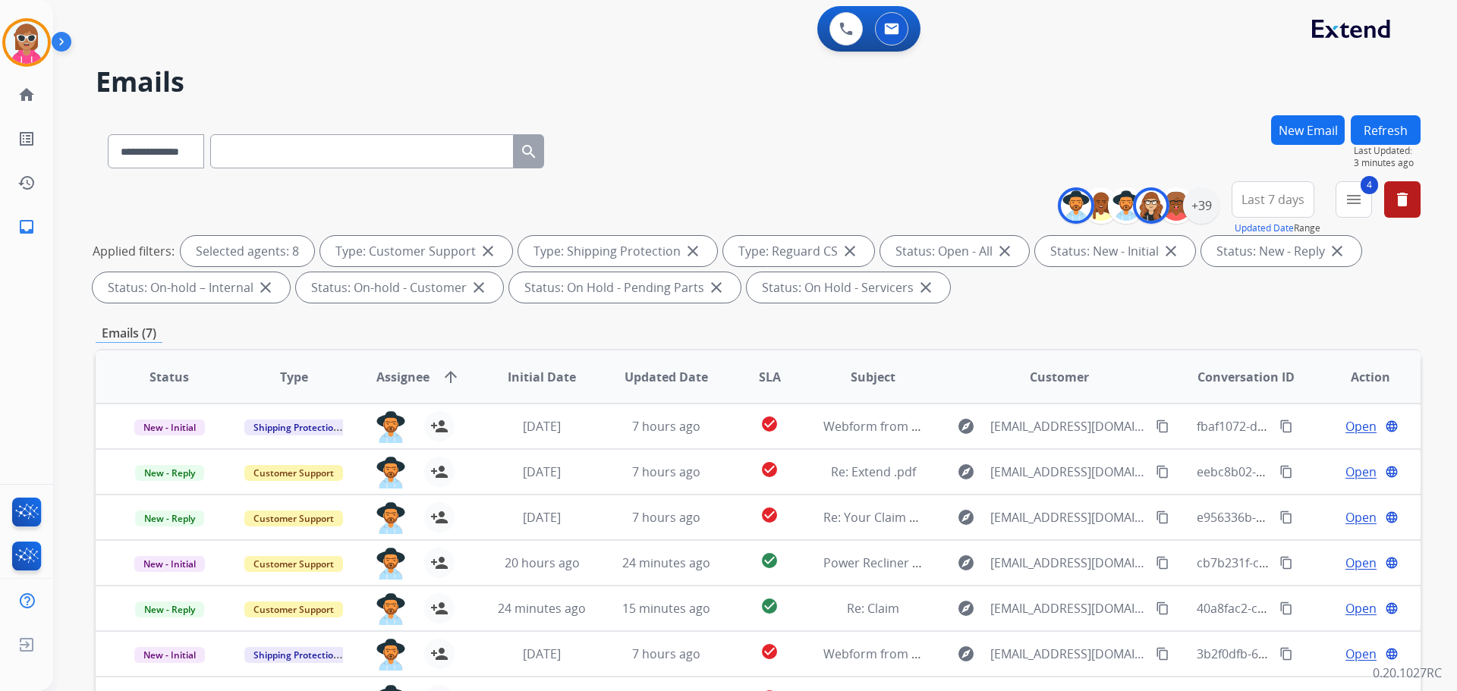
click at [1414, 127] on button "Refresh" at bounding box center [1386, 130] width 70 height 30
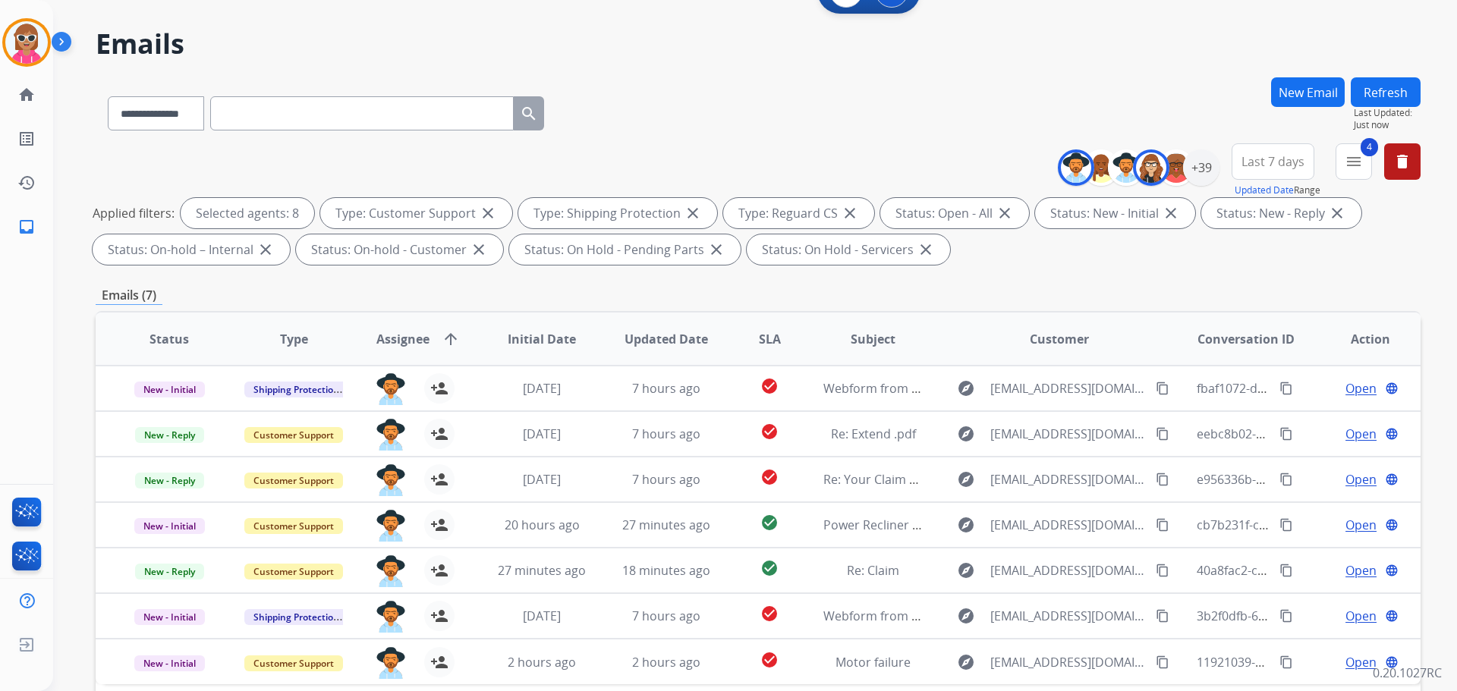
scroll to position [17, 0]
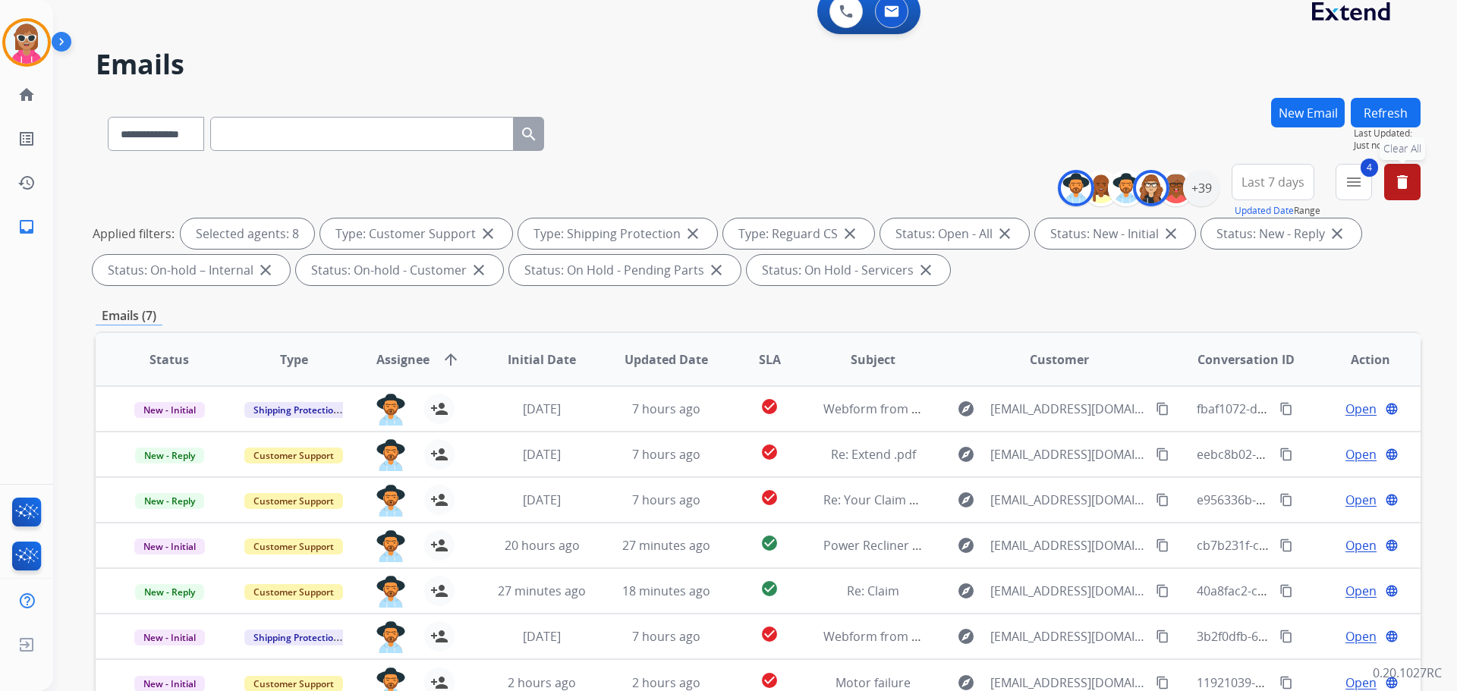
click at [1408, 189] on mat-icon "delete" at bounding box center [1402, 182] width 18 height 18
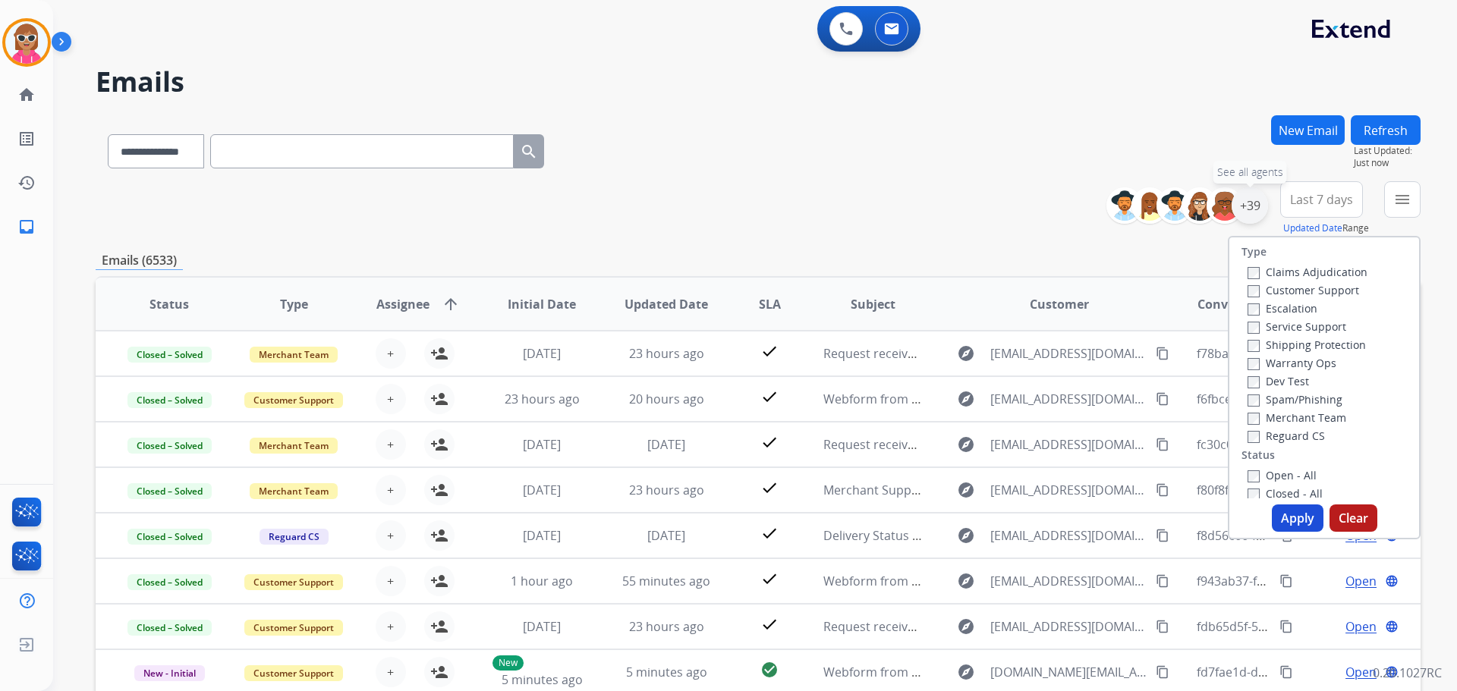
click at [1257, 206] on div "+39" at bounding box center [1250, 205] width 36 height 36
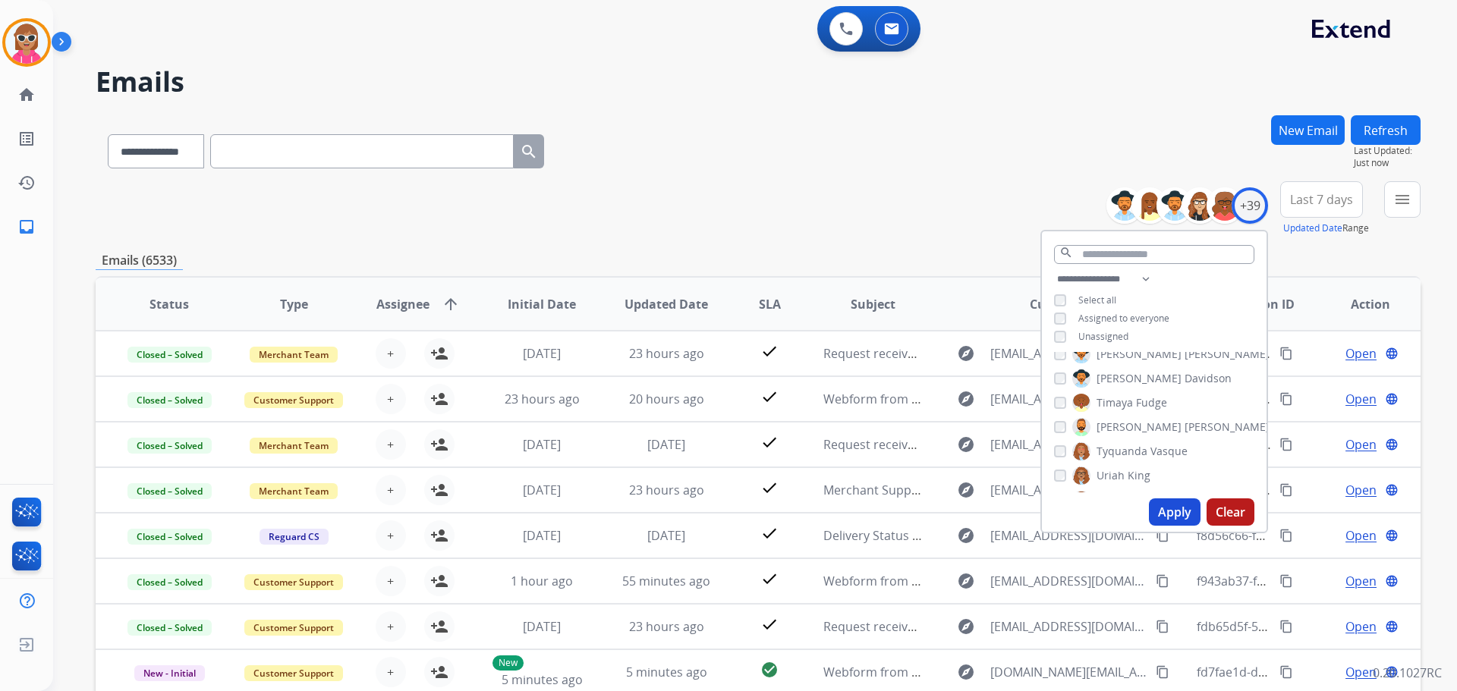
click at [1109, 337] on span "Unassigned" at bounding box center [1103, 336] width 50 height 13
click at [1167, 515] on button "Apply" at bounding box center [1175, 512] width 52 height 27
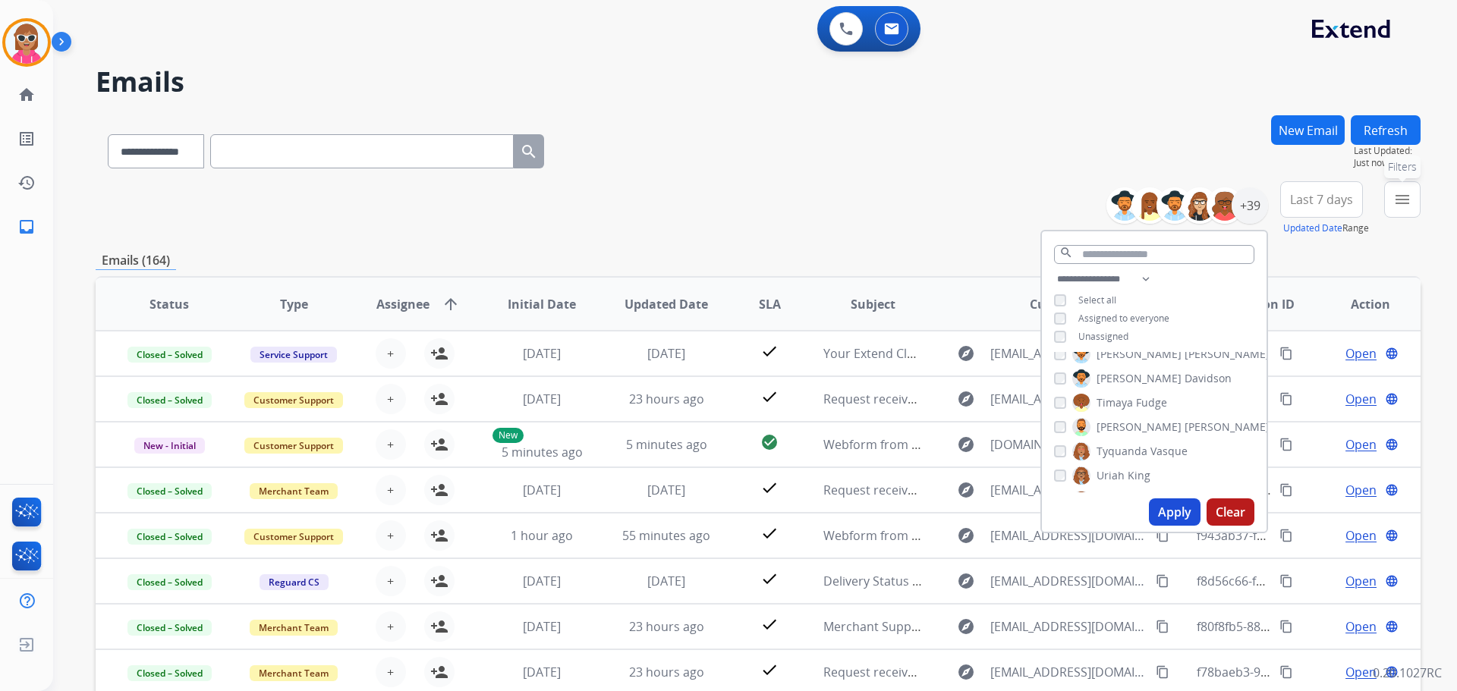
click at [1395, 212] on button "menu Filters" at bounding box center [1402, 199] width 36 height 36
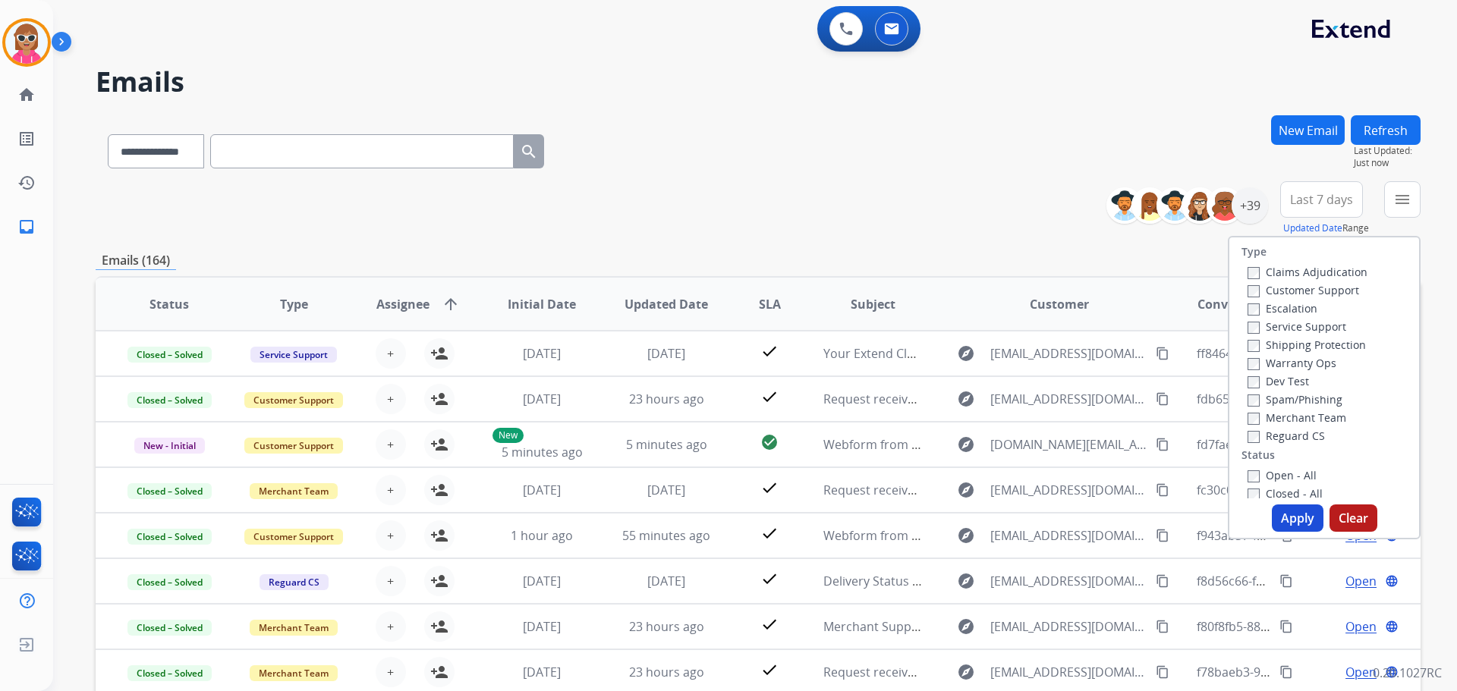
click at [1300, 296] on label "Customer Support" at bounding box center [1303, 290] width 112 height 14
click at [1316, 350] on label "Shipping Protection" at bounding box center [1306, 345] width 118 height 14
click at [1288, 432] on label "Reguard CS" at bounding box center [1285, 436] width 77 height 14
click at [1279, 483] on div "Open - All" at bounding box center [1326, 475] width 159 height 18
click at [1278, 474] on label "Open - All" at bounding box center [1281, 475] width 69 height 14
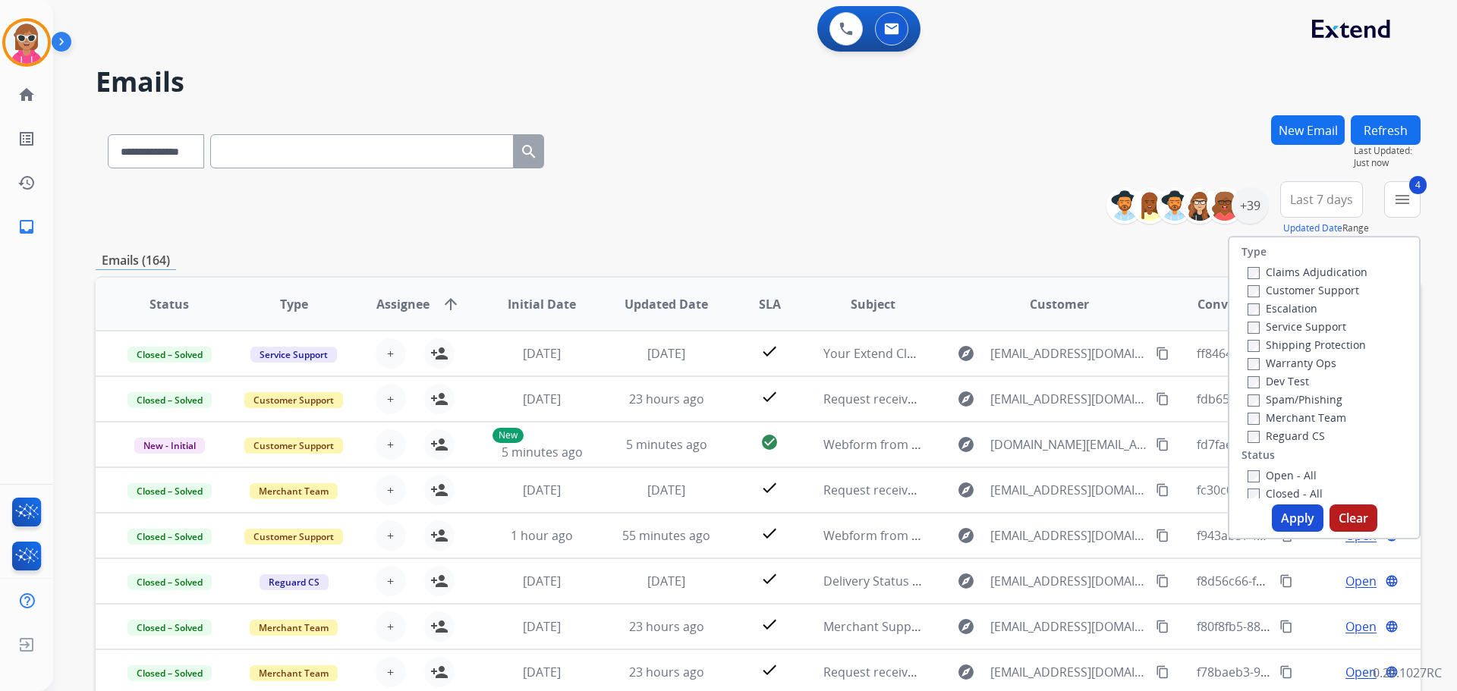
click at [1282, 512] on button "Apply" at bounding box center [1298, 518] width 52 height 27
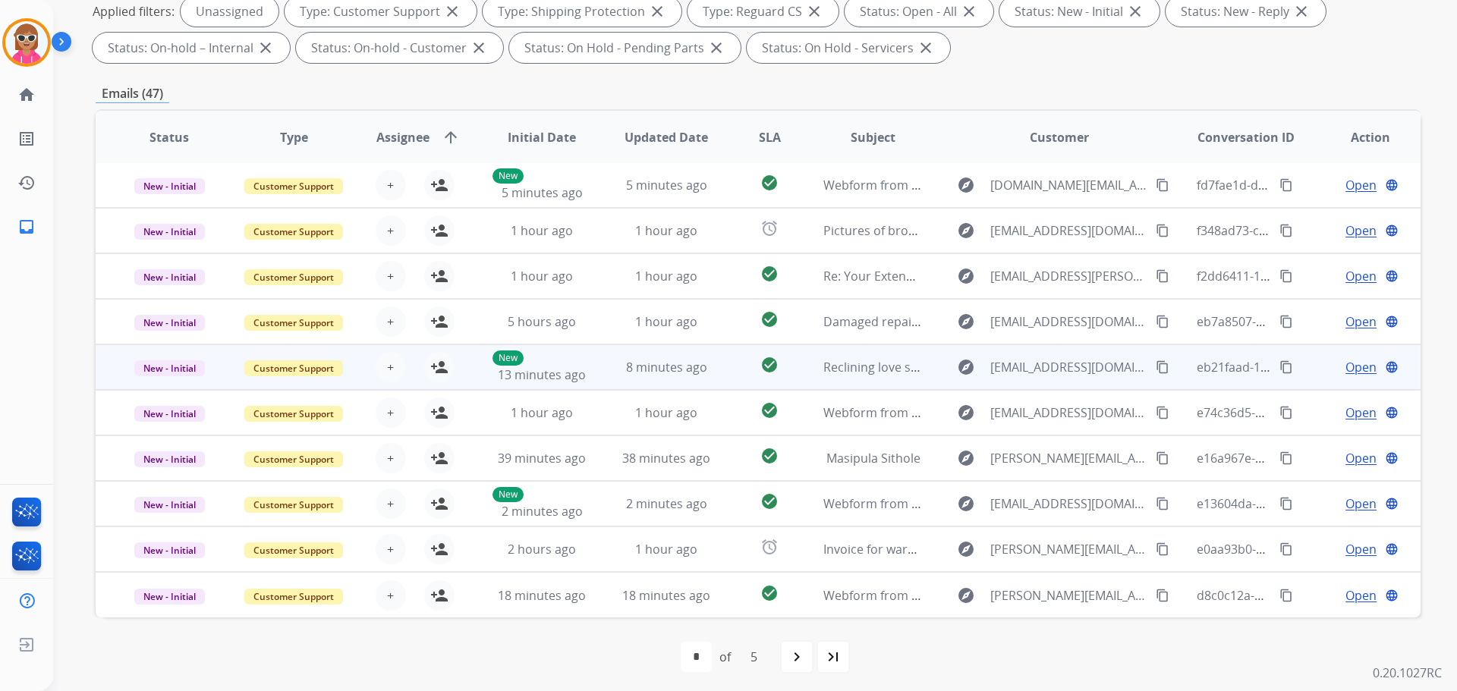
scroll to position [245, 0]
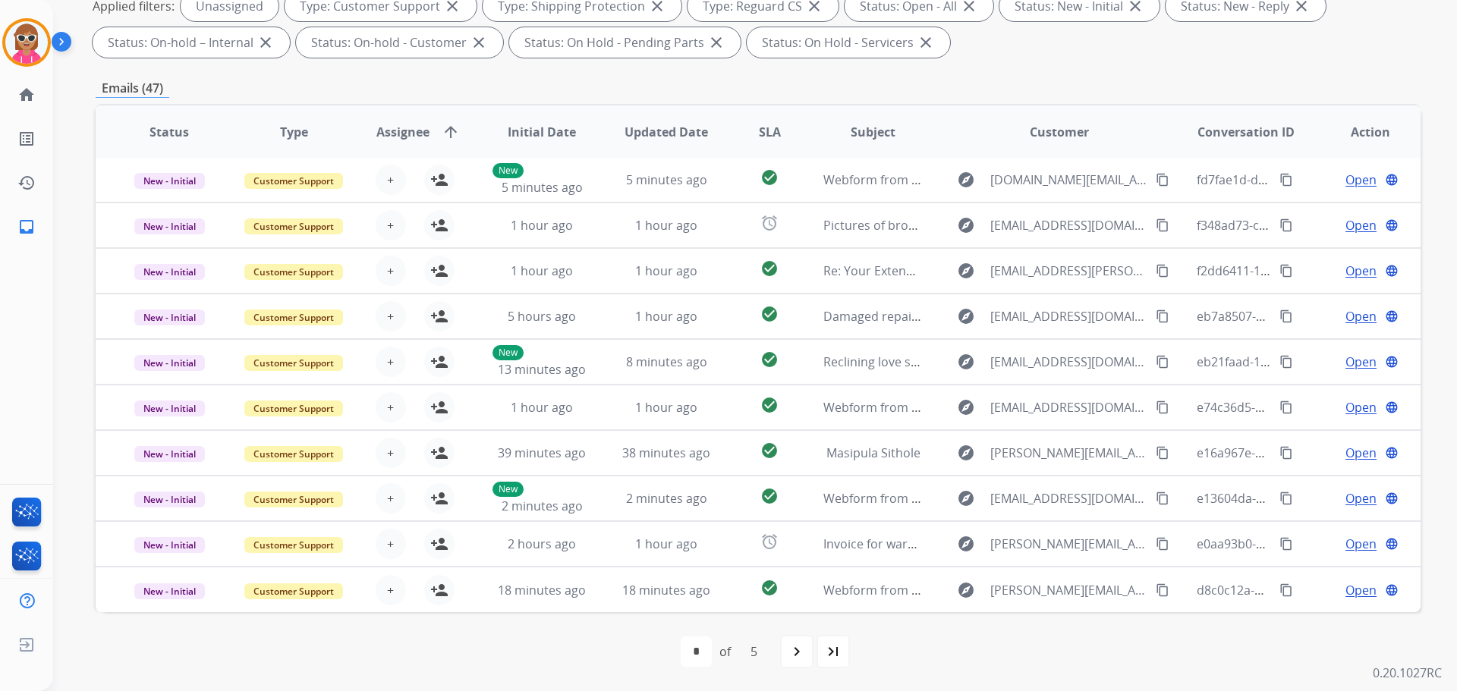
click at [752, 135] on th "SLA" at bounding box center [757, 131] width 83 height 53
click at [765, 134] on span "SLA" at bounding box center [770, 132] width 22 height 18
click at [783, 647] on div "navigate_next" at bounding box center [796, 651] width 33 height 33
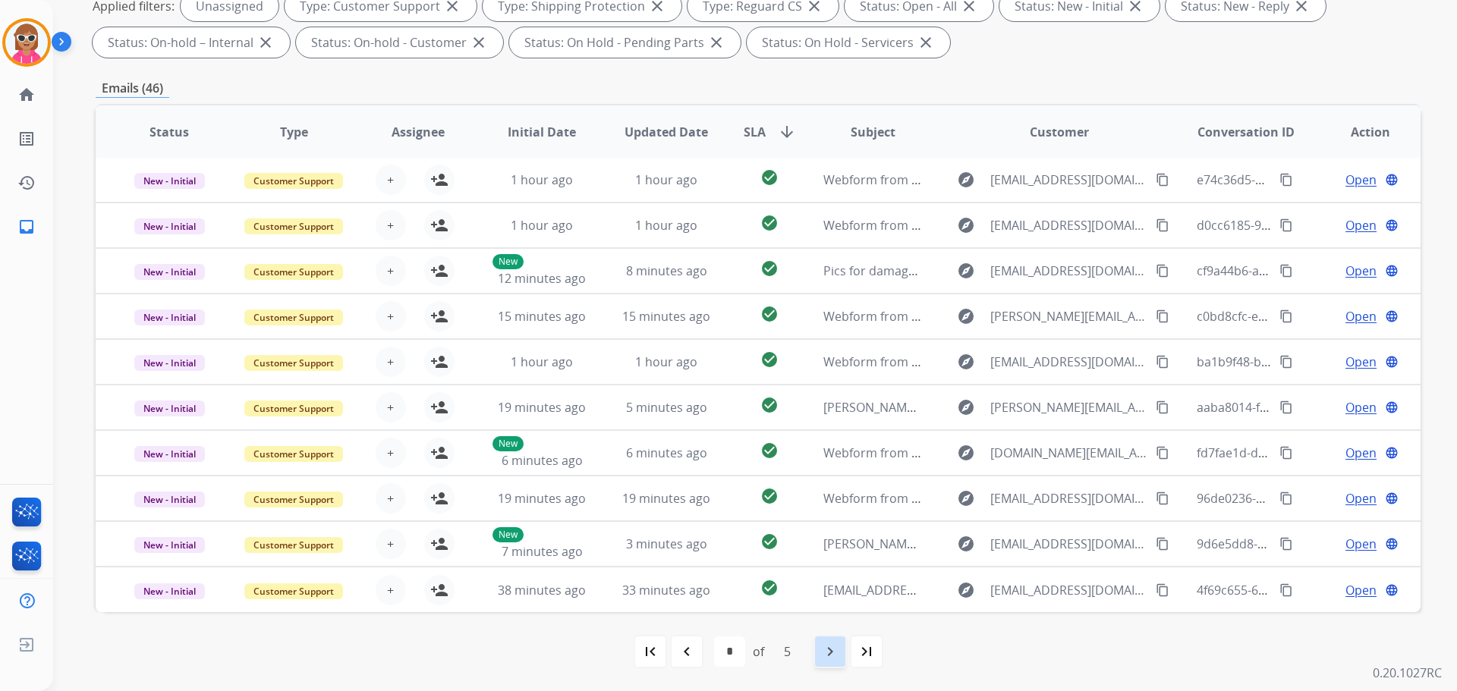
click at [826, 656] on mat-icon "navigate_next" at bounding box center [830, 652] width 18 height 18
select select "*"
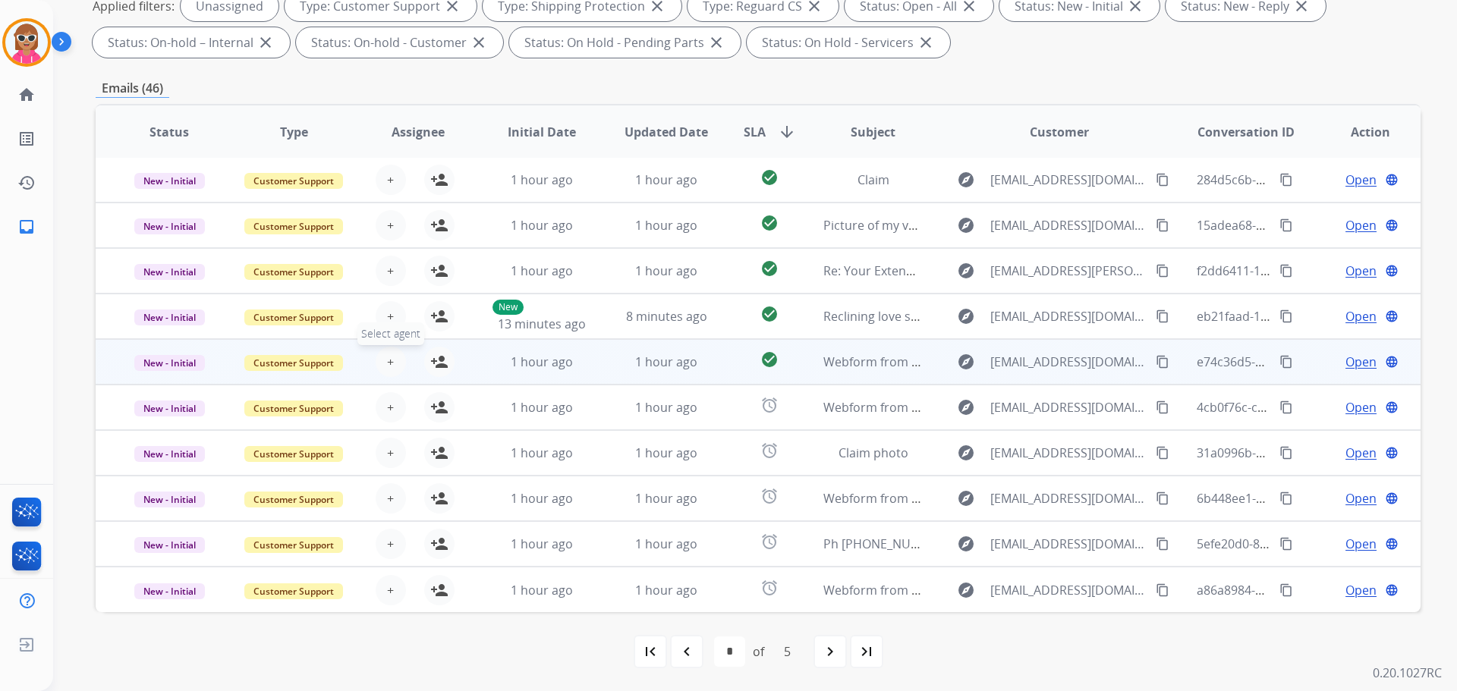
click at [387, 363] on span "+" at bounding box center [390, 362] width 7 height 18
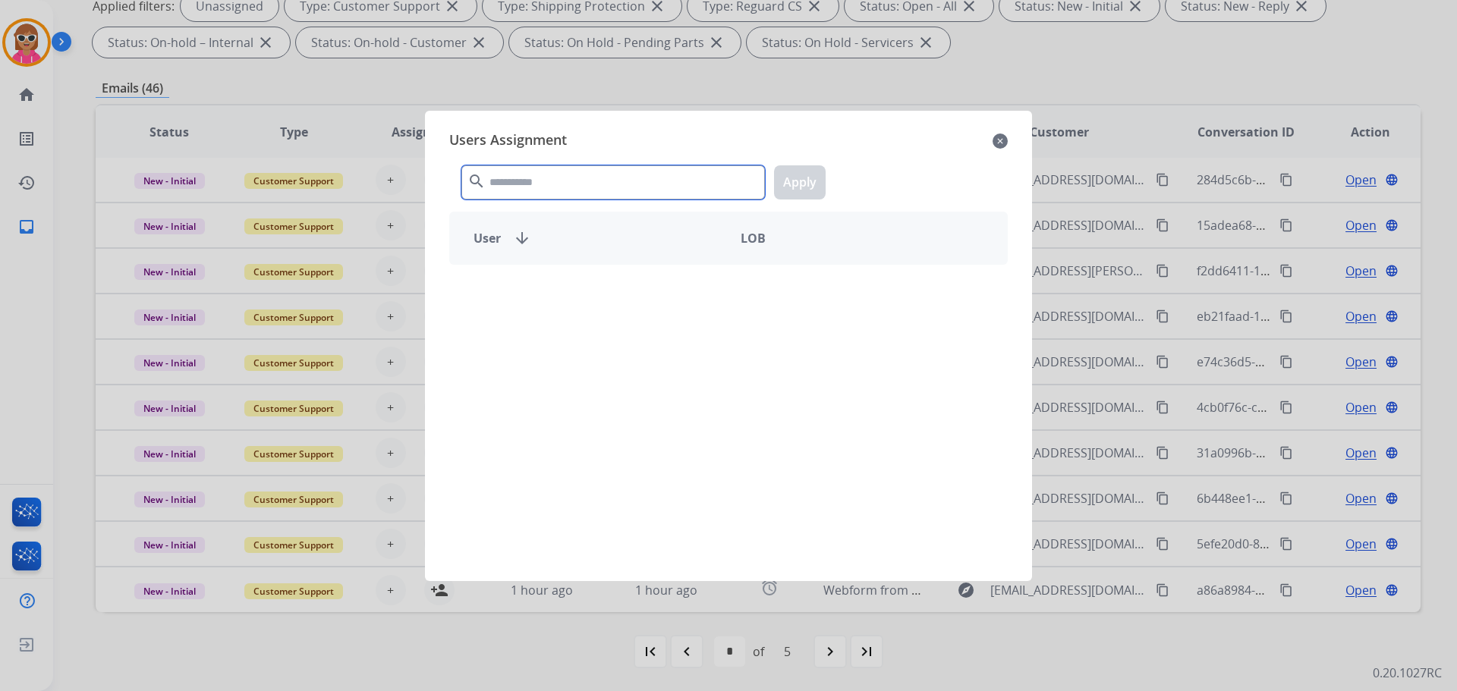
click at [628, 183] on input "text" at bounding box center [613, 182] width 304 height 34
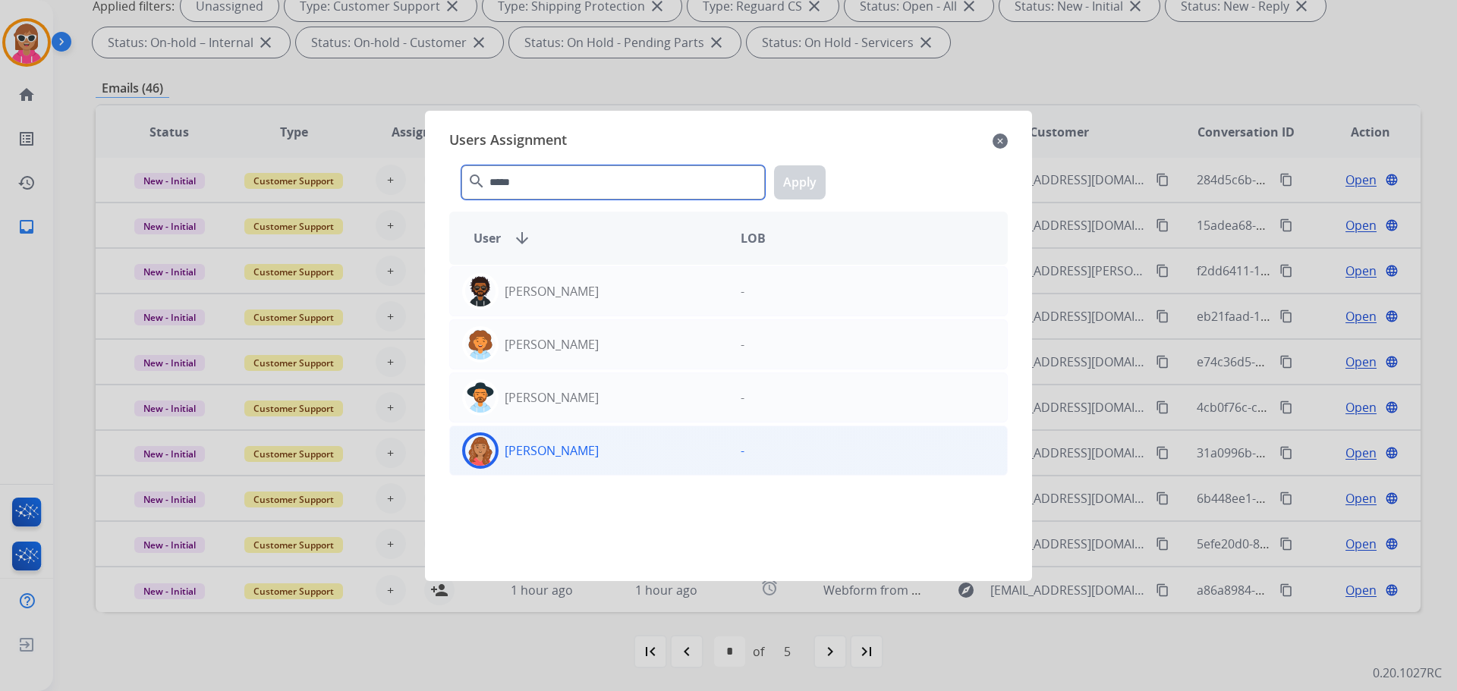
type input "*****"
click at [555, 468] on div "[PERSON_NAME]" at bounding box center [589, 451] width 278 height 36
click at [807, 180] on button "Apply" at bounding box center [800, 182] width 52 height 34
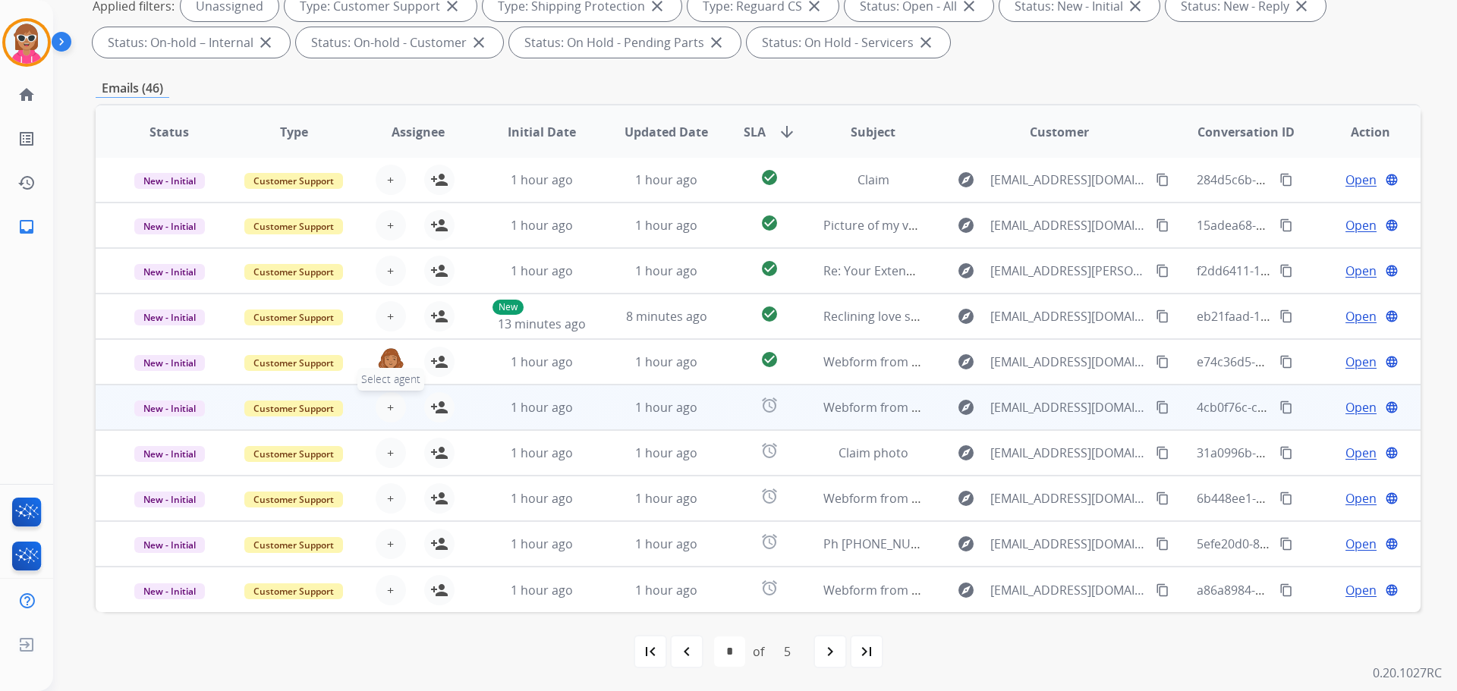
click at [391, 407] on span "+" at bounding box center [390, 407] width 7 height 18
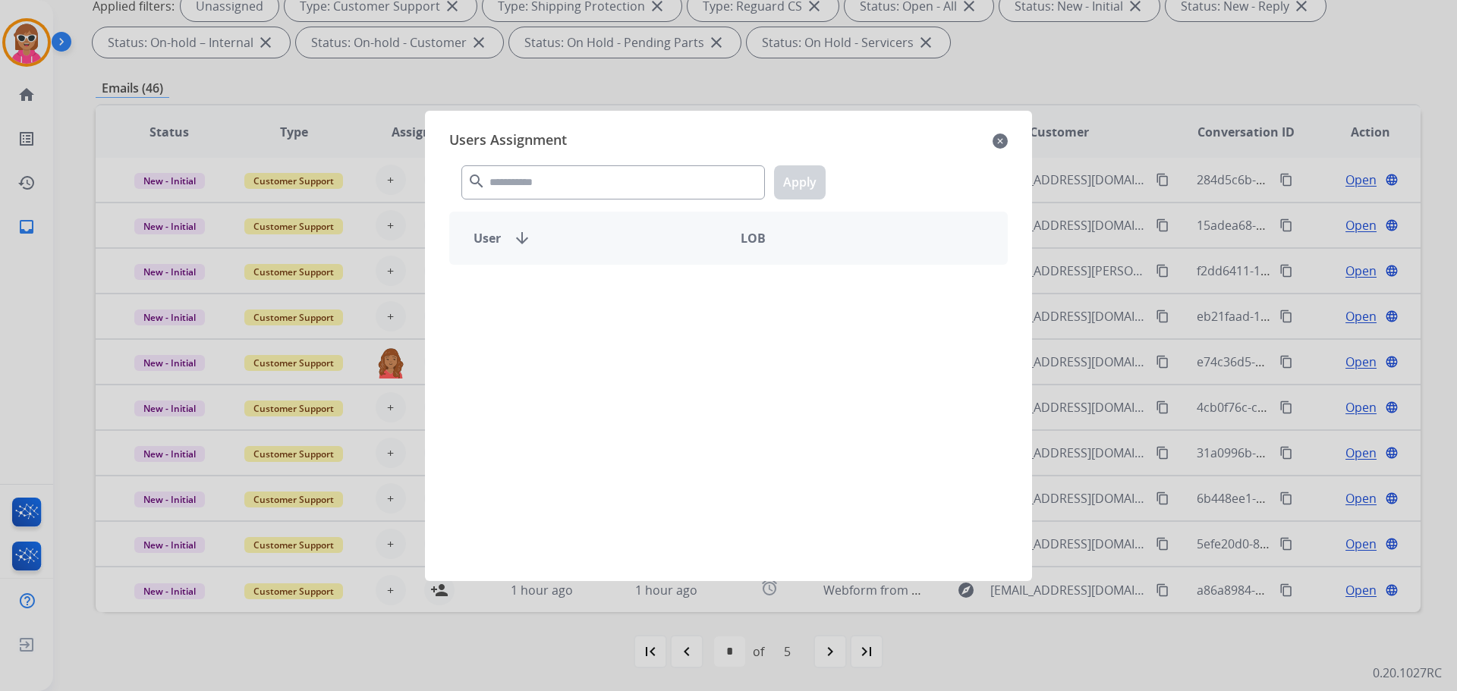
click at [617, 159] on div "search Apply" at bounding box center [728, 179] width 558 height 52
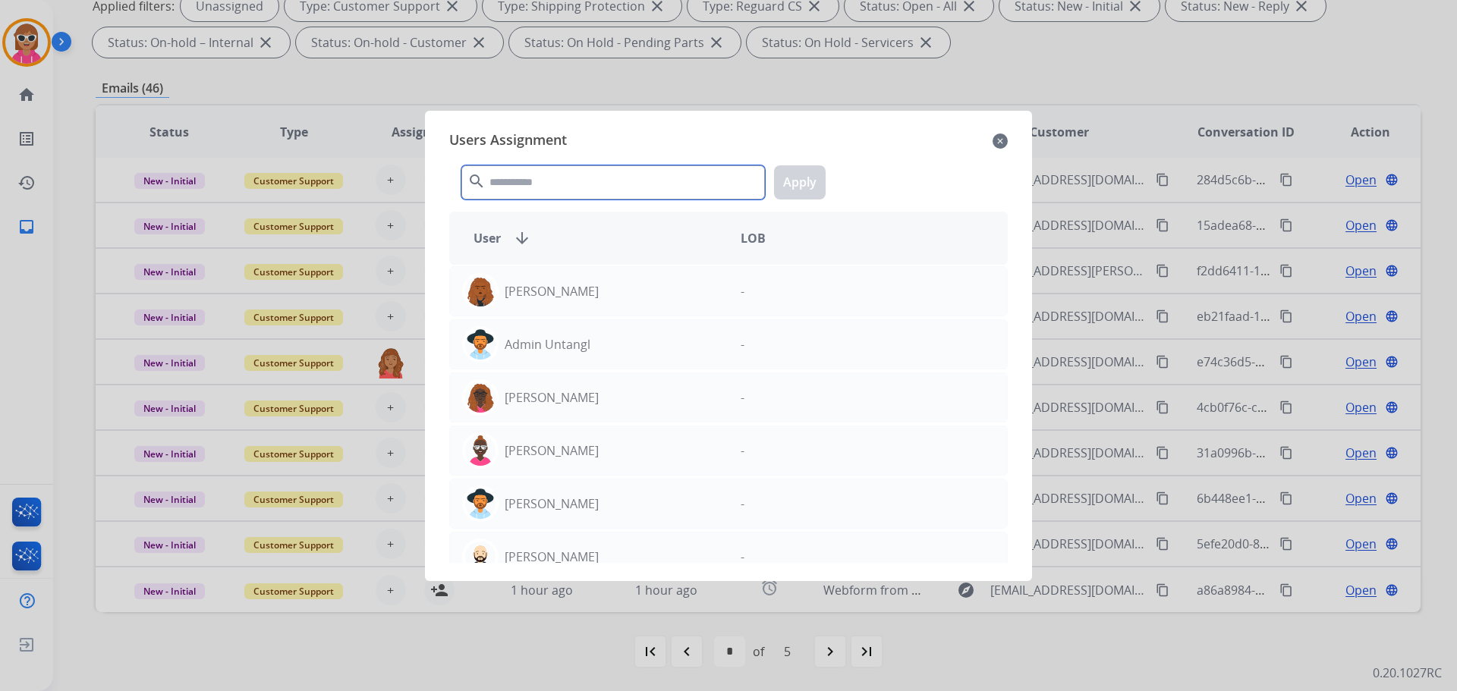
click at [612, 177] on input "text" at bounding box center [613, 182] width 304 height 34
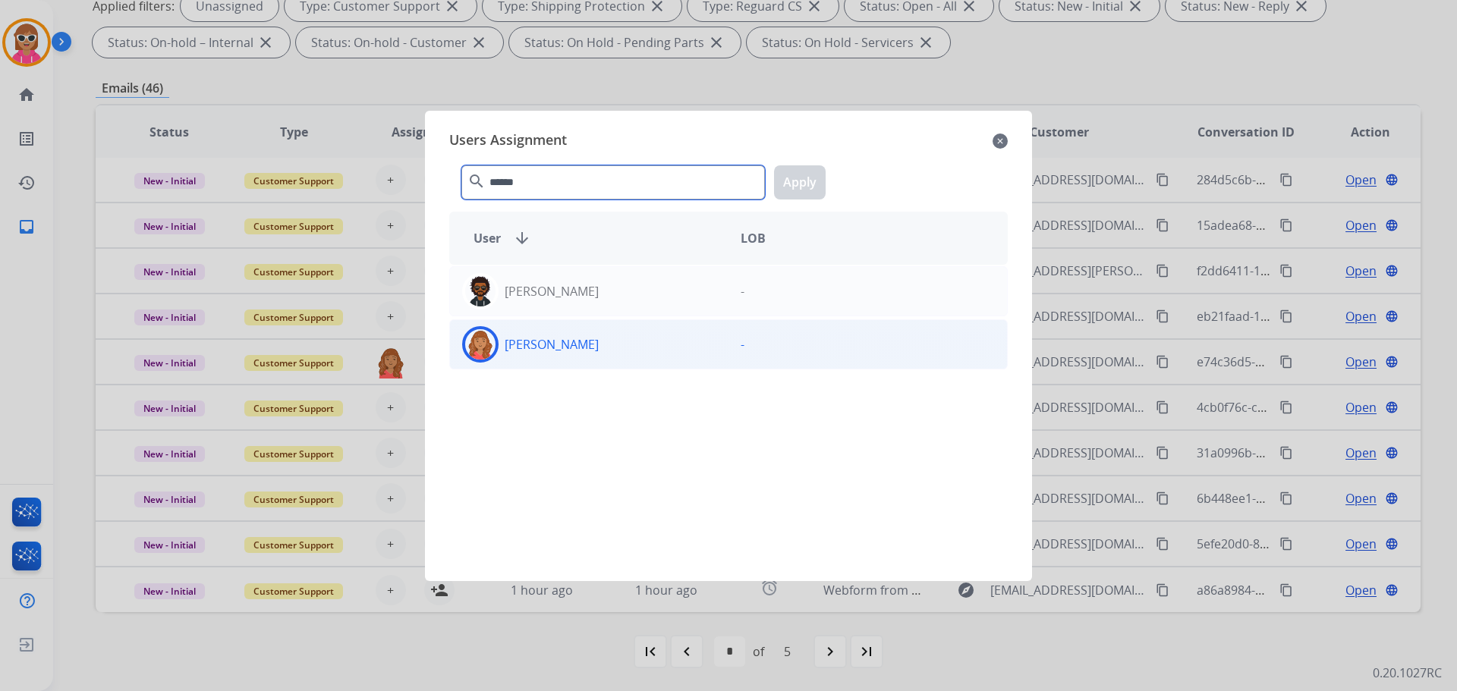
type input "******"
click at [625, 360] on div "[PERSON_NAME]" at bounding box center [589, 344] width 278 height 36
click at [791, 182] on button "Apply" at bounding box center [800, 182] width 52 height 34
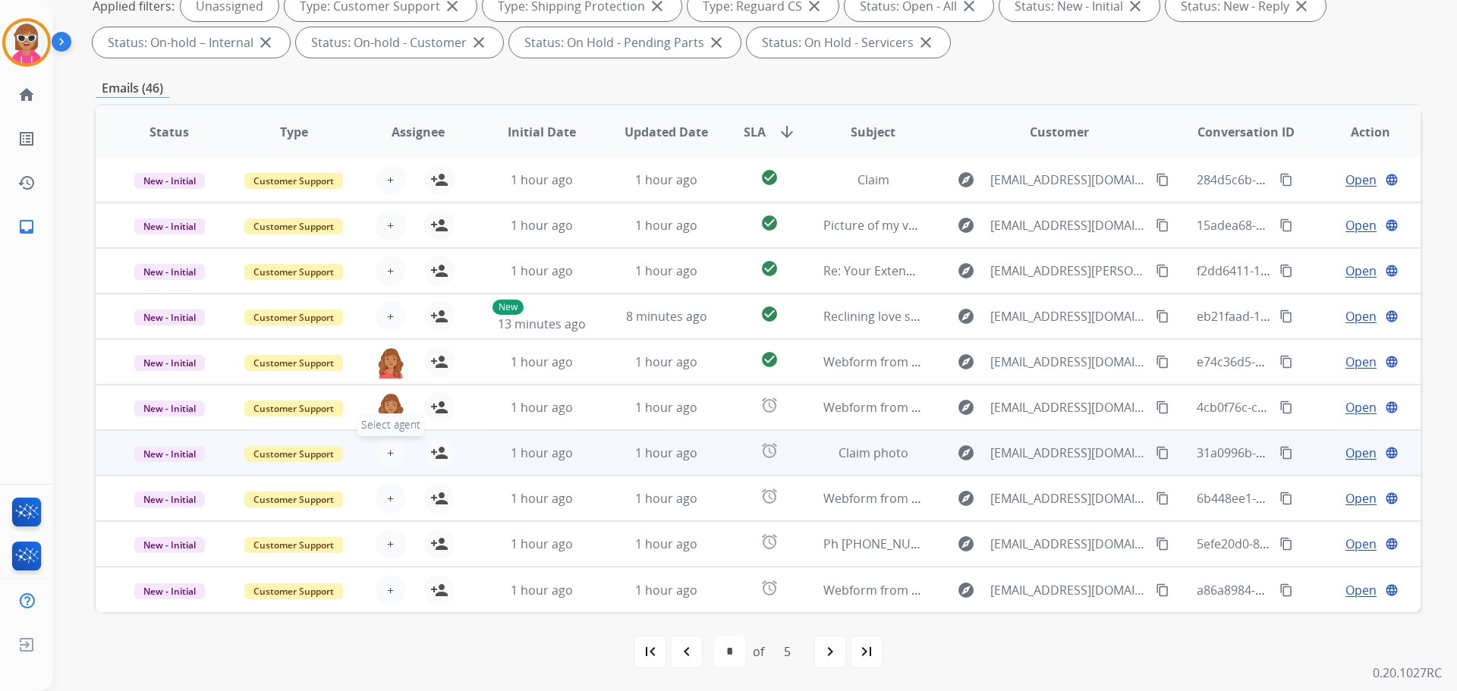
click at [392, 450] on button "+ Select agent" at bounding box center [391, 453] width 30 height 30
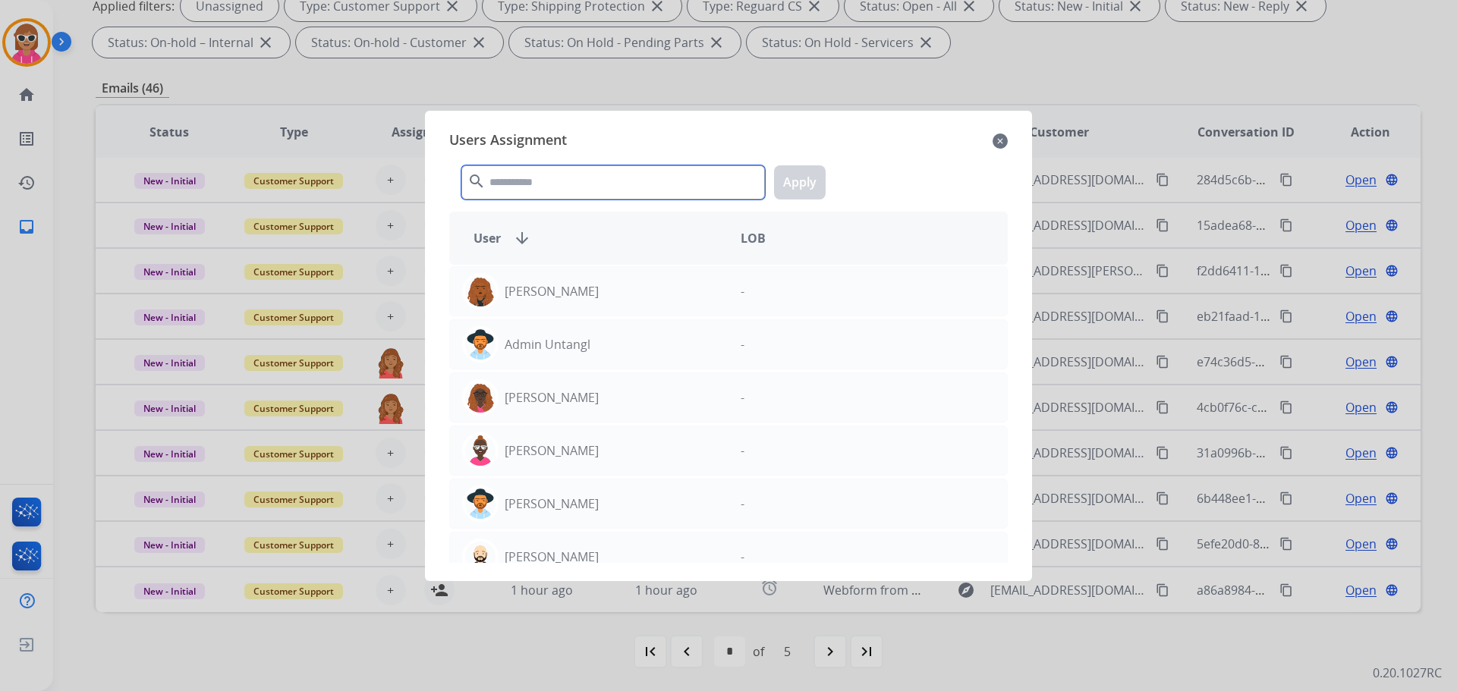
click at [578, 178] on input "text" at bounding box center [613, 182] width 304 height 34
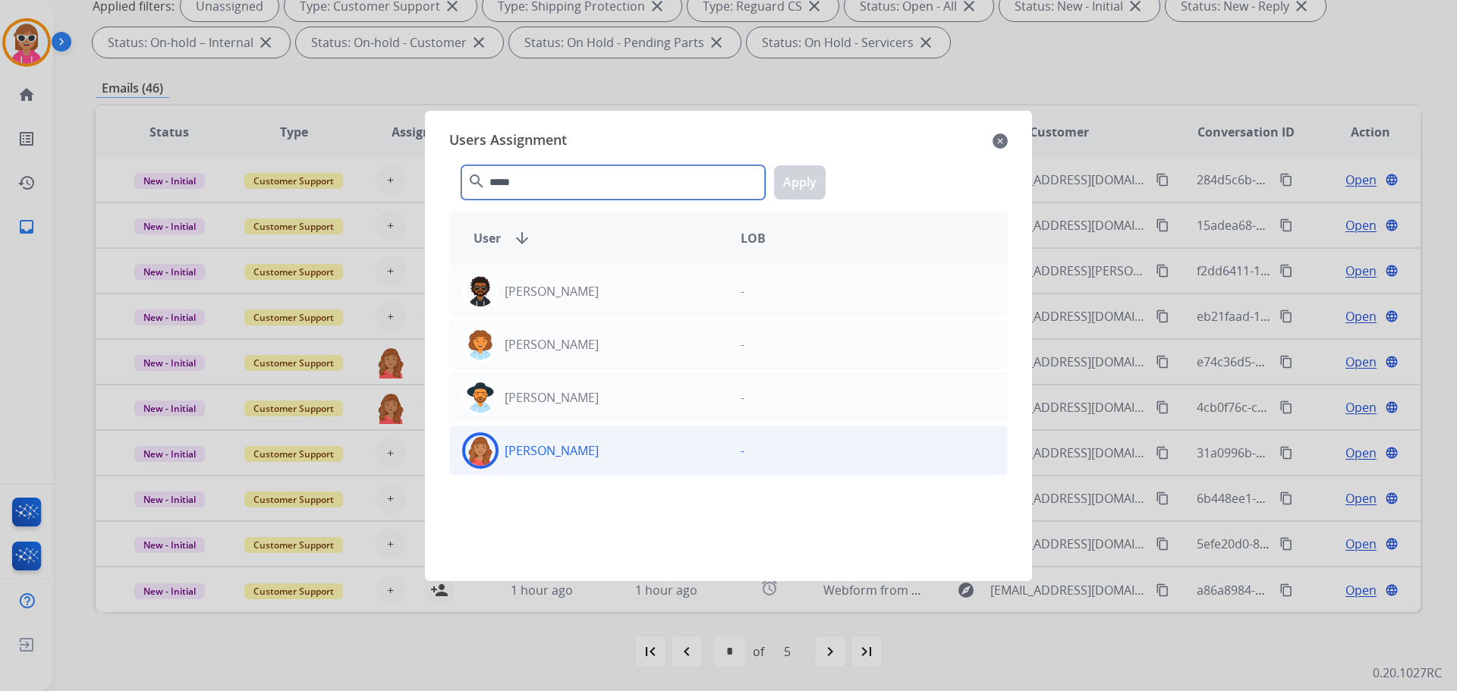
type input "*****"
click at [630, 460] on div "[PERSON_NAME]" at bounding box center [589, 451] width 278 height 36
click at [799, 187] on button "Apply" at bounding box center [800, 182] width 52 height 34
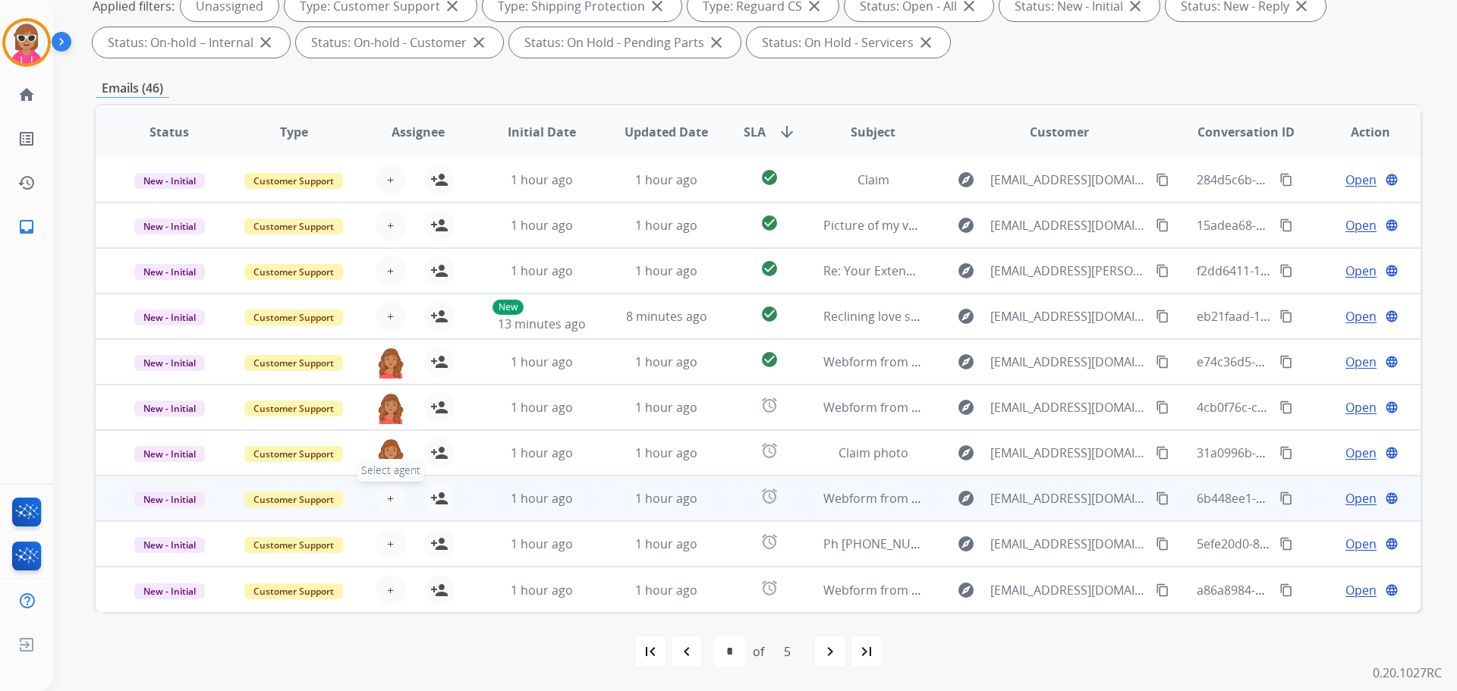
click at [387, 495] on span "+" at bounding box center [390, 498] width 7 height 18
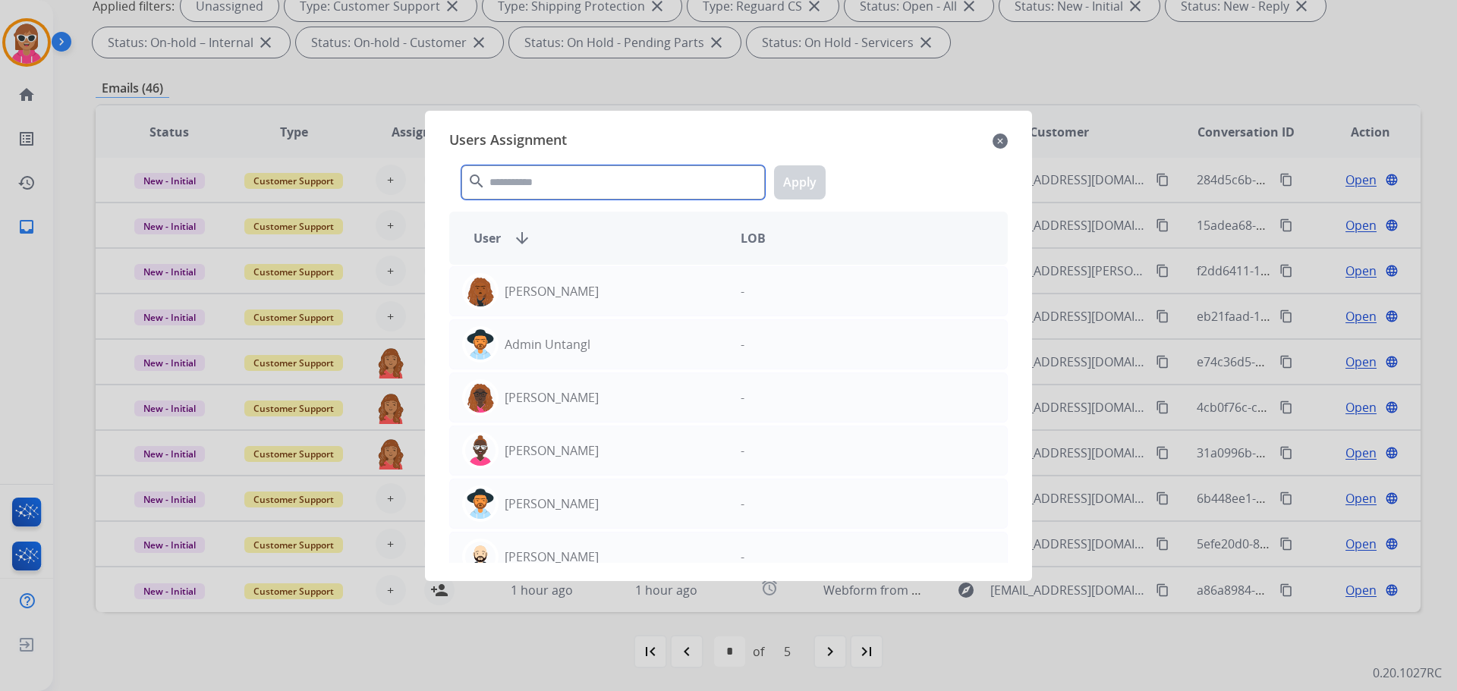
click at [532, 171] on input "text" at bounding box center [613, 182] width 304 height 34
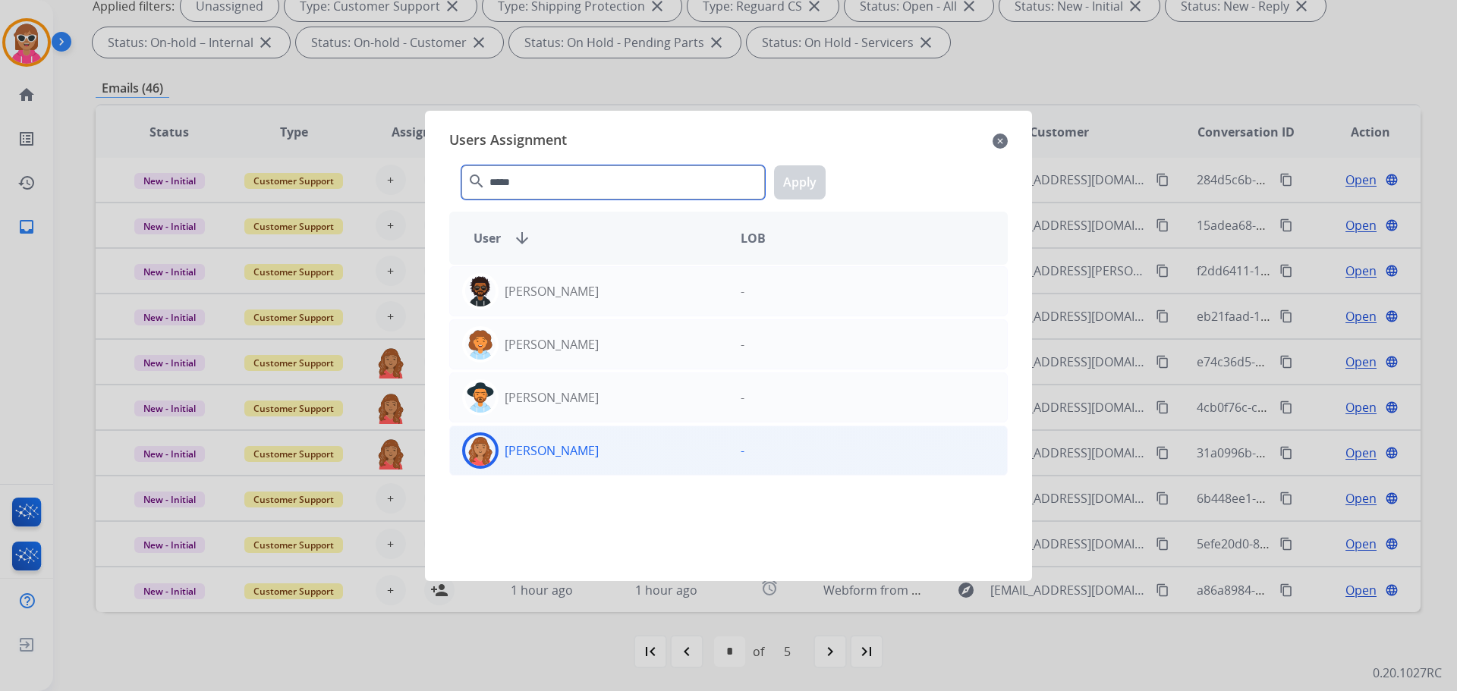
type input "*****"
click at [606, 450] on div "[PERSON_NAME]" at bounding box center [589, 451] width 278 height 36
click at [793, 181] on button "Apply" at bounding box center [800, 182] width 52 height 34
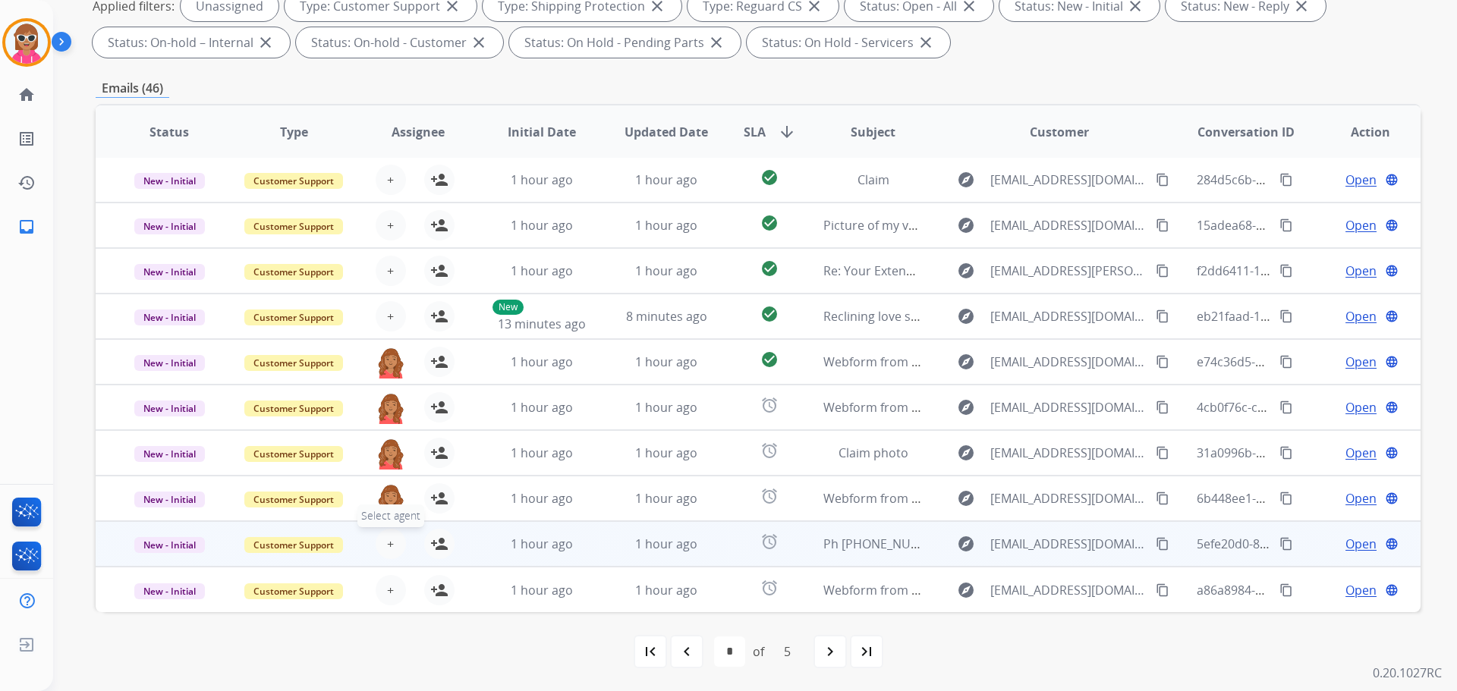
drag, startPoint x: 390, startPoint y: 544, endPoint x: 393, endPoint y: 536, distance: 8.2
click at [393, 536] on button "+ Select agent" at bounding box center [391, 544] width 30 height 30
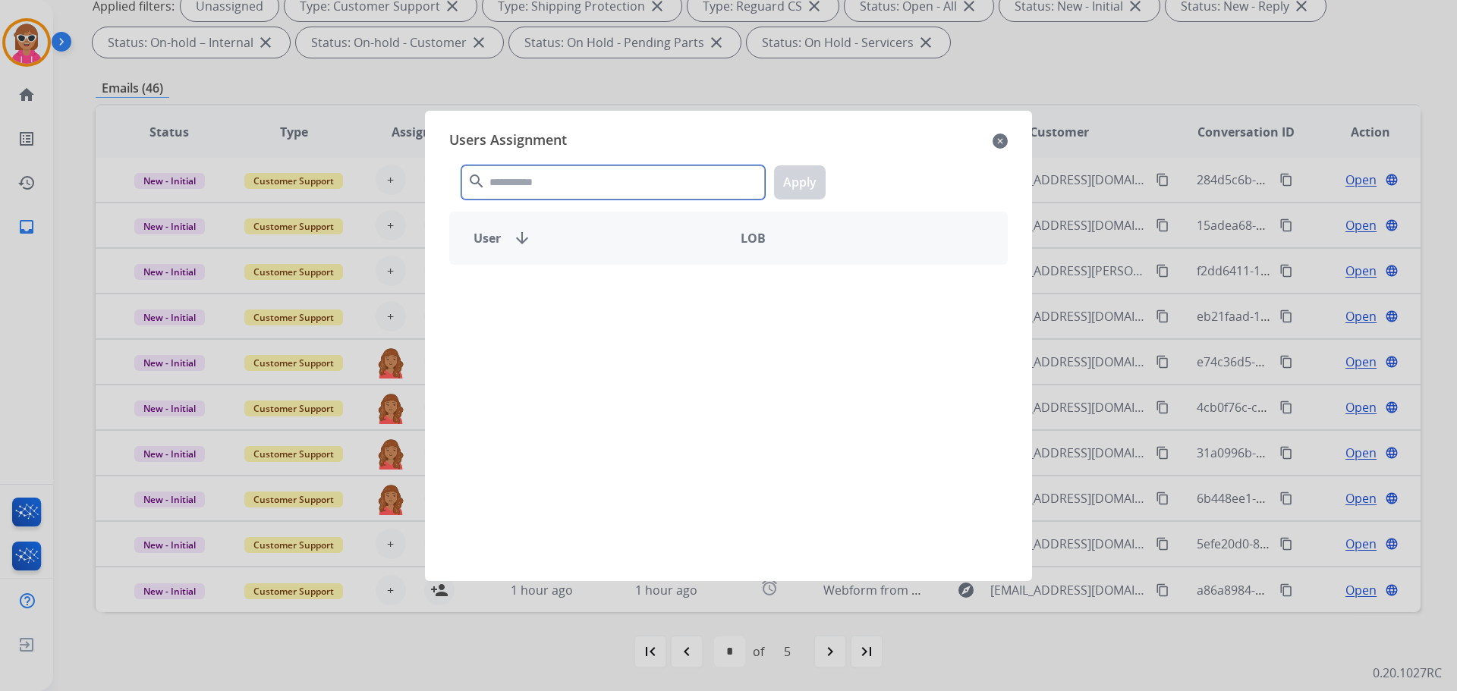
click at [518, 180] on input "text" at bounding box center [613, 182] width 304 height 34
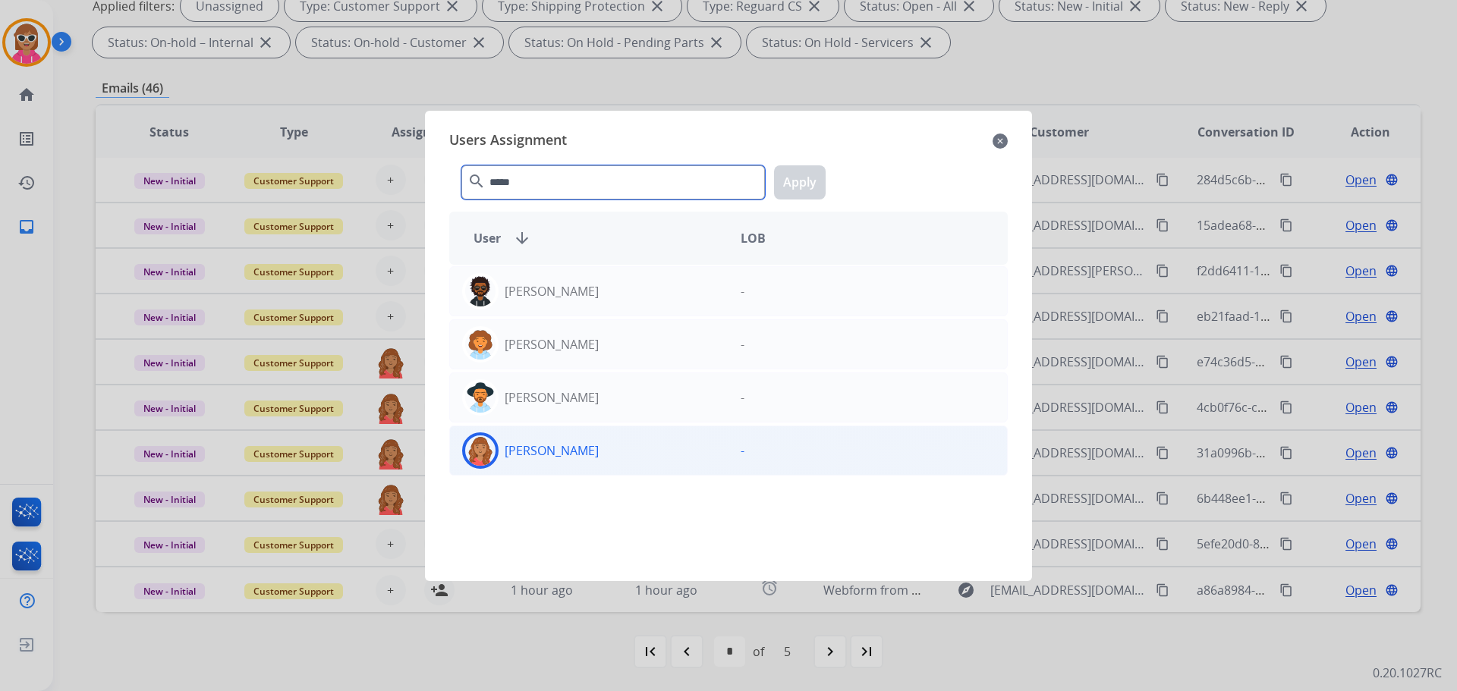
type input "*****"
click at [574, 467] on div "[PERSON_NAME]" at bounding box center [589, 451] width 278 height 36
drag, startPoint x: 785, startPoint y: 189, endPoint x: 775, endPoint y: 211, distance: 24.4
click at [786, 189] on button "Apply" at bounding box center [800, 182] width 52 height 34
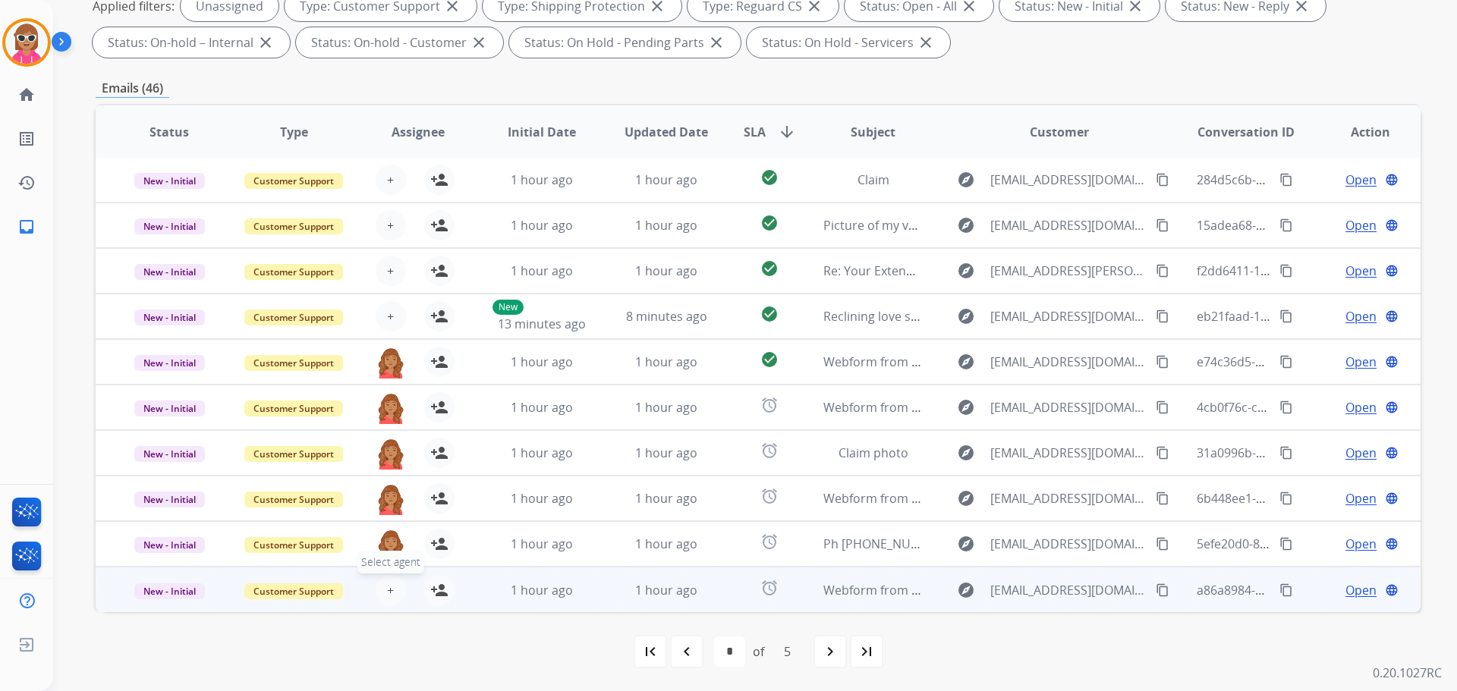
click at [387, 596] on span "+" at bounding box center [390, 590] width 7 height 18
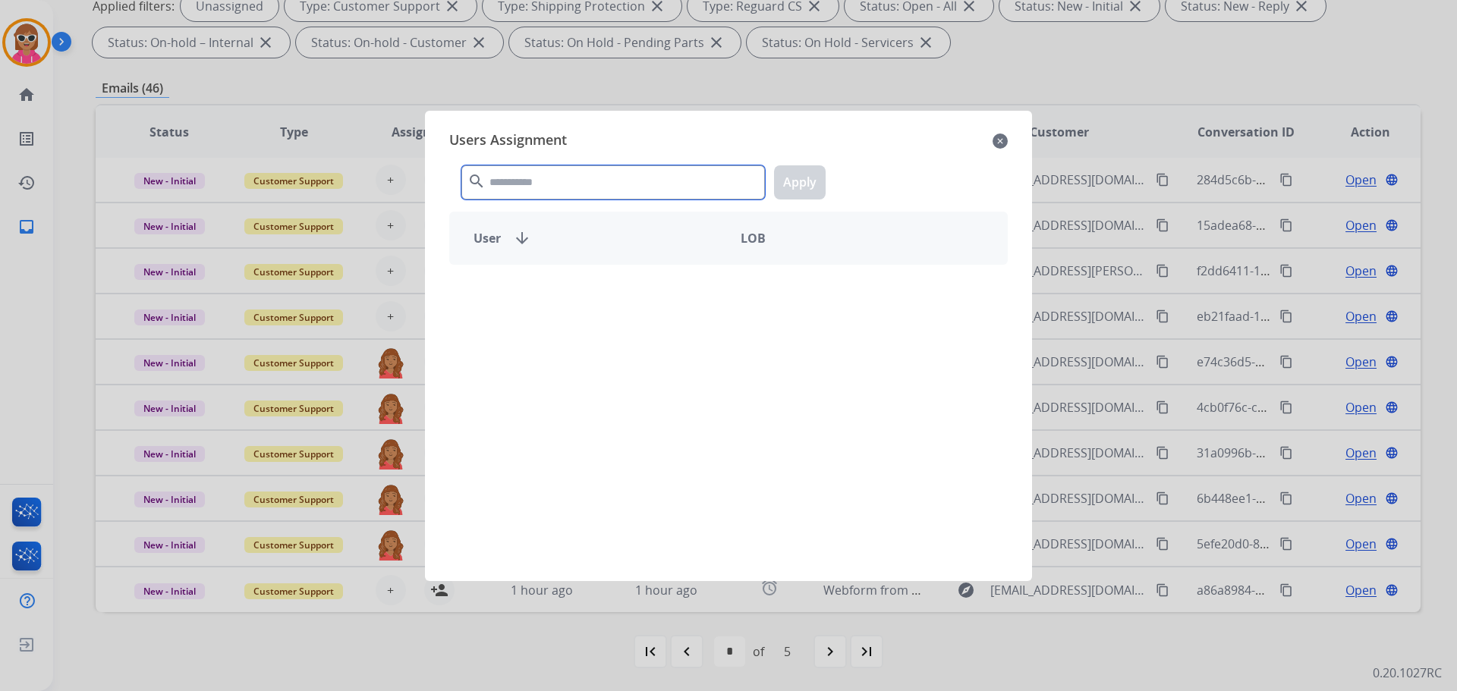
click at [560, 175] on input "text" at bounding box center [613, 182] width 304 height 34
type input "*******"
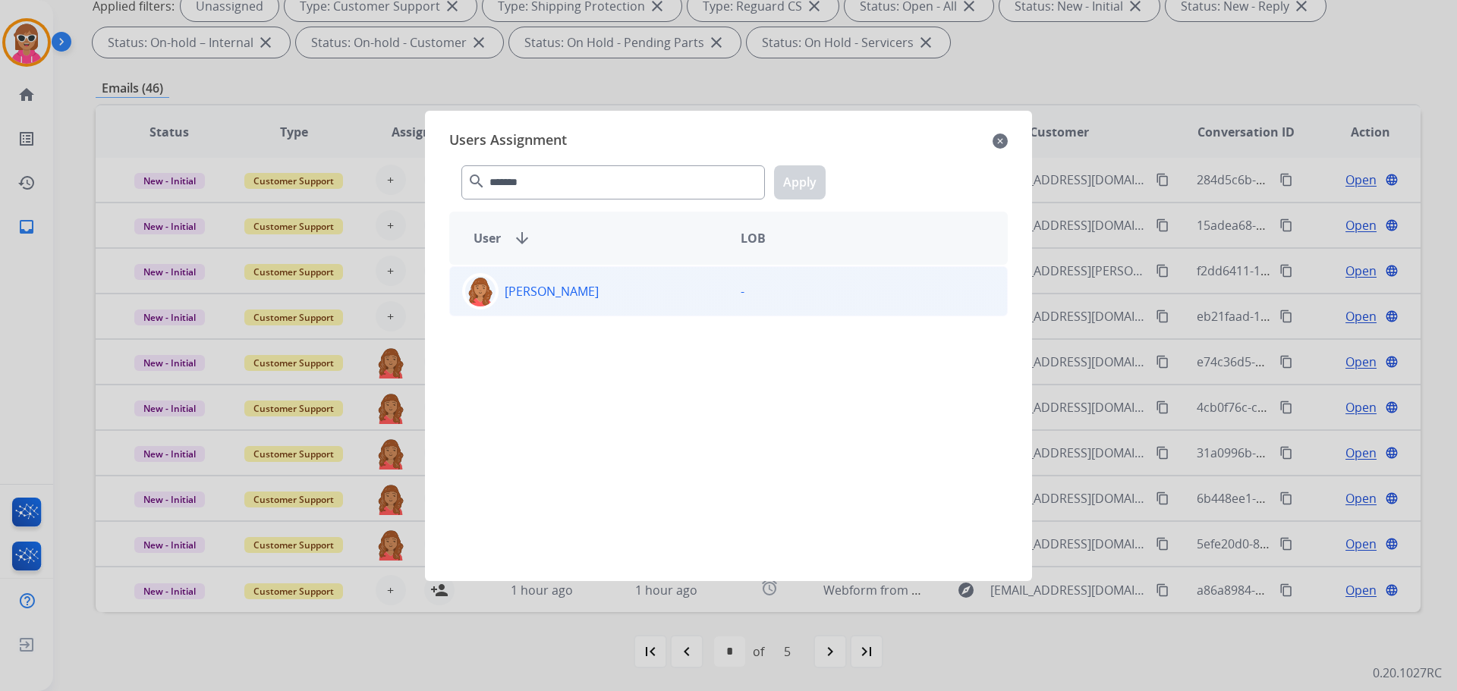
drag, startPoint x: 577, startPoint y: 330, endPoint x: 587, endPoint y: 307, distance: 25.1
click at [581, 321] on div "[PERSON_NAME] -" at bounding box center [728, 414] width 558 height 298
click at [596, 288] on div "[PERSON_NAME]" at bounding box center [589, 291] width 278 height 36
click at [797, 184] on button "Apply" at bounding box center [800, 182] width 52 height 34
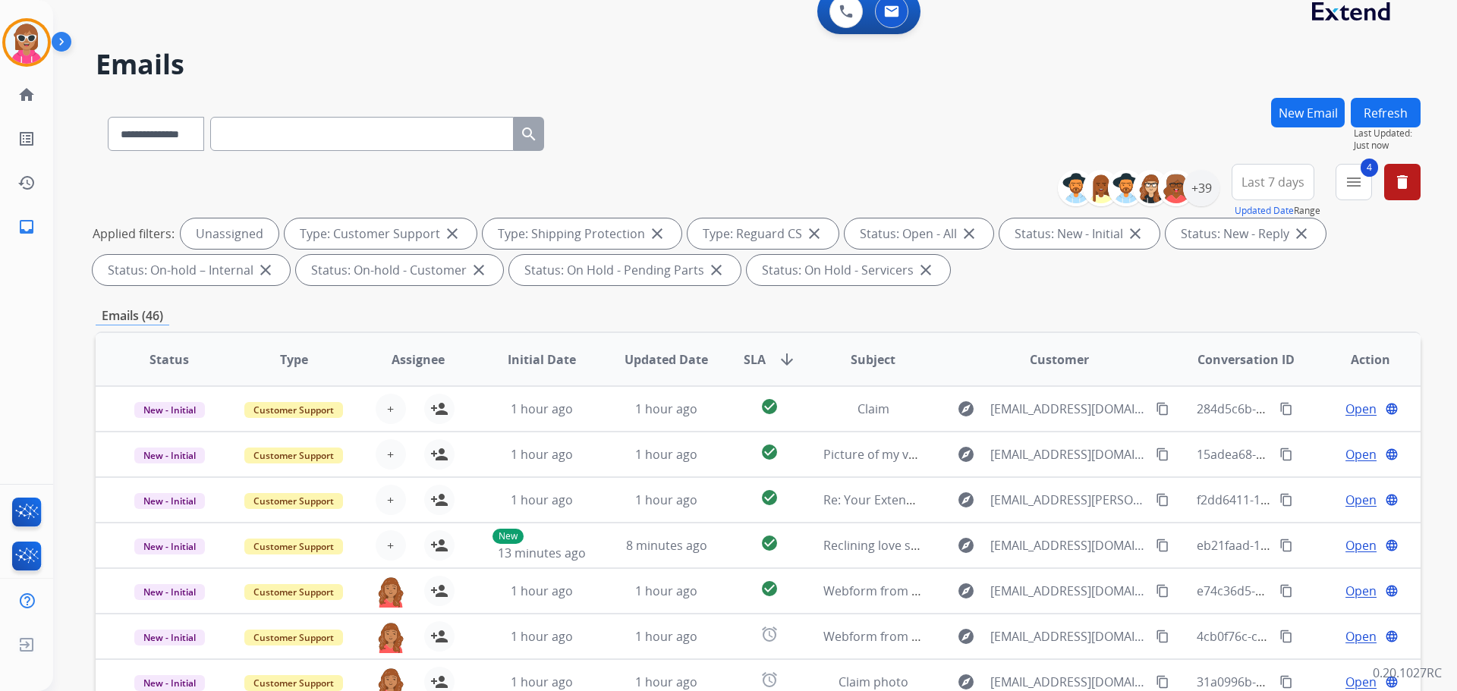
scroll to position [0, 0]
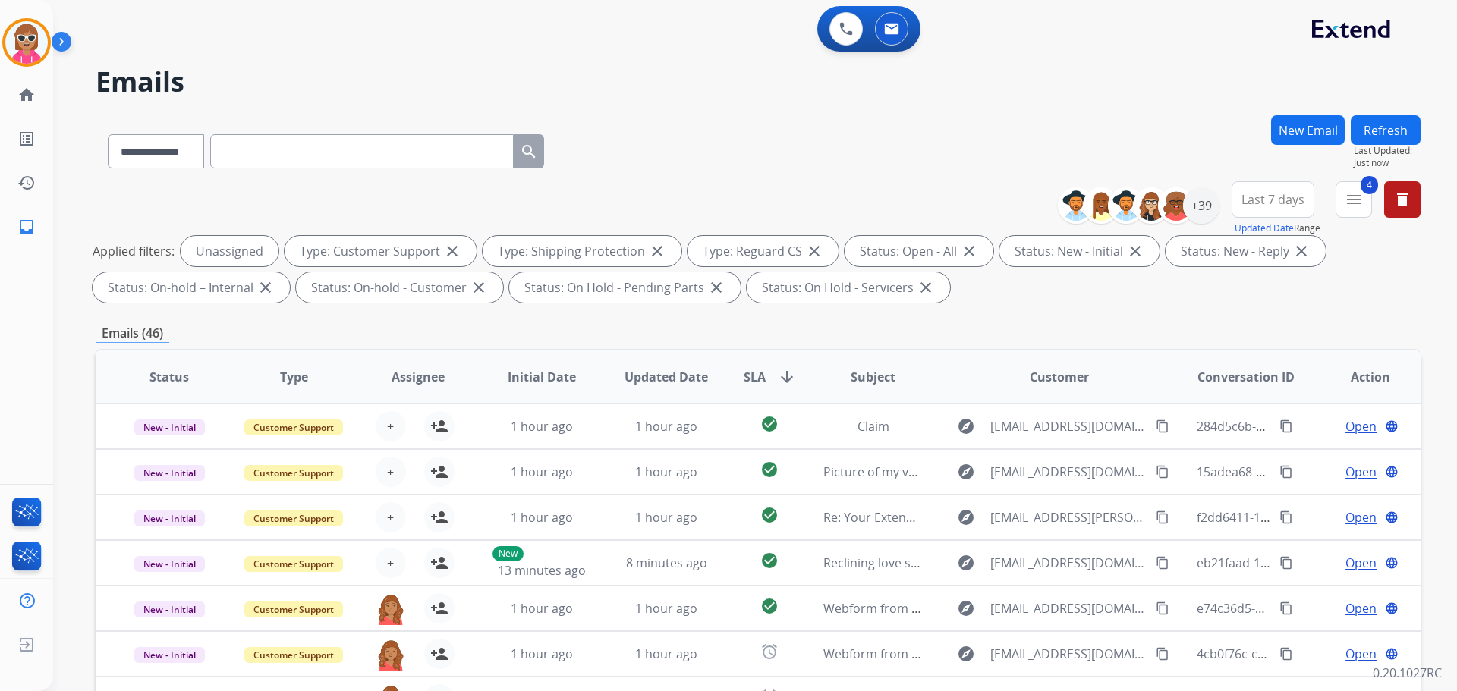
click at [1381, 116] on button "Refresh" at bounding box center [1386, 130] width 70 height 30
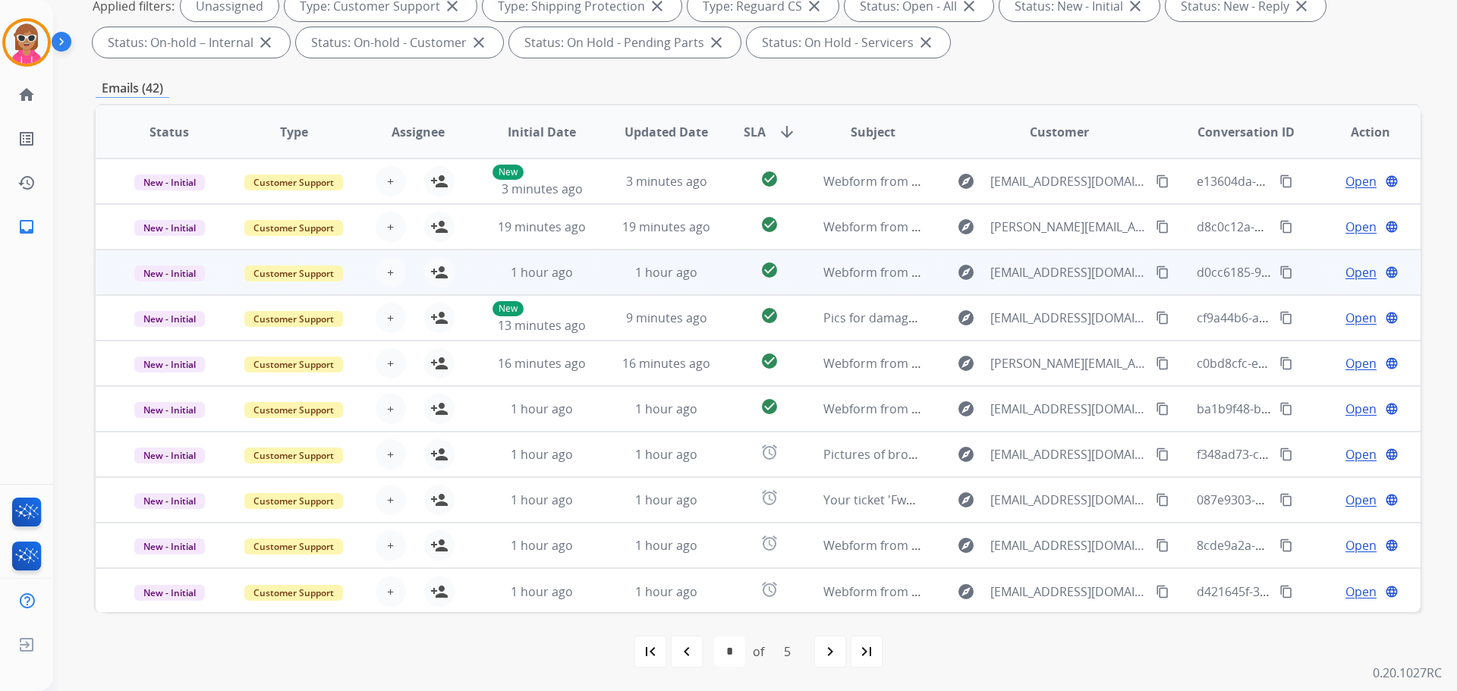
scroll to position [2, 0]
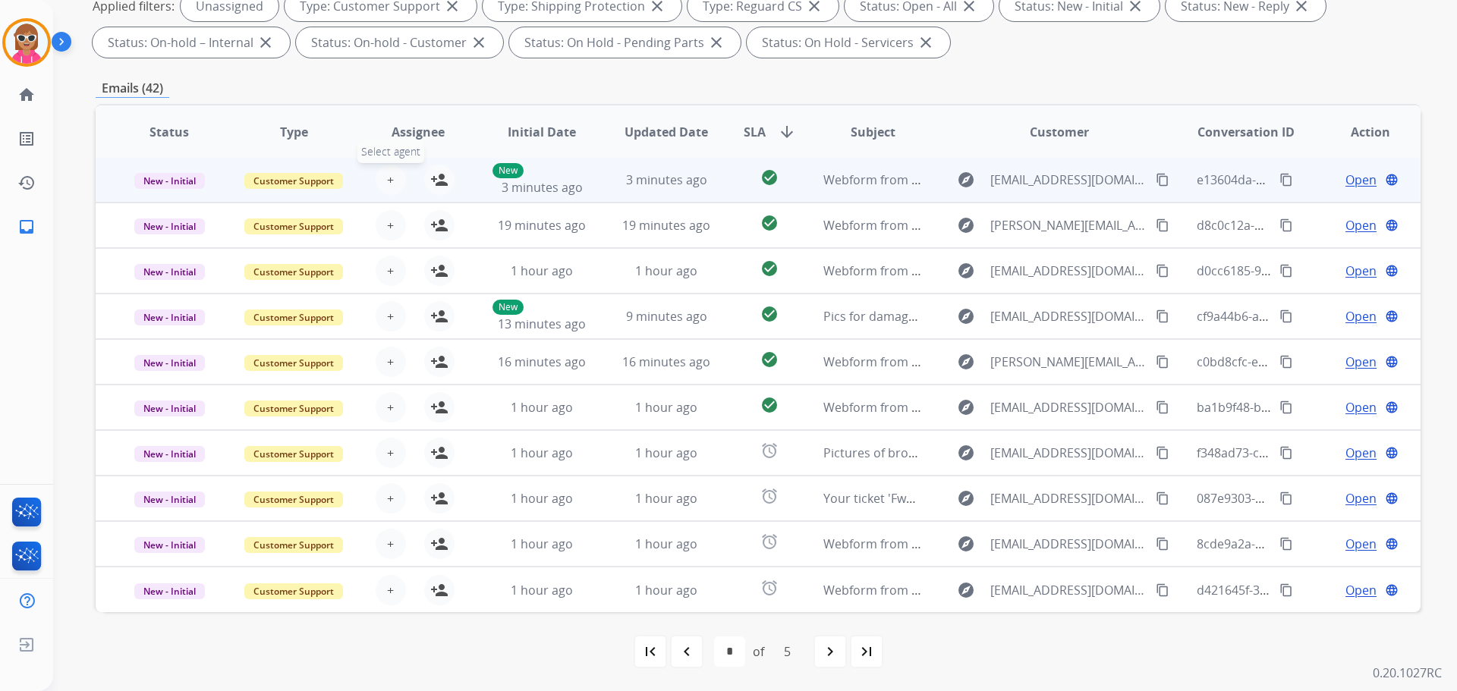
click at [387, 184] on span "+" at bounding box center [390, 180] width 7 height 18
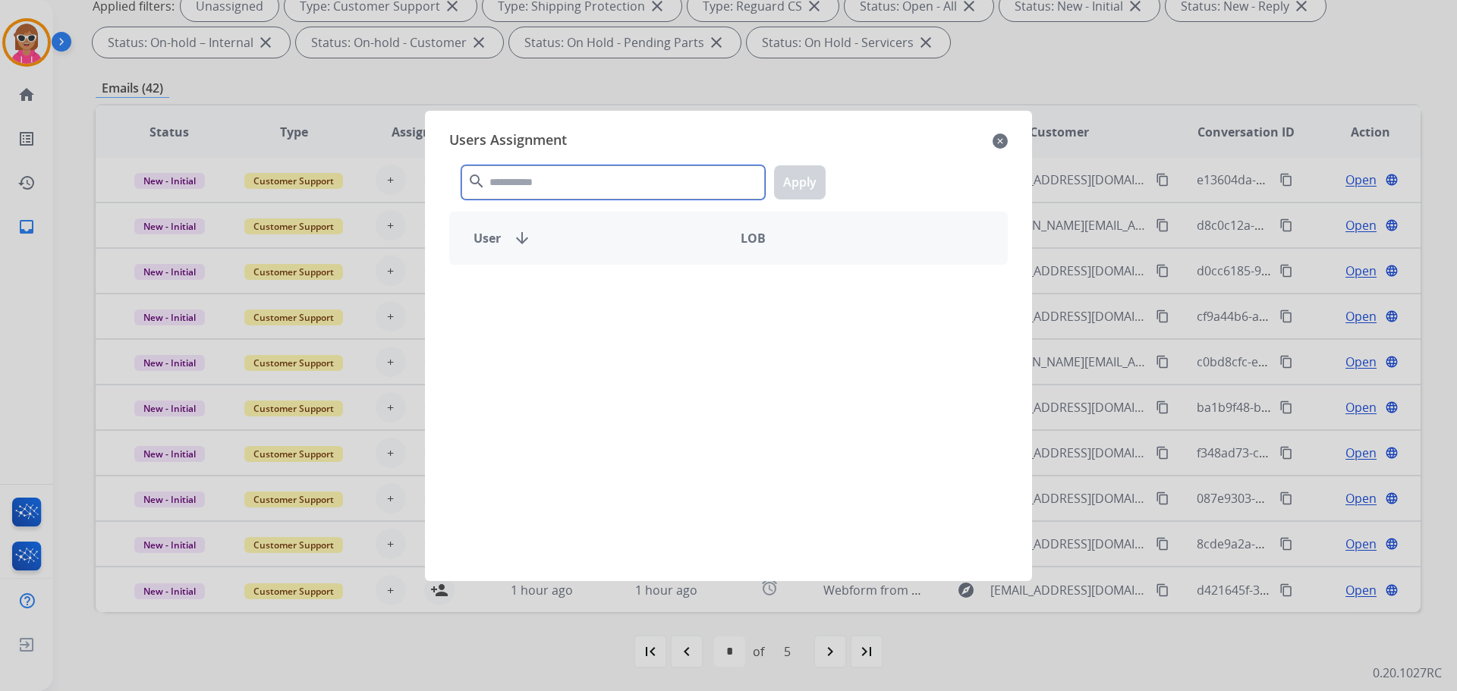
click at [497, 179] on input "text" at bounding box center [613, 182] width 304 height 34
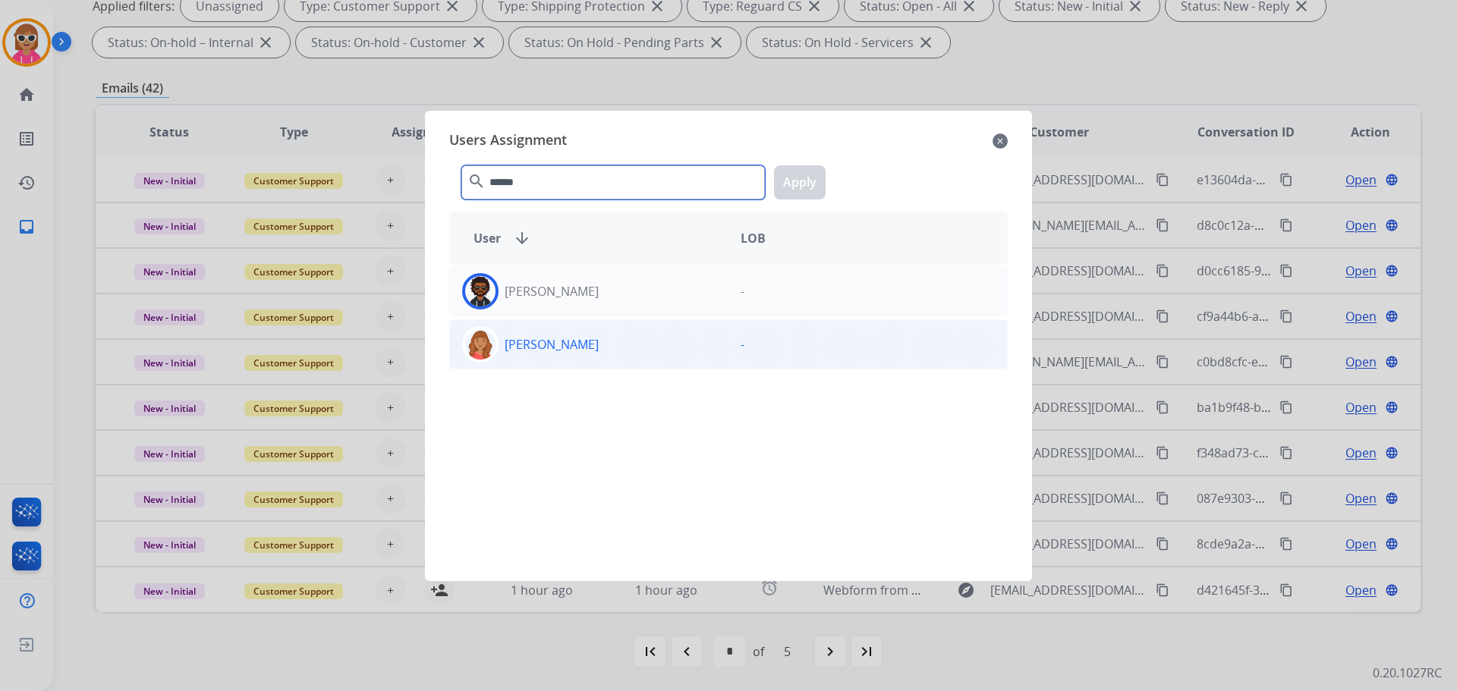
type input "******"
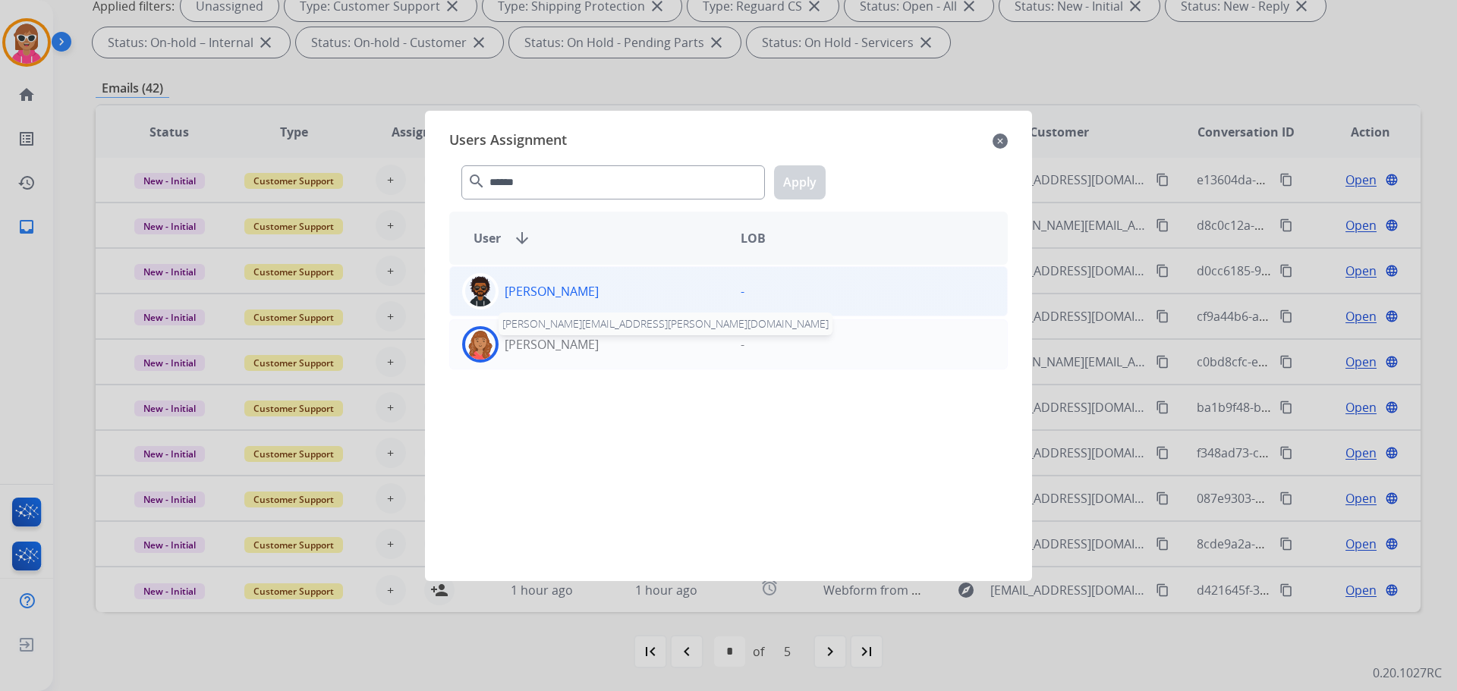
drag, startPoint x: 570, startPoint y: 341, endPoint x: 684, endPoint y: 277, distance: 130.8
click at [572, 341] on p "[PERSON_NAME]" at bounding box center [552, 344] width 94 height 18
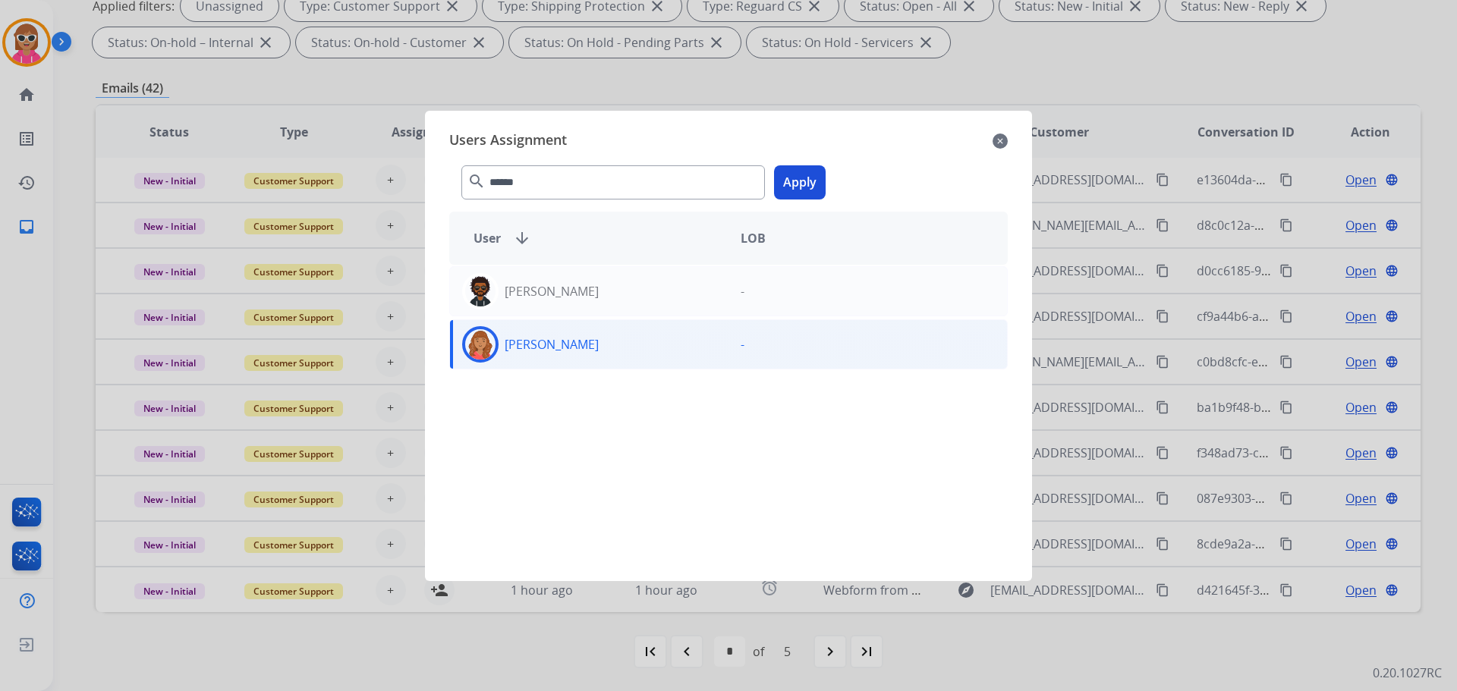
click at [795, 186] on button "Apply" at bounding box center [800, 182] width 52 height 34
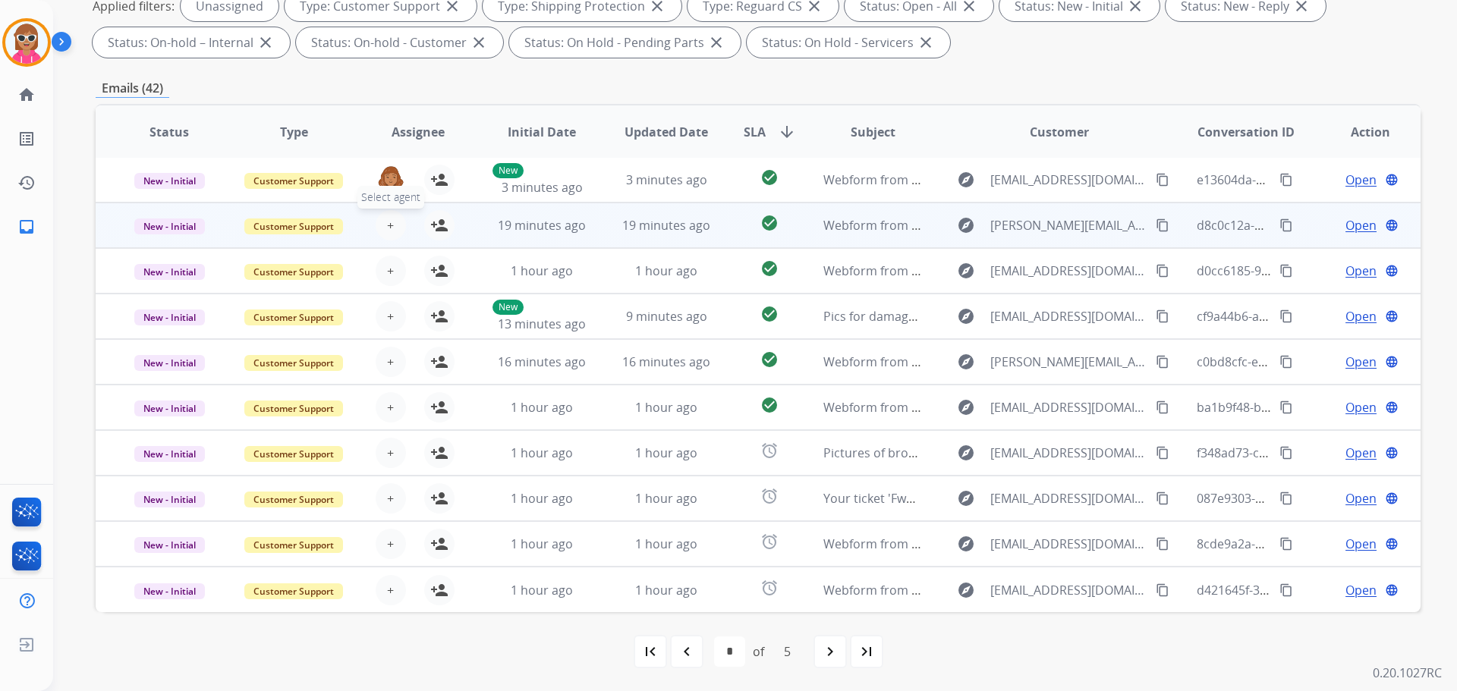
click at [395, 232] on button "+ Select agent" at bounding box center [391, 225] width 30 height 30
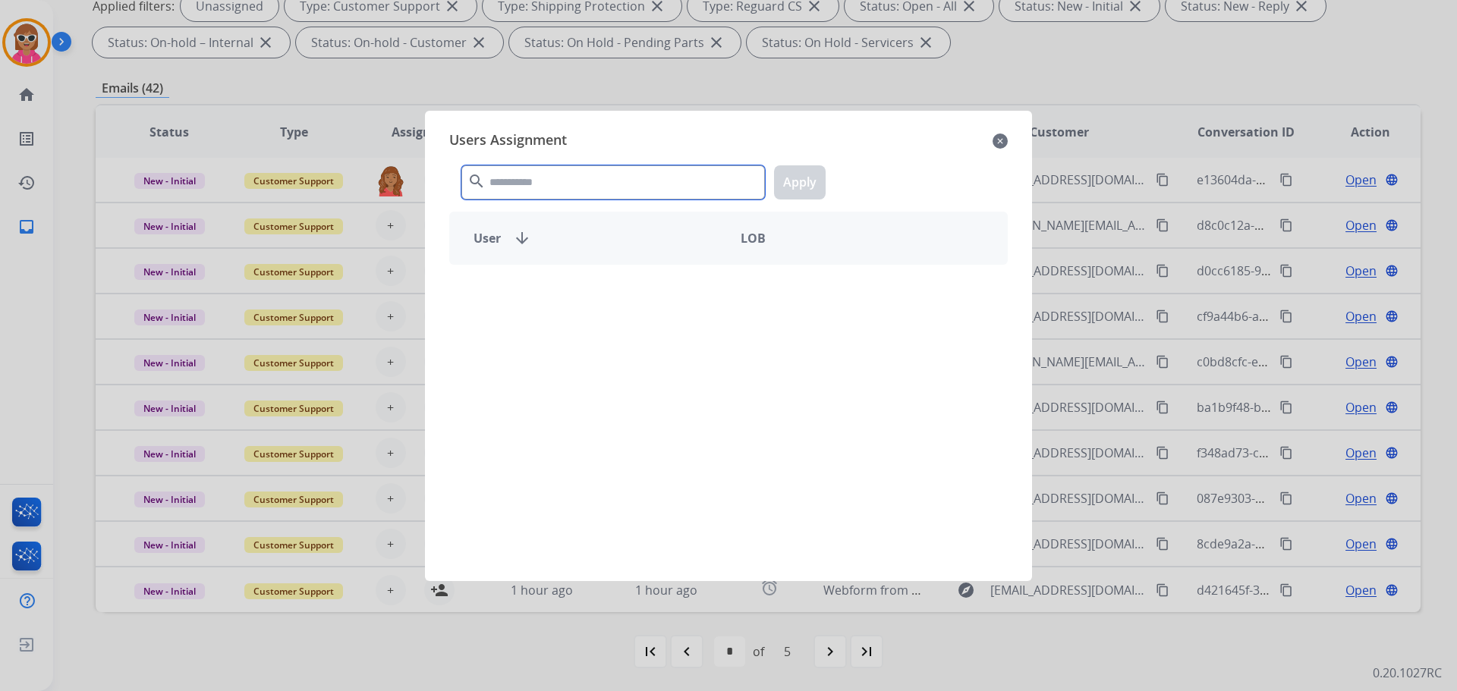
click at [533, 195] on input "text" at bounding box center [613, 182] width 304 height 34
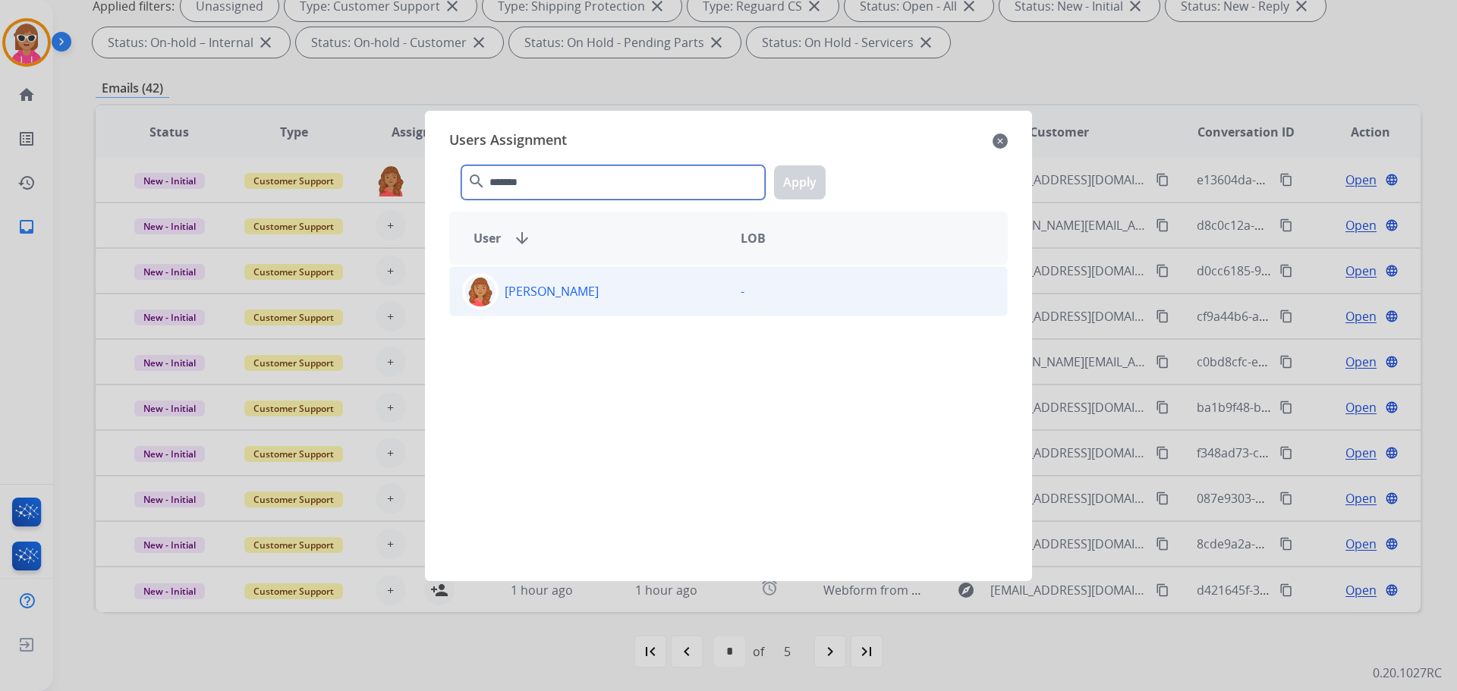
type input "*******"
click at [575, 291] on p "[PERSON_NAME]" at bounding box center [552, 291] width 94 height 18
drag, startPoint x: 650, startPoint y: 177, endPoint x: 490, endPoint y: 189, distance: 159.8
click at [473, 192] on div "******* search Apply" at bounding box center [728, 179] width 558 height 52
click at [816, 189] on button "Apply" at bounding box center [800, 182] width 52 height 34
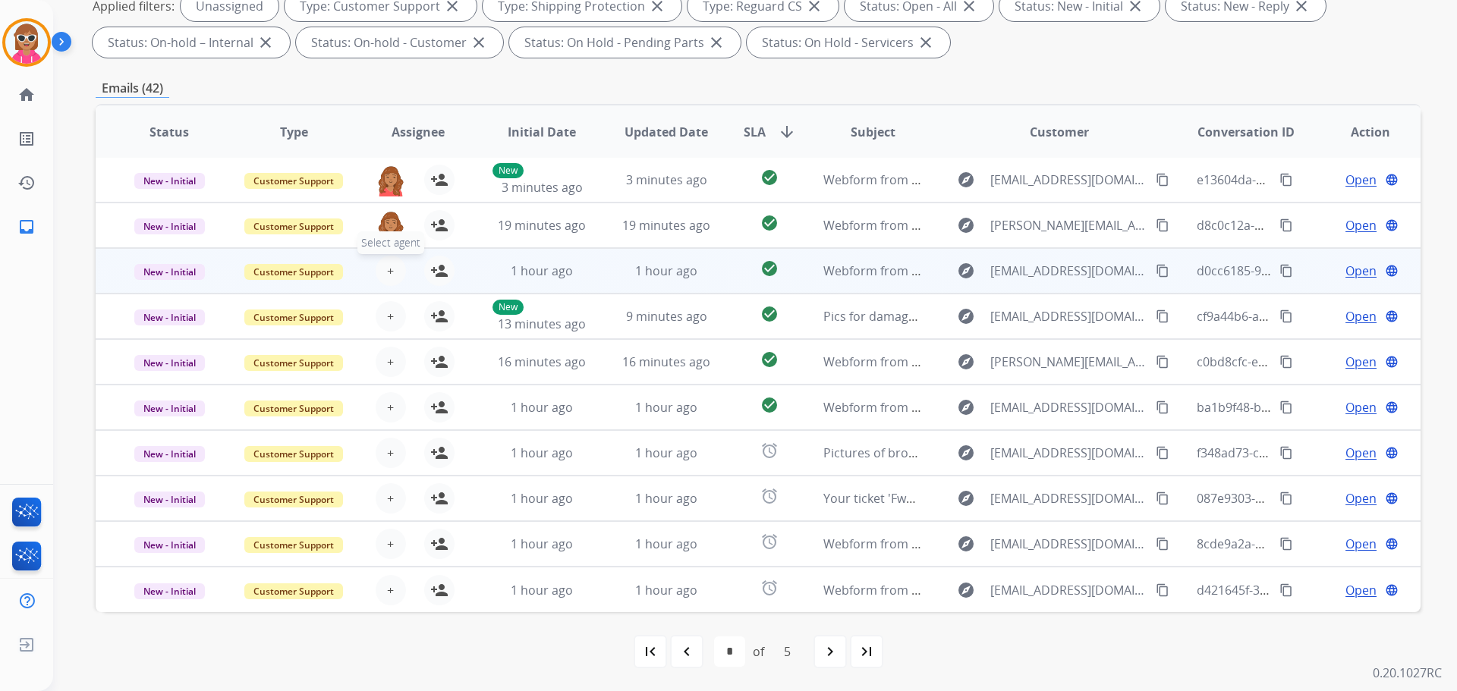
click at [395, 276] on button "+ Select agent" at bounding box center [391, 271] width 30 height 30
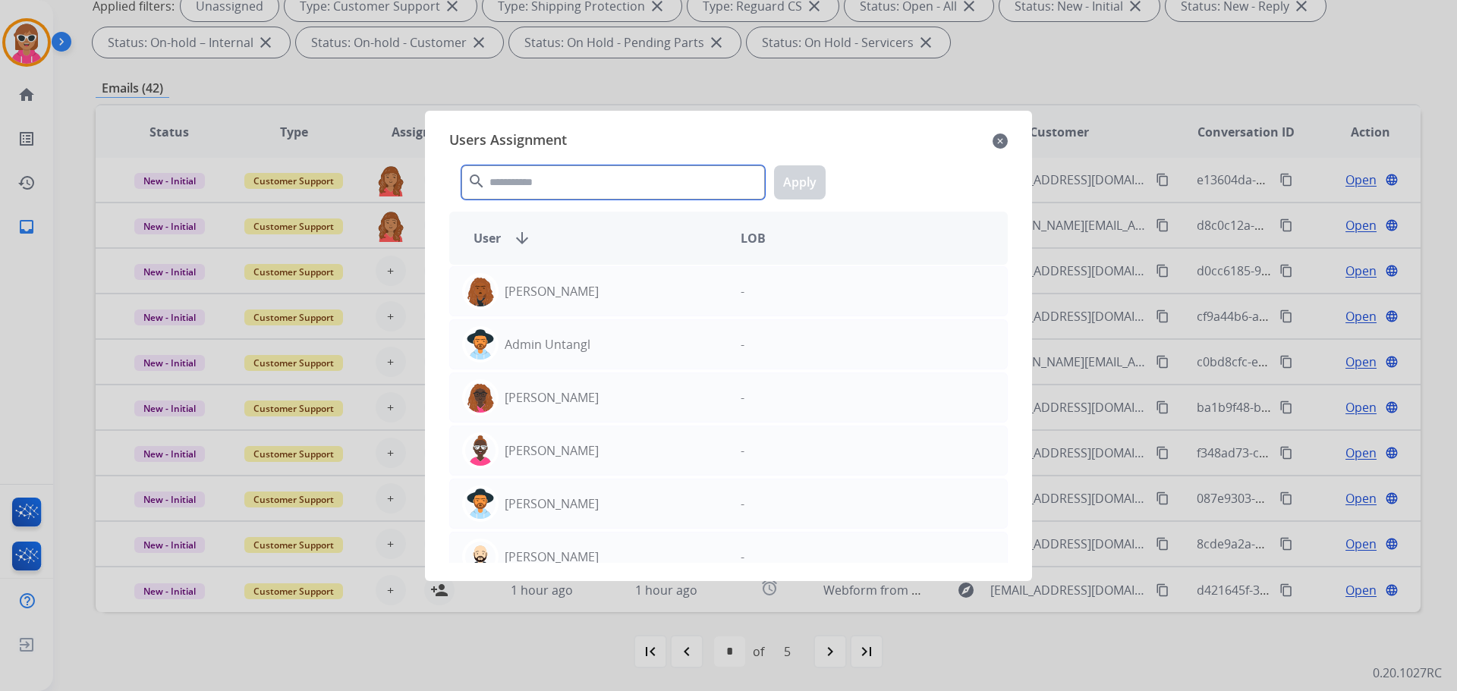
paste input "*******"
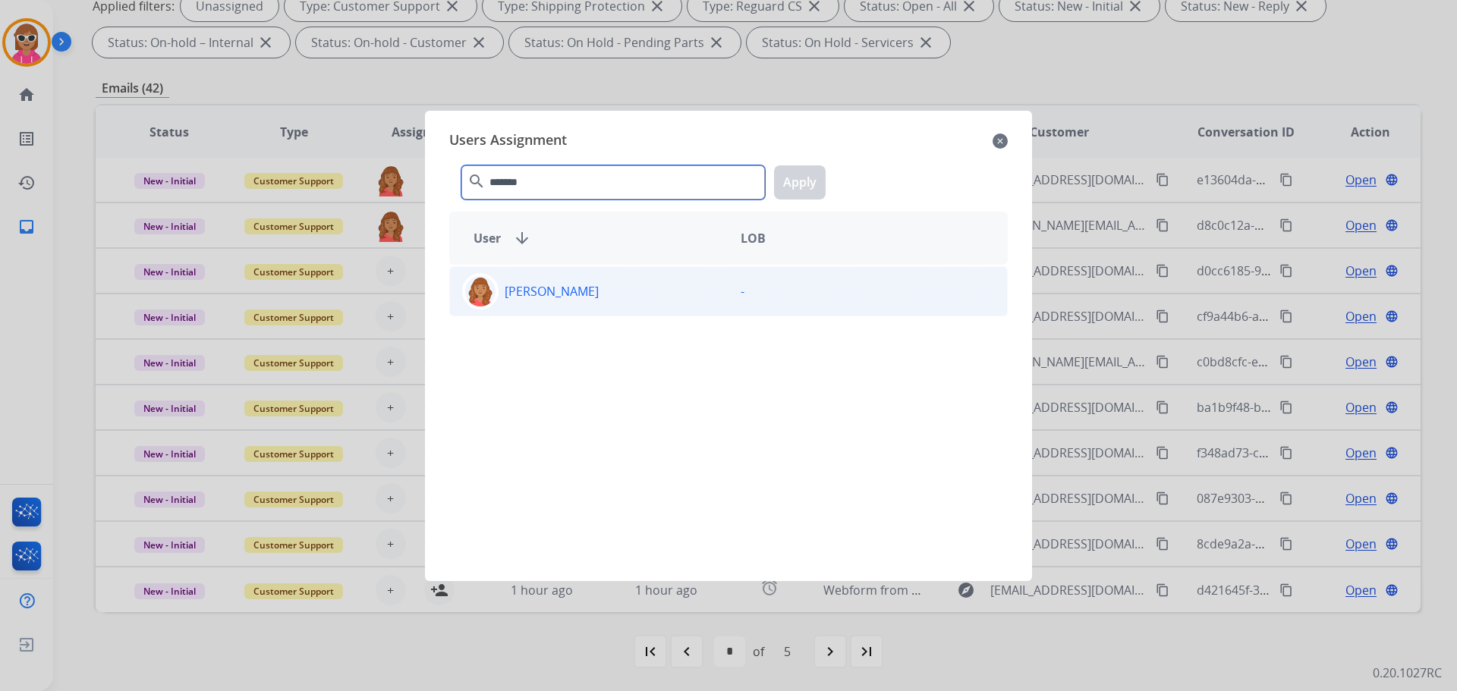
type input "*******"
drag, startPoint x: 671, startPoint y: 281, endPoint x: 756, endPoint y: 212, distance: 109.0
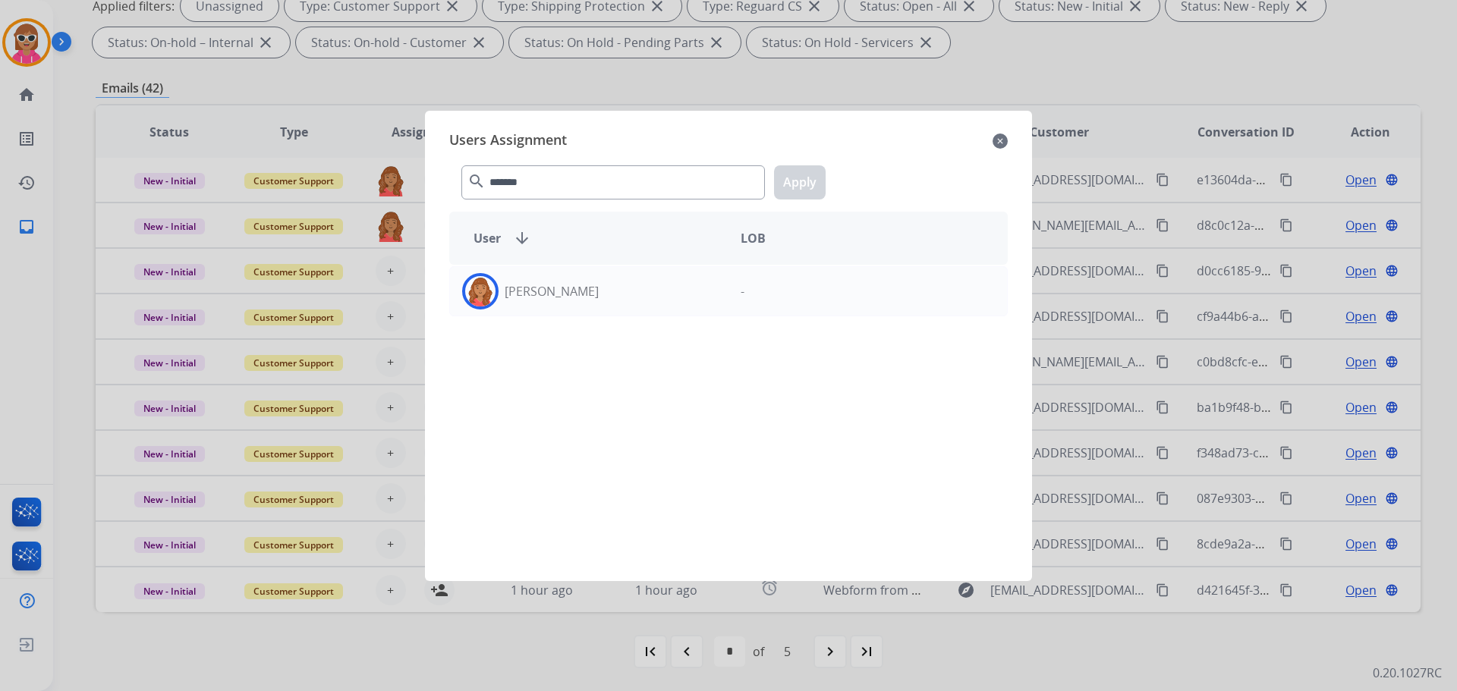
click at [675, 277] on div "[PERSON_NAME]" at bounding box center [589, 291] width 278 height 36
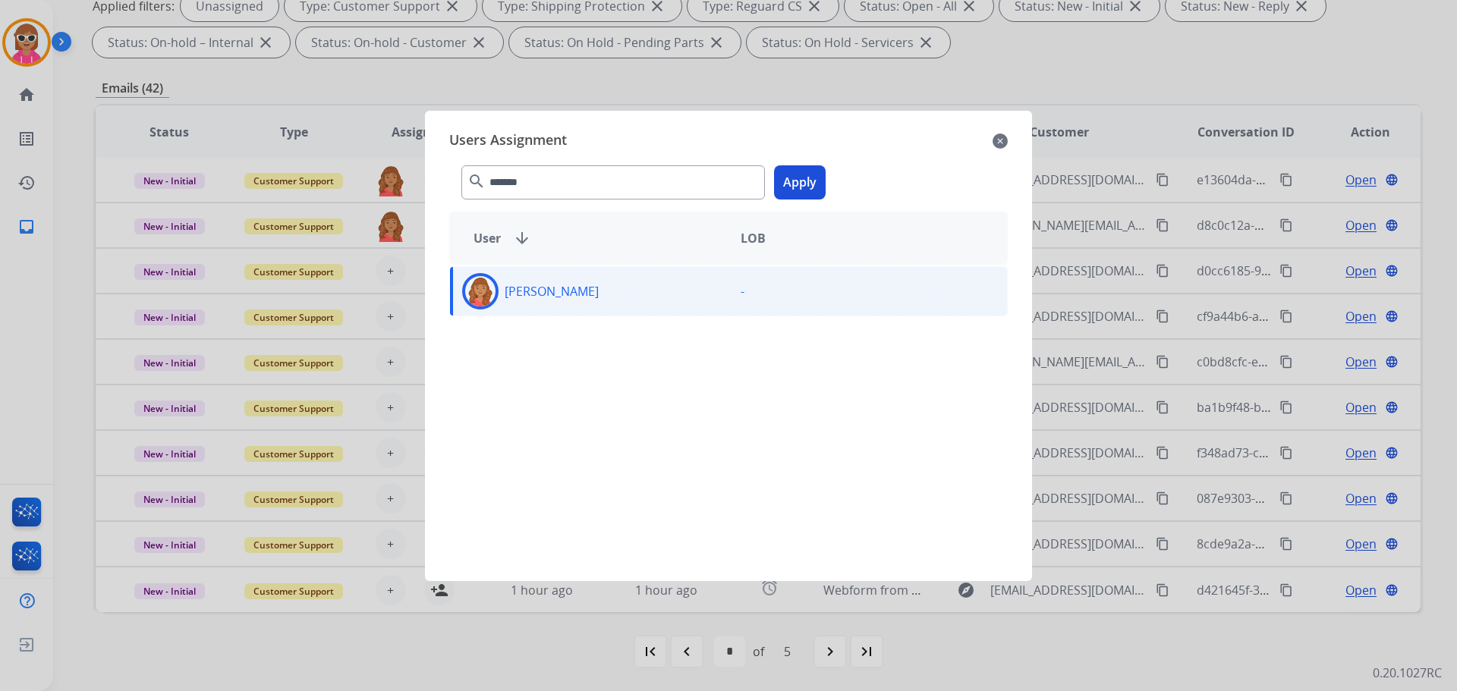
click at [822, 180] on button "Apply" at bounding box center [800, 182] width 52 height 34
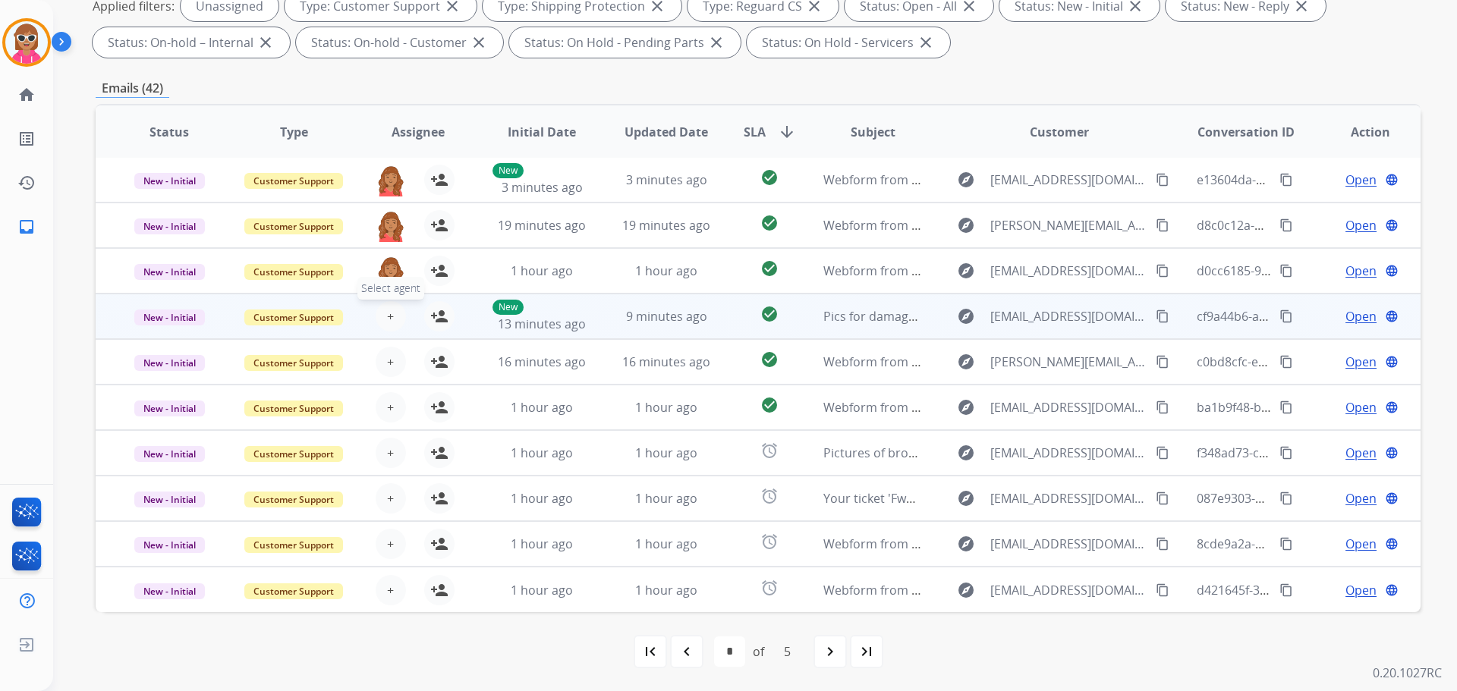
click at [393, 323] on button "+ Select agent" at bounding box center [391, 316] width 30 height 30
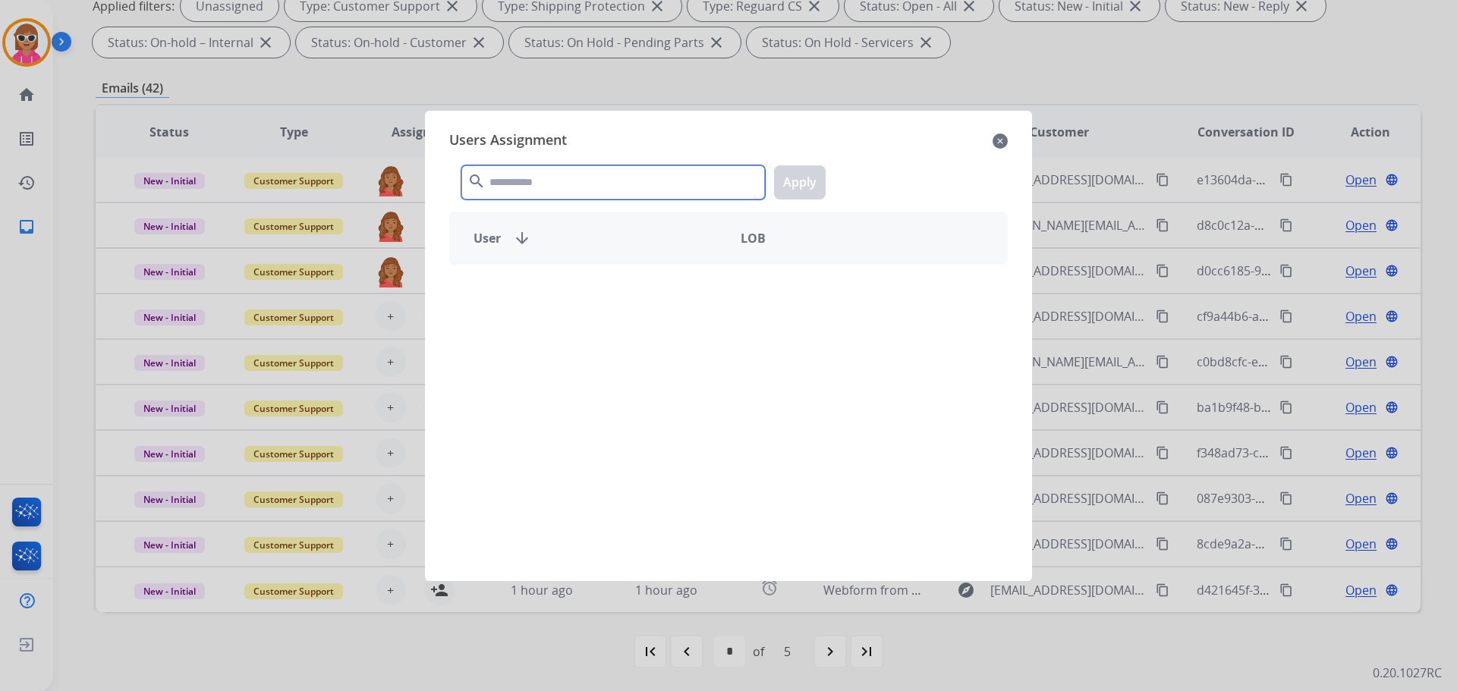
click at [560, 184] on input "text" at bounding box center [613, 182] width 304 height 34
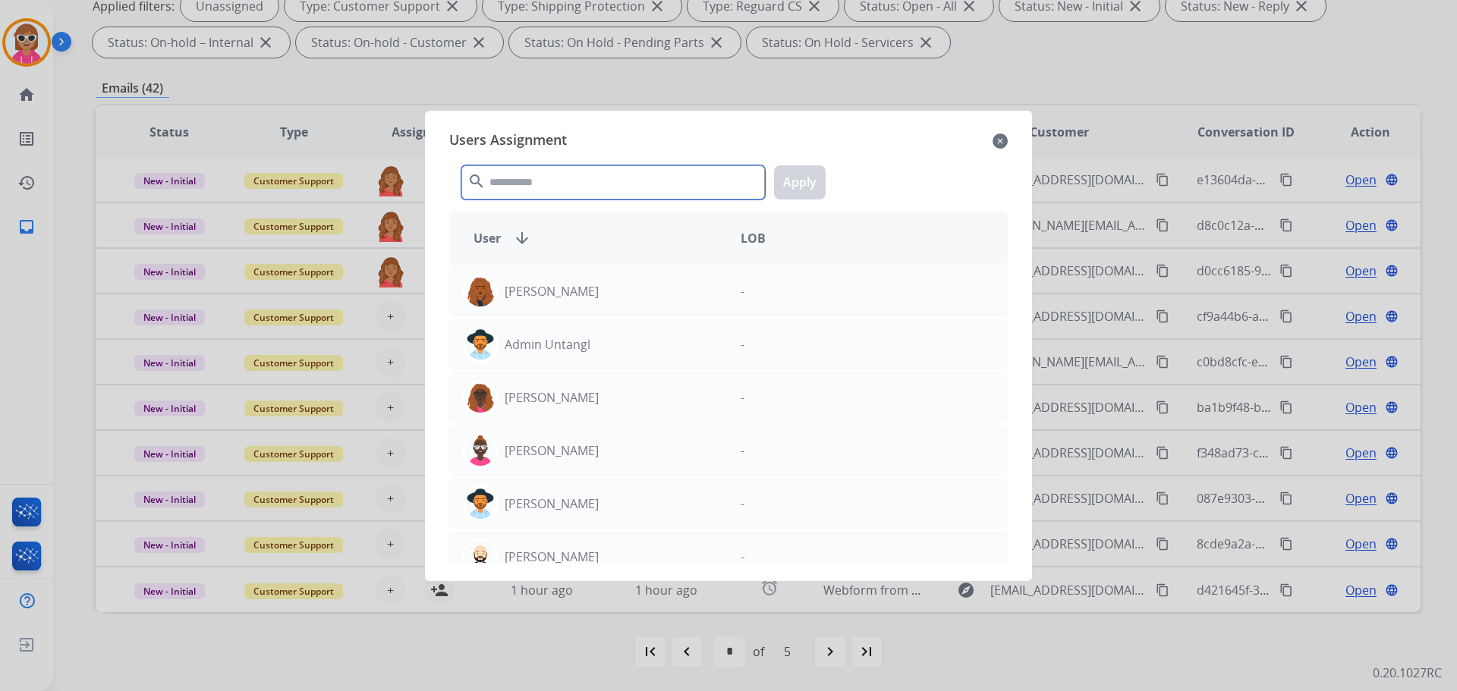
paste input "*******"
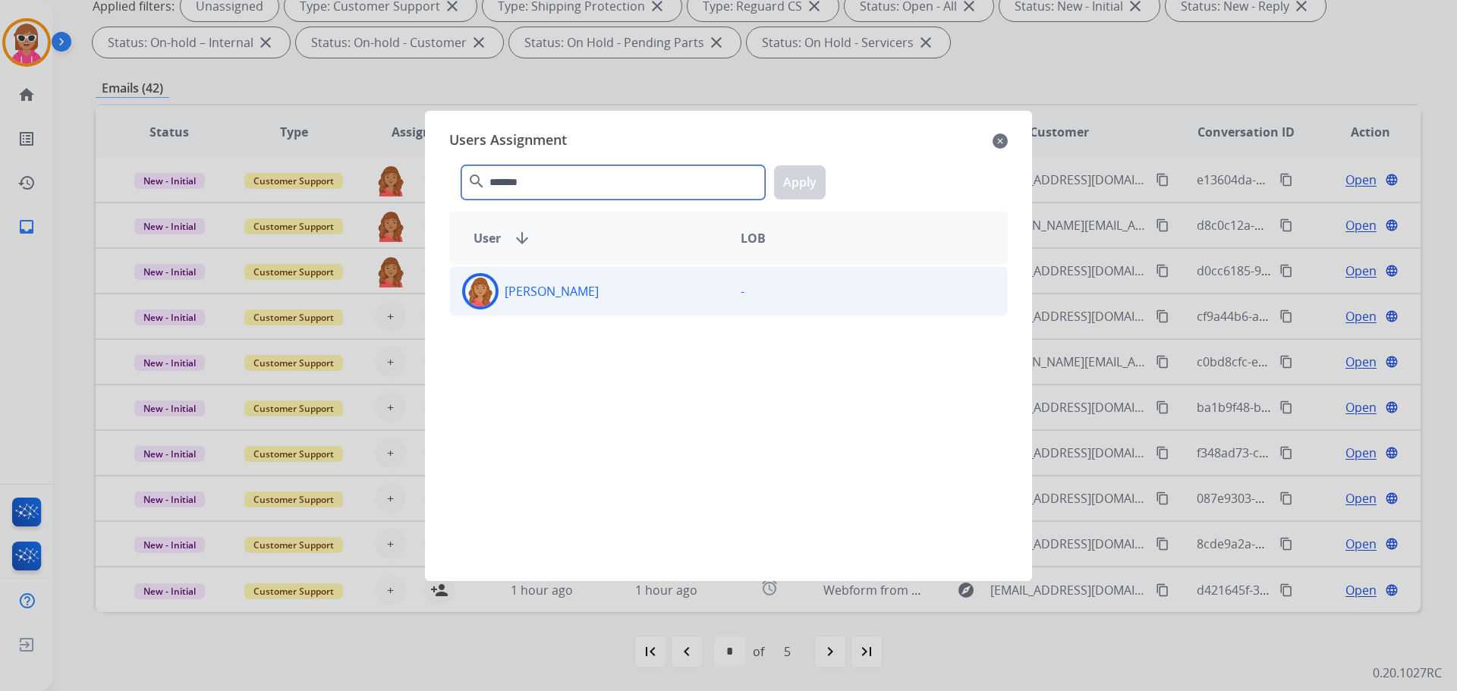
type input "*******"
drag, startPoint x: 575, startPoint y: 288, endPoint x: 598, endPoint y: 288, distance: 22.8
click at [575, 289] on p "[PERSON_NAME]" at bounding box center [552, 291] width 94 height 18
click at [782, 184] on button "Apply" at bounding box center [800, 182] width 52 height 34
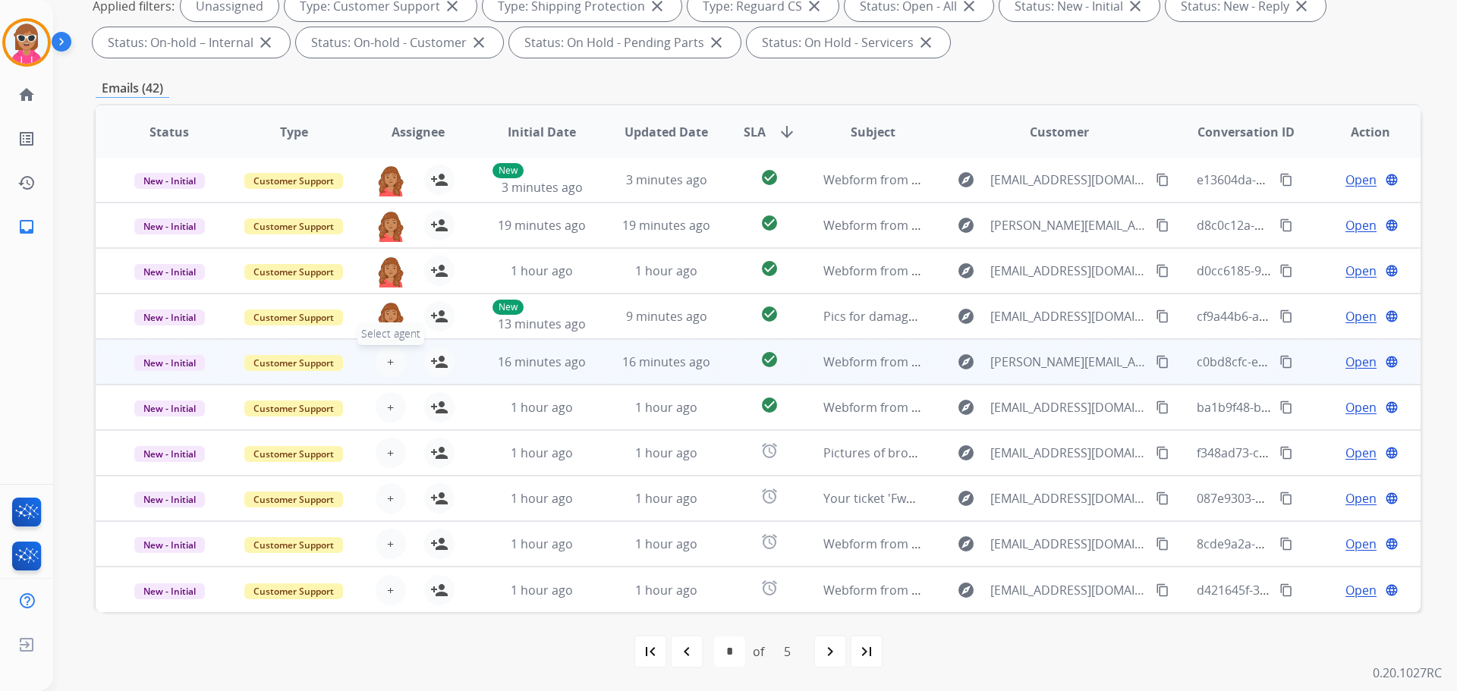
drag, startPoint x: 367, startPoint y: 369, endPoint x: 375, endPoint y: 368, distance: 8.4
click at [367, 369] on div "+ Select agent person_add Assign to Me" at bounding box center [405, 362] width 97 height 30
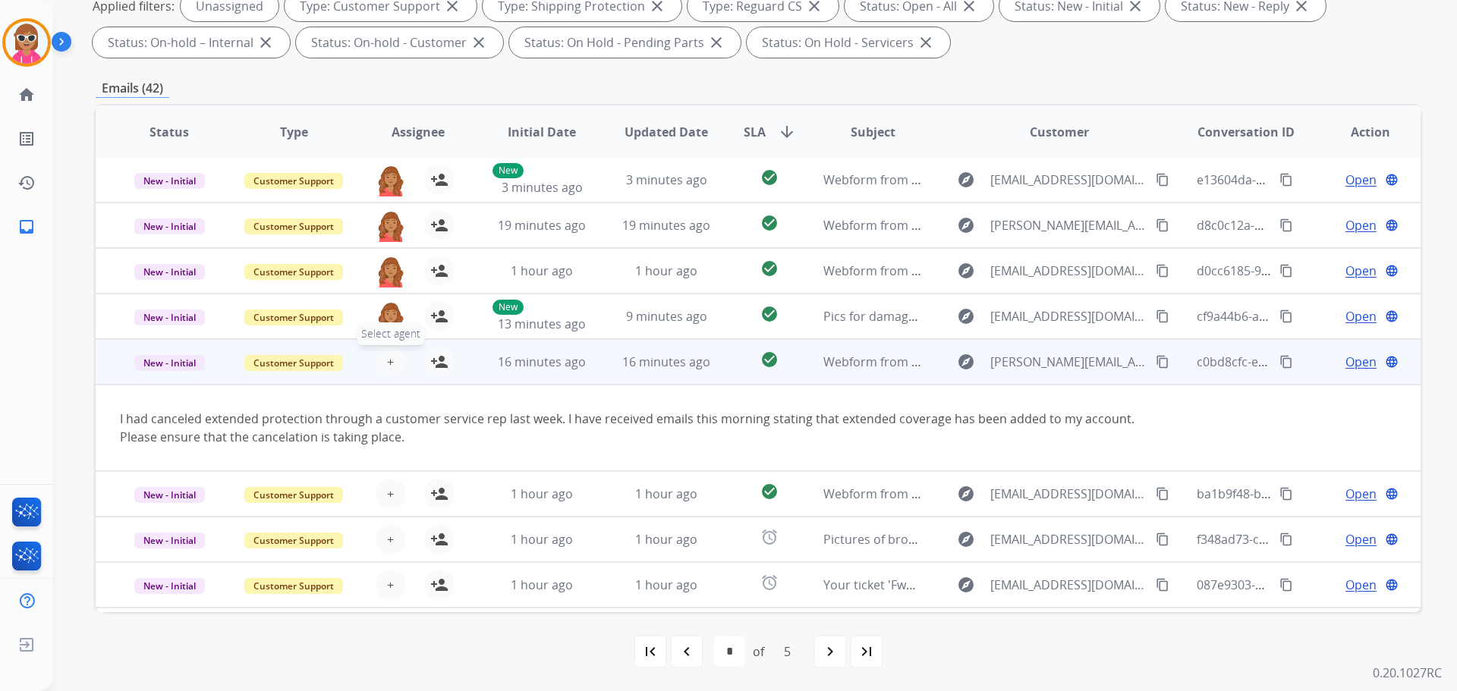
click at [386, 360] on tbody "New - Initial Customer Support + Select agent person_add Assign to Me 16 minute…" at bounding box center [758, 405] width 1325 height 132
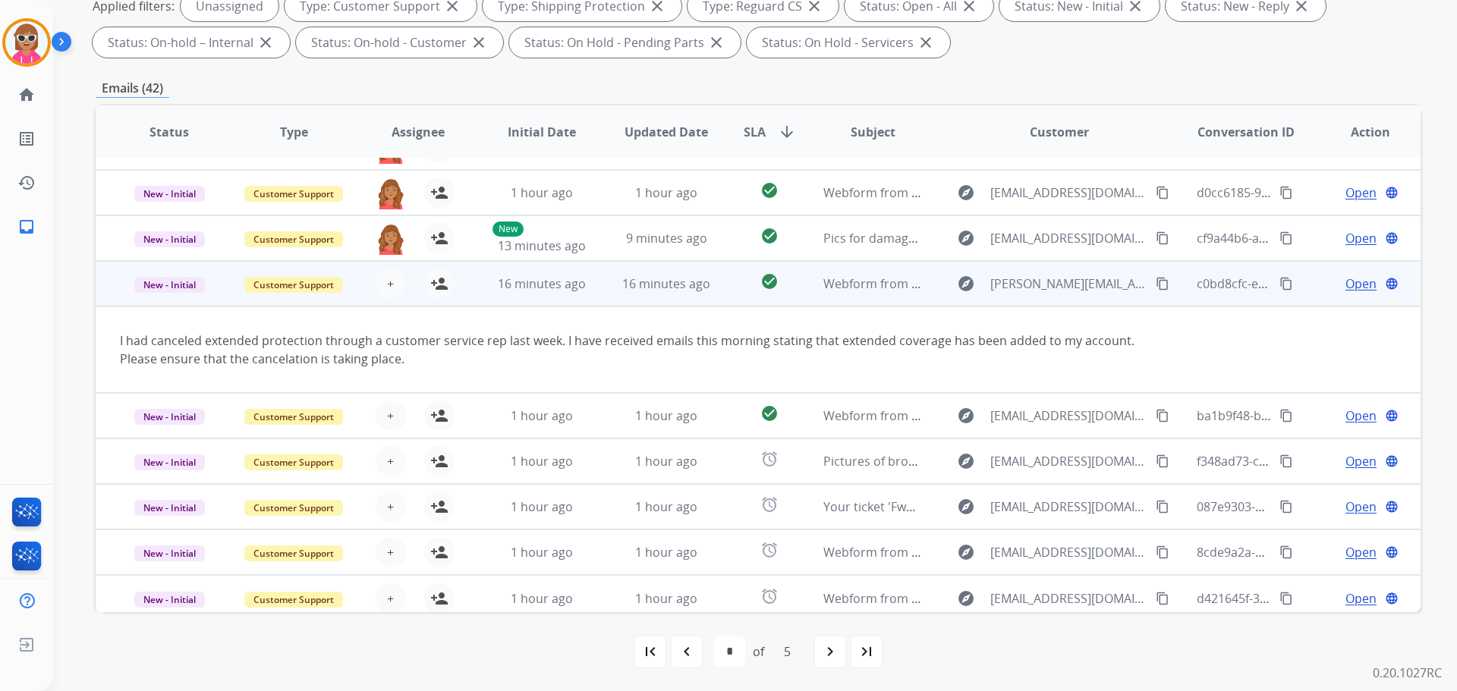
scroll to position [88, 0]
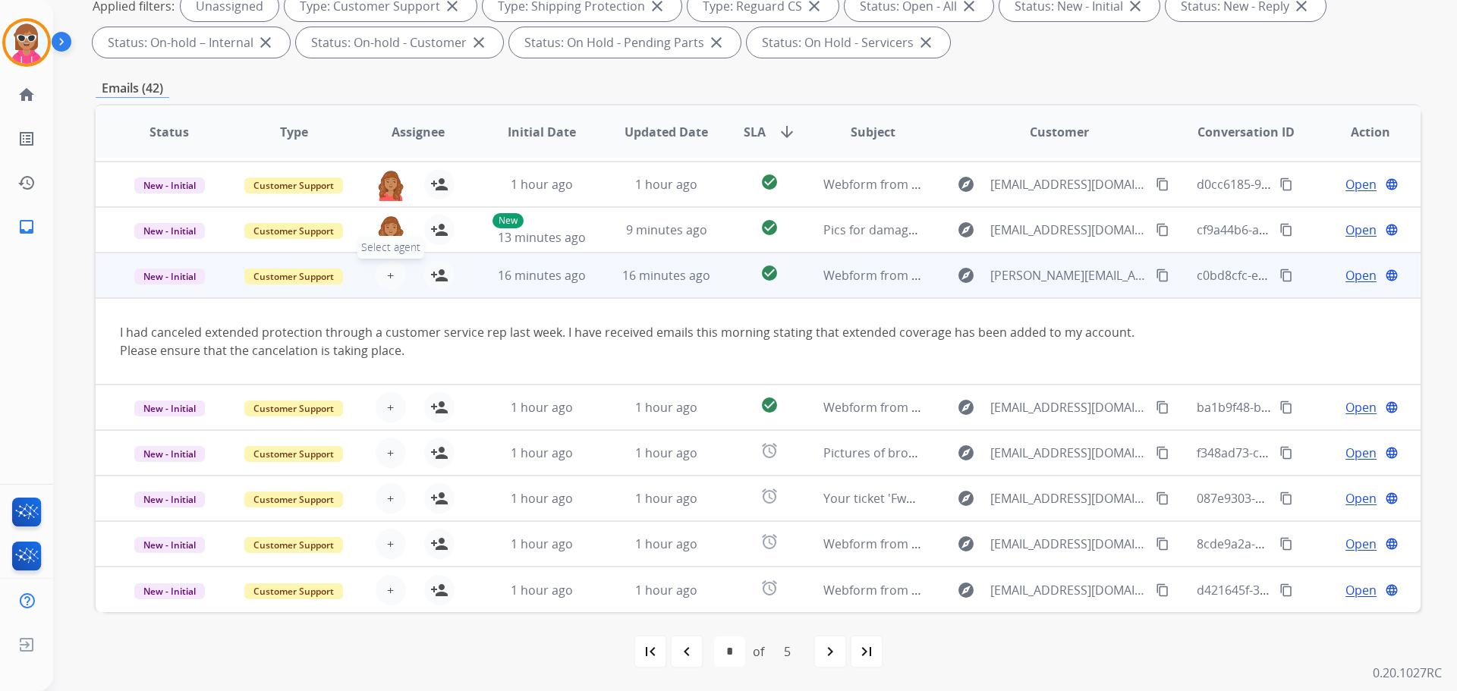
click at [387, 275] on span "+" at bounding box center [390, 275] width 7 height 18
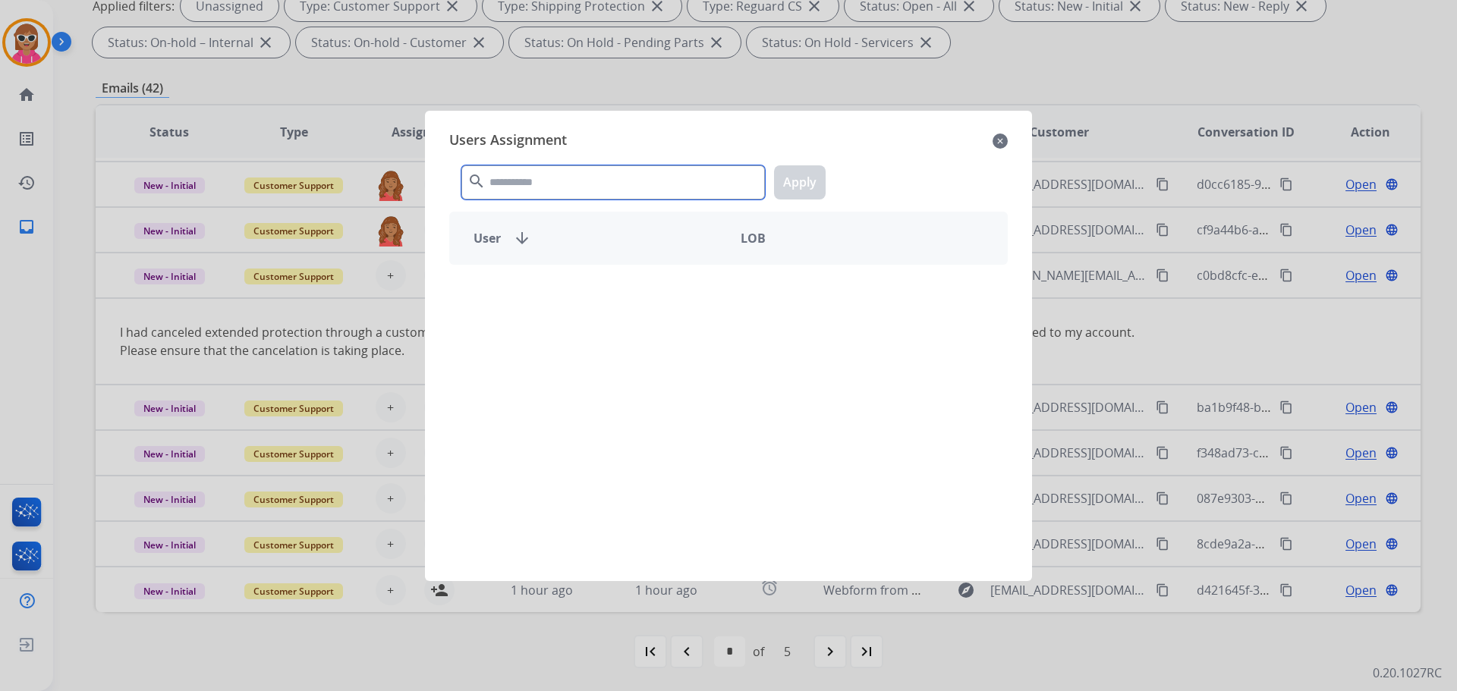
click at [495, 174] on input "text" at bounding box center [613, 182] width 304 height 34
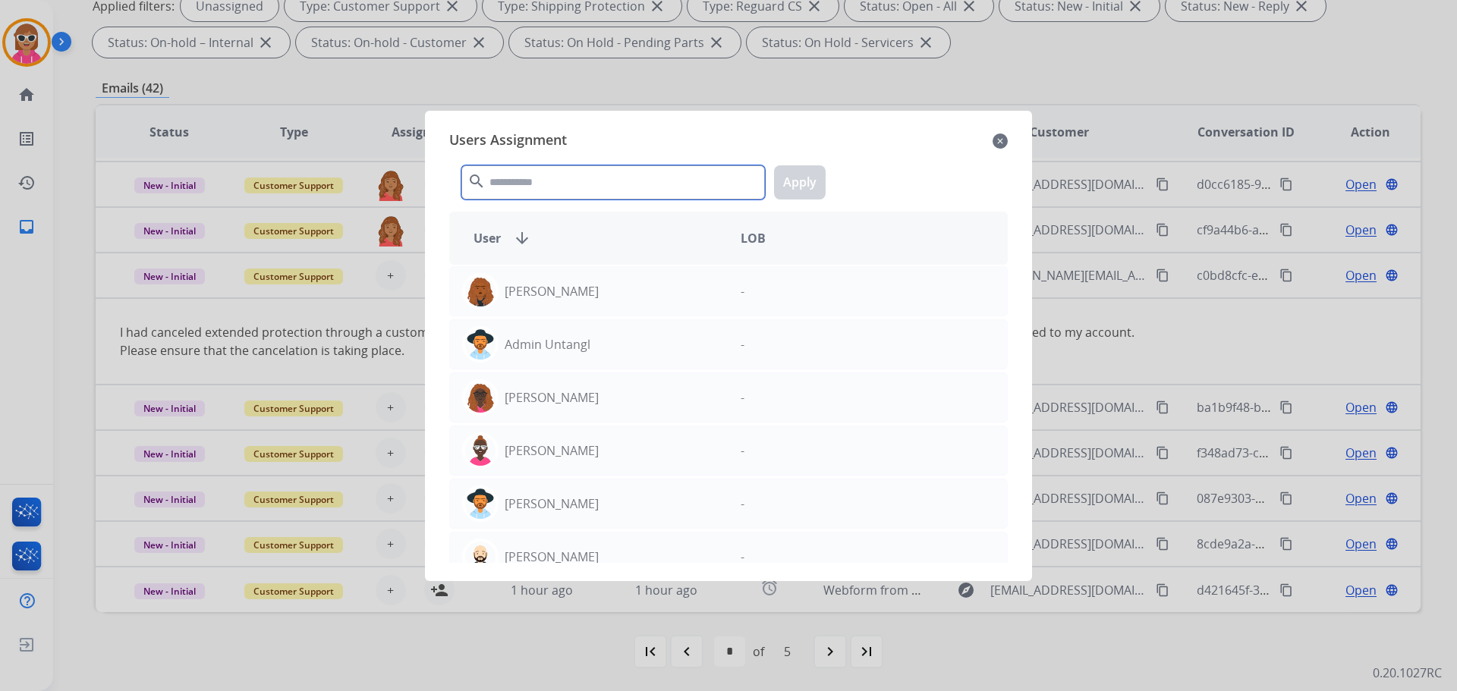
paste input "*******"
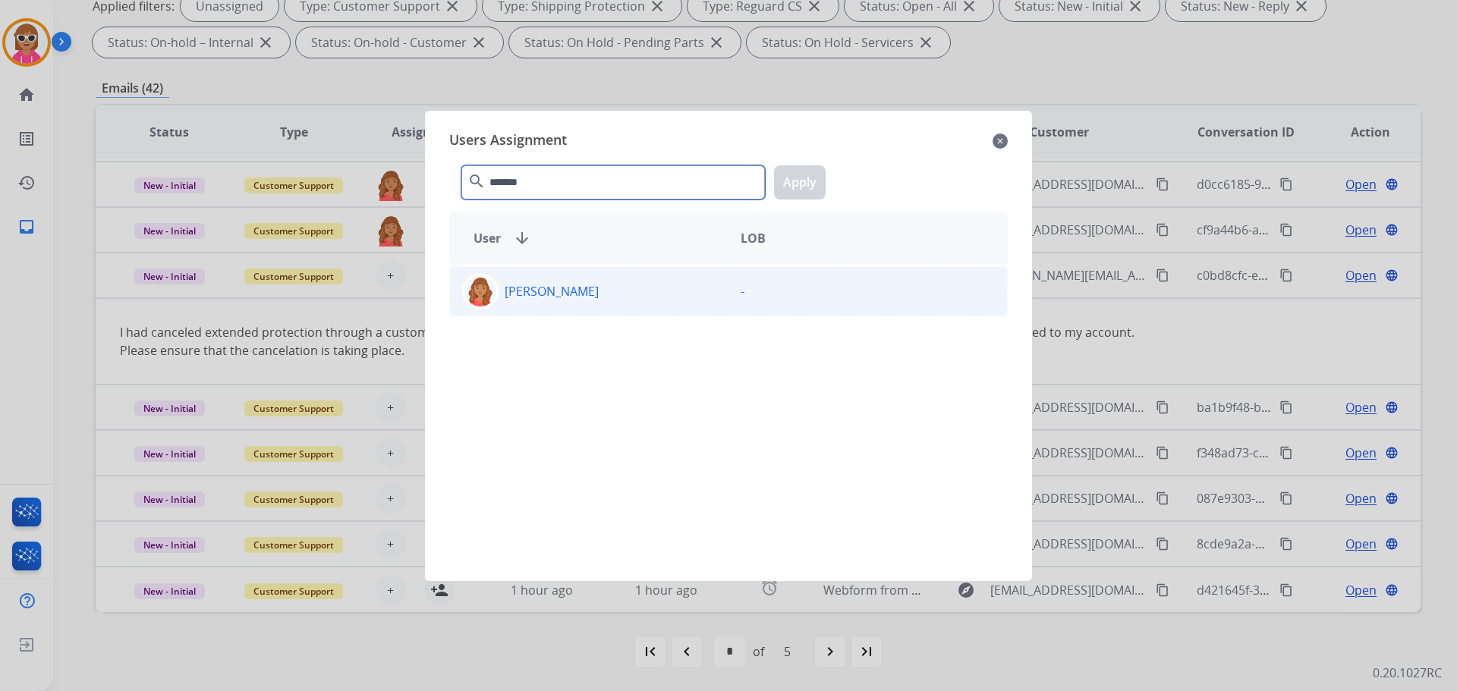
type input "*******"
click at [568, 300] on div "[PERSON_NAME]" at bounding box center [589, 291] width 278 height 36
click at [814, 180] on button "Apply" at bounding box center [800, 182] width 52 height 34
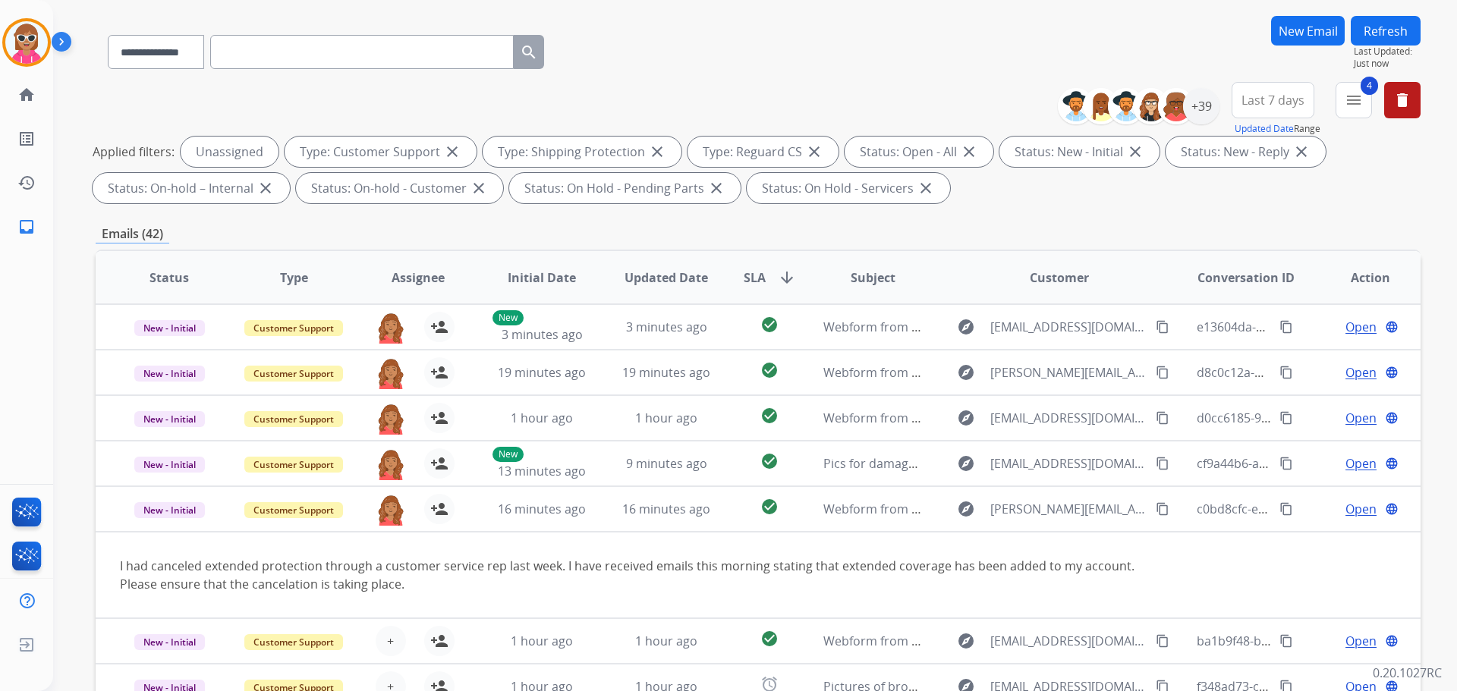
scroll to position [93, 0]
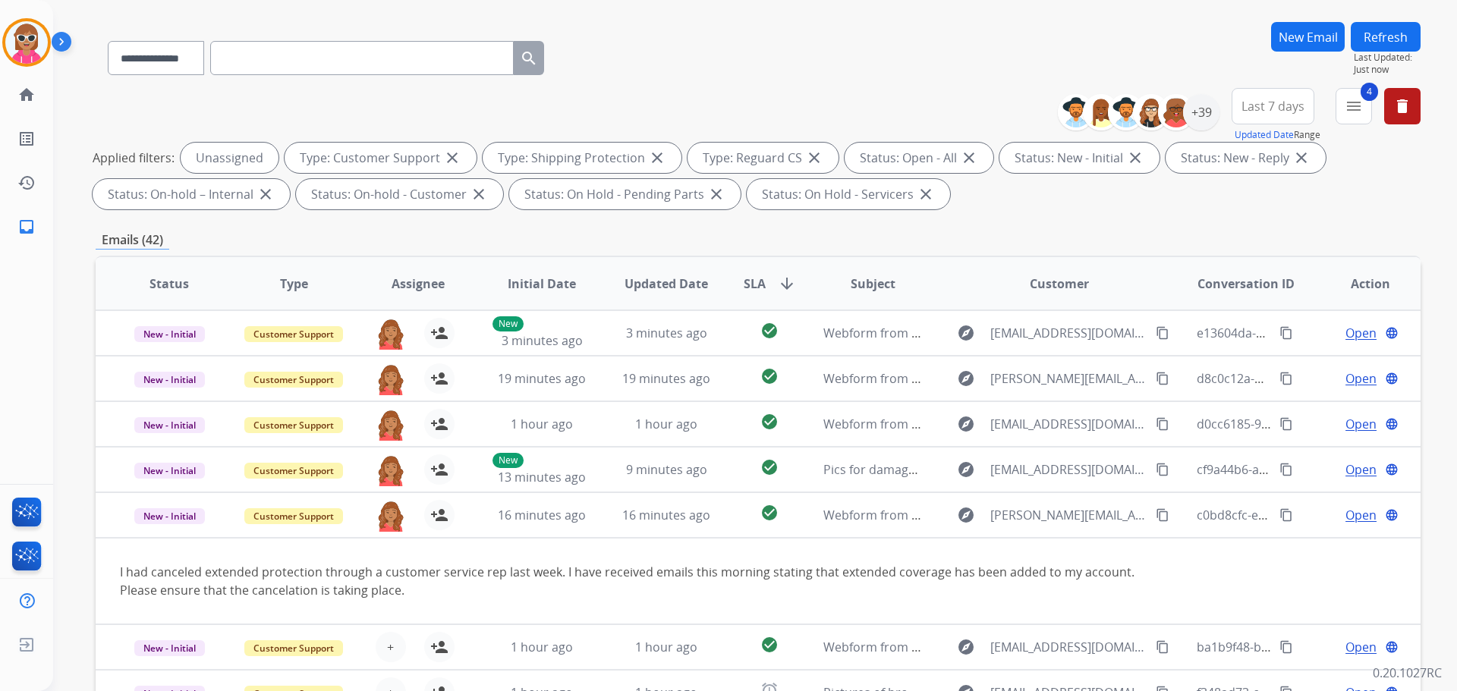
click at [1394, 32] on button "Refresh" at bounding box center [1386, 37] width 70 height 30
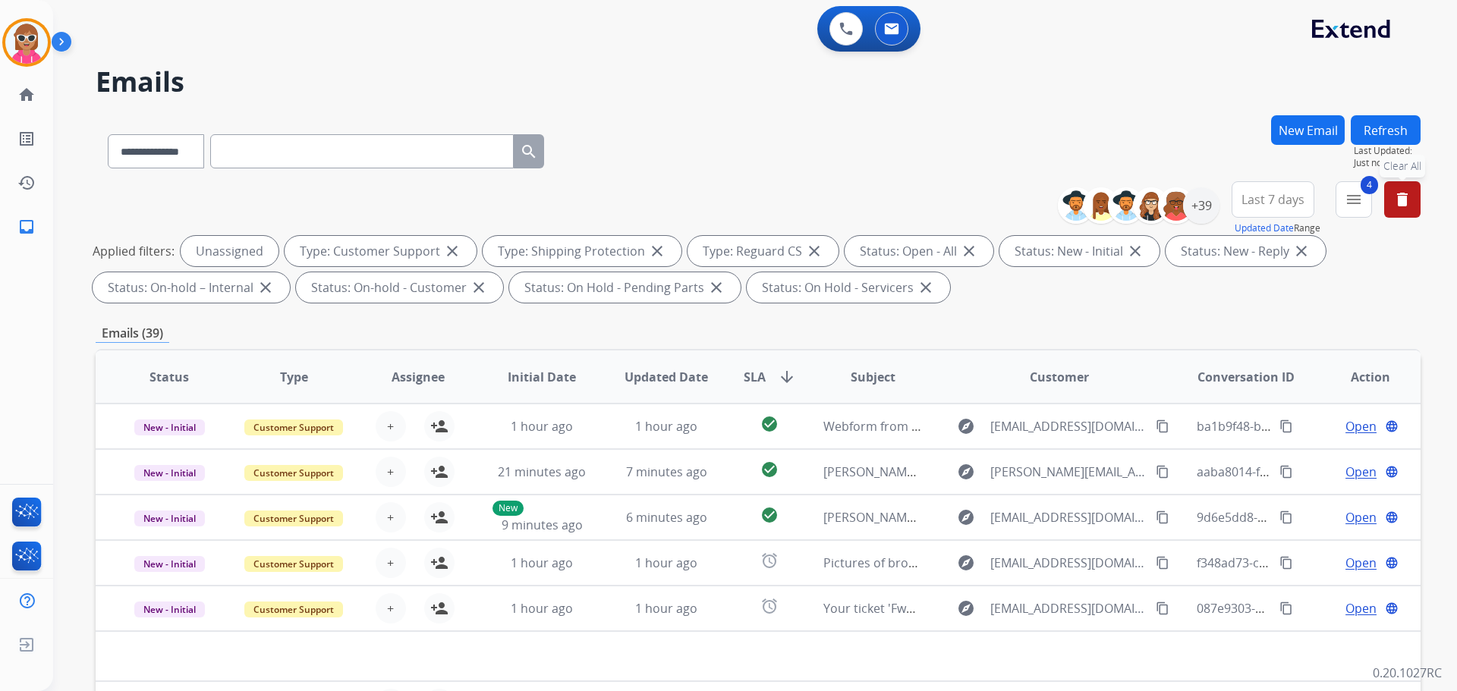
click at [1403, 208] on mat-icon "delete" at bounding box center [1402, 199] width 18 height 18
select select "*"
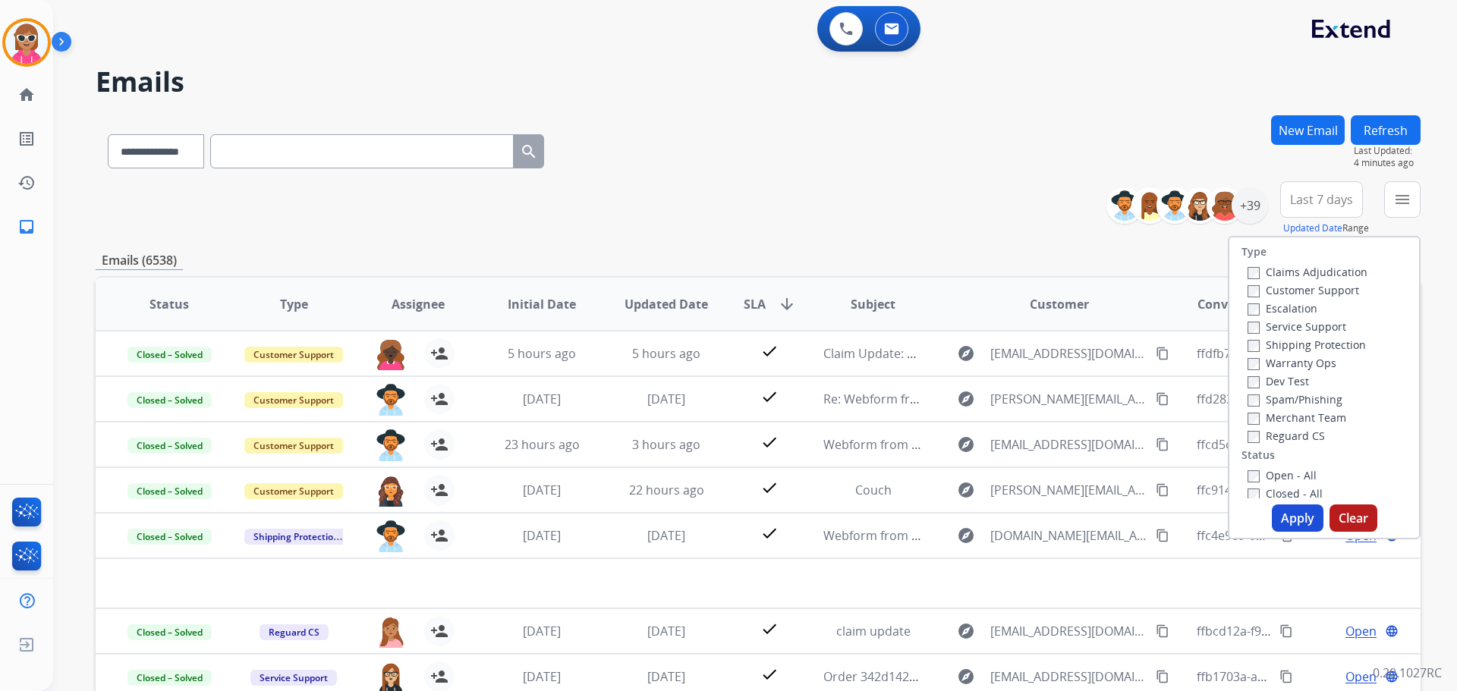
click at [1387, 139] on button "Refresh" at bounding box center [1386, 130] width 70 height 30
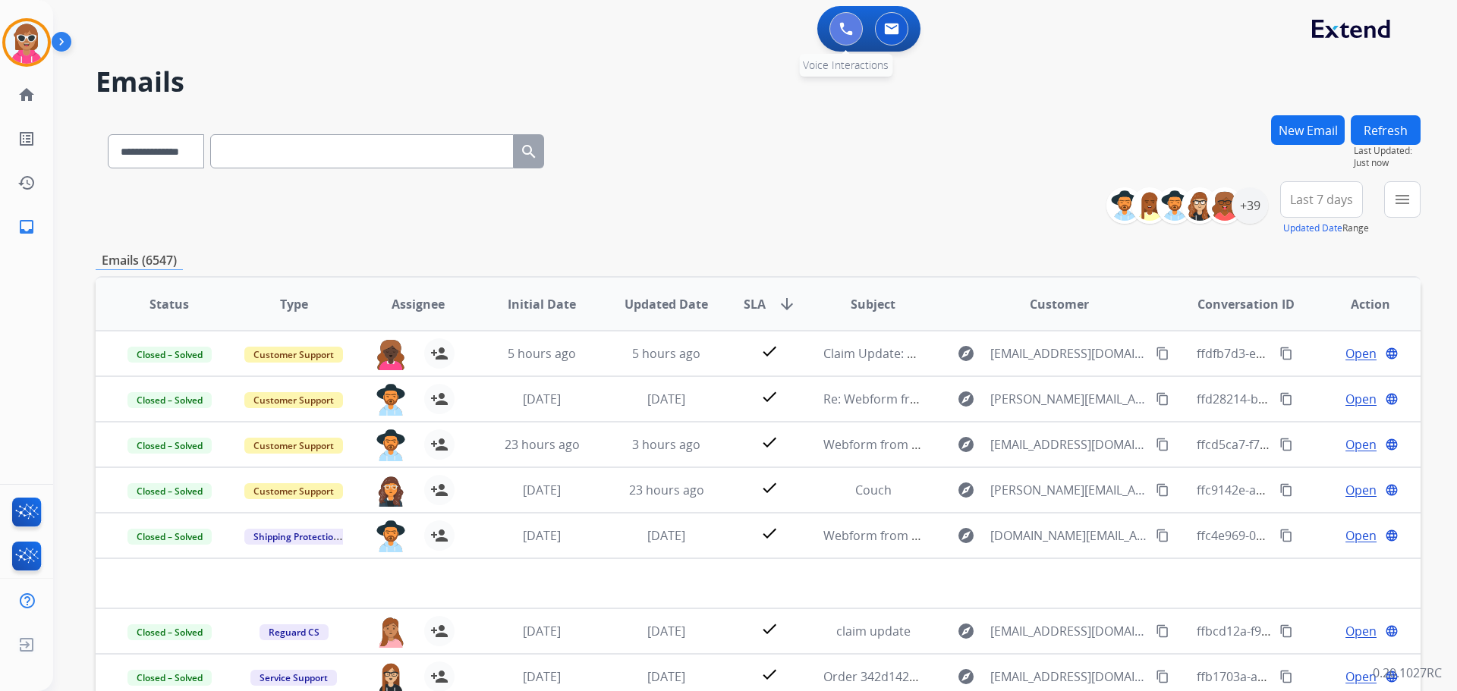
click at [848, 31] on img at bounding box center [846, 29] width 14 height 14
